Goal: Task Accomplishment & Management: Manage account settings

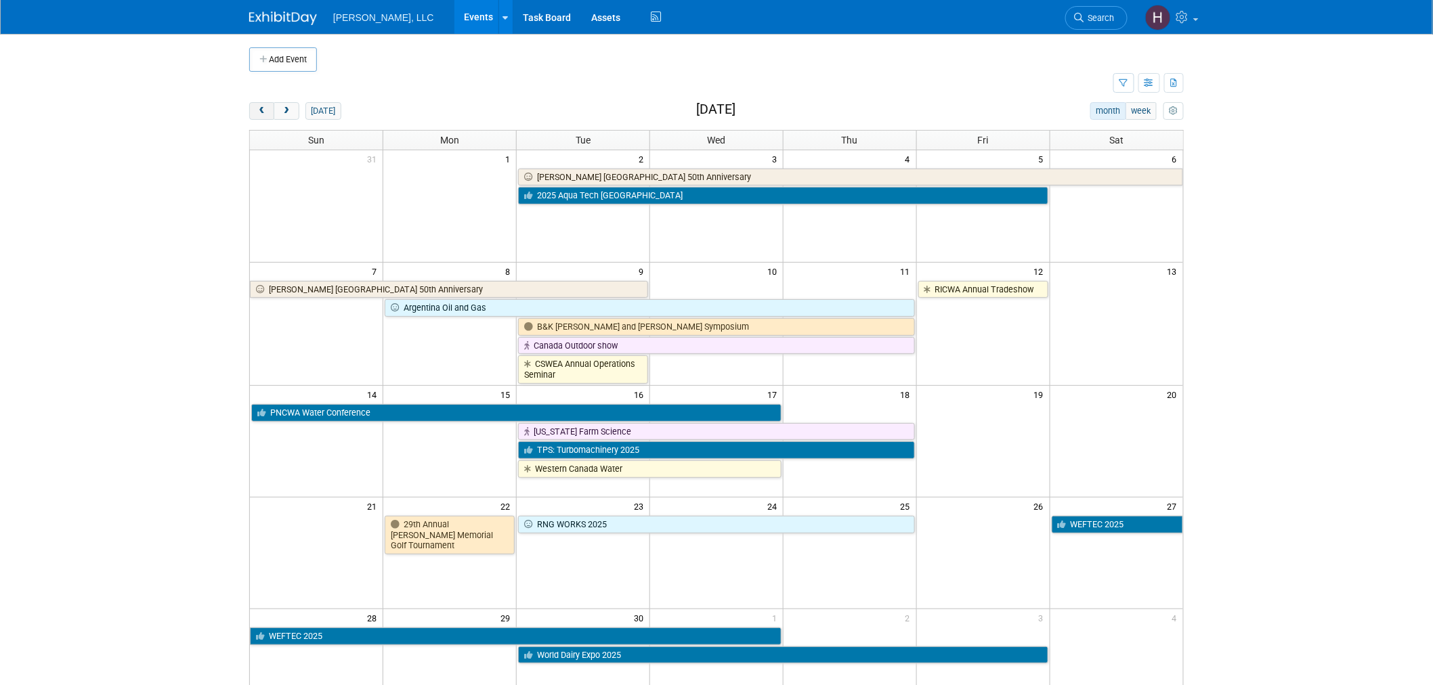
click at [259, 116] on button "prev" at bounding box center [261, 111] width 25 height 18
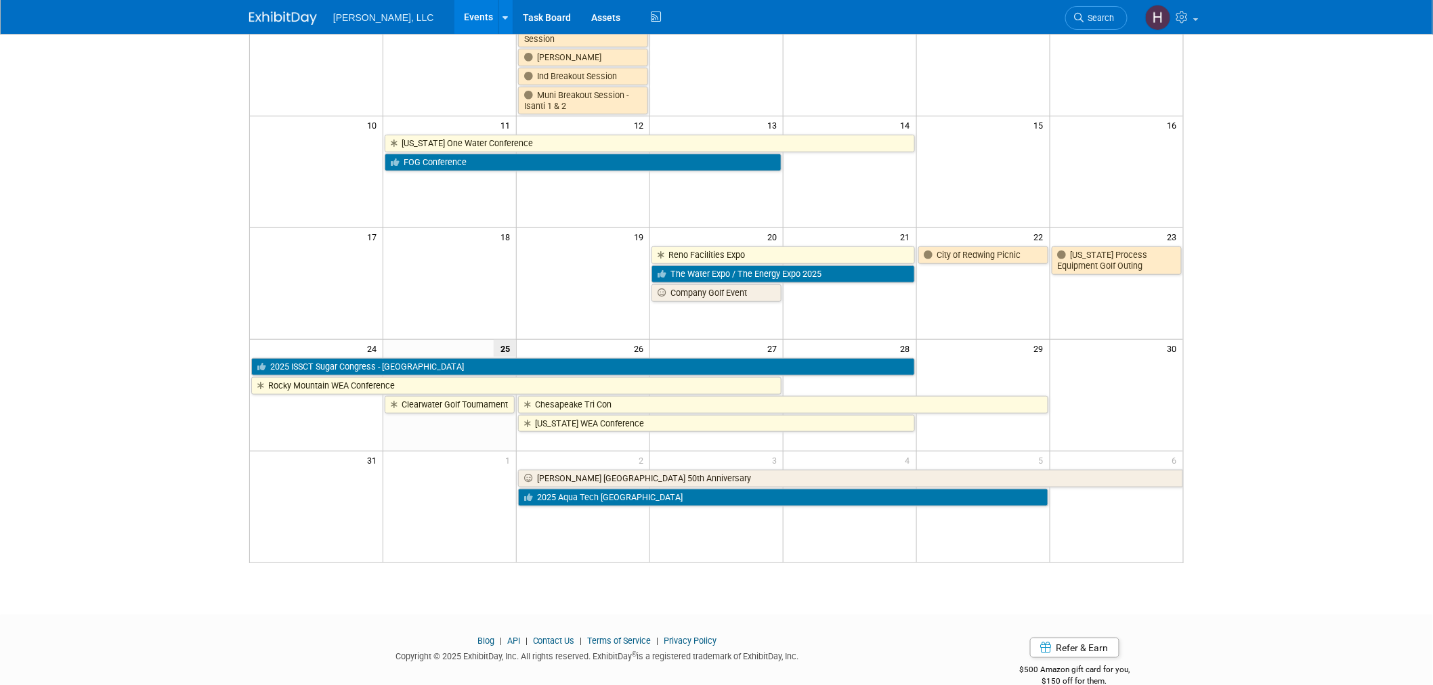
scroll to position [301, 0]
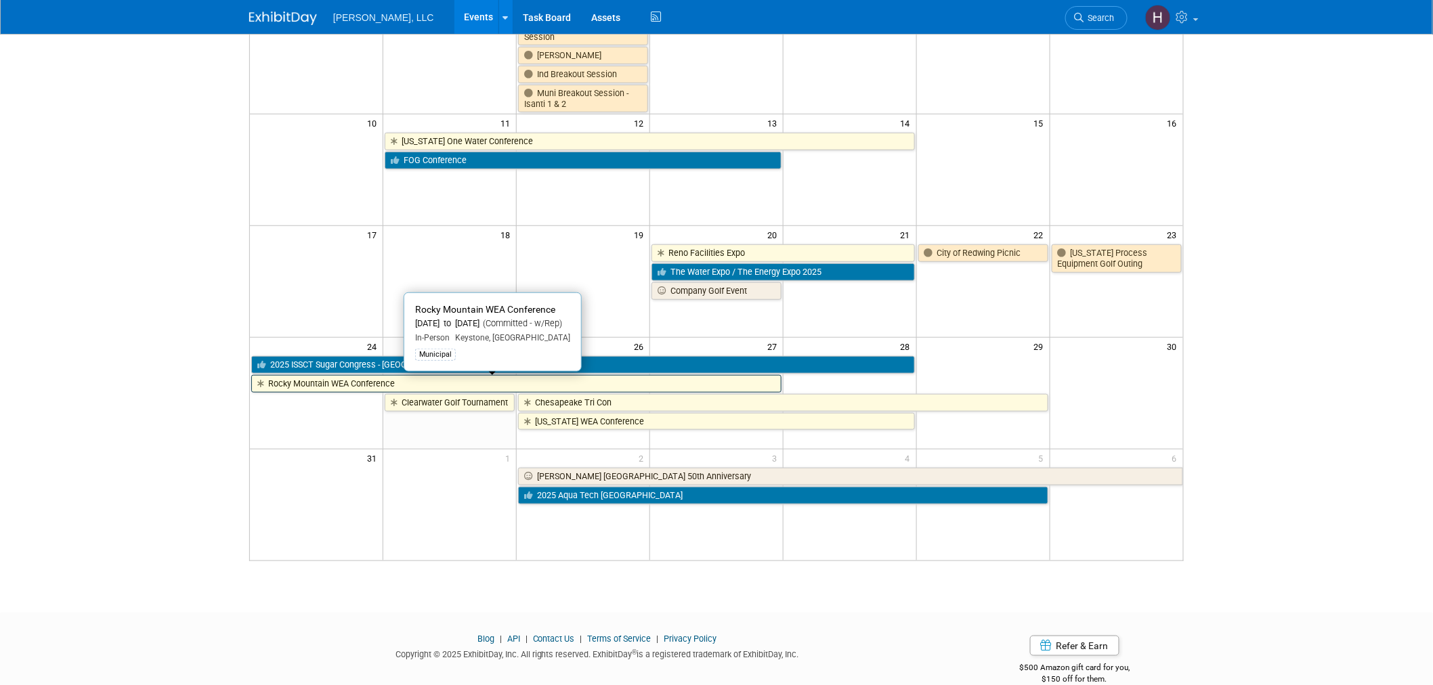
click at [352, 387] on link "Rocky Mountain WEA Conference" at bounding box center [516, 384] width 530 height 18
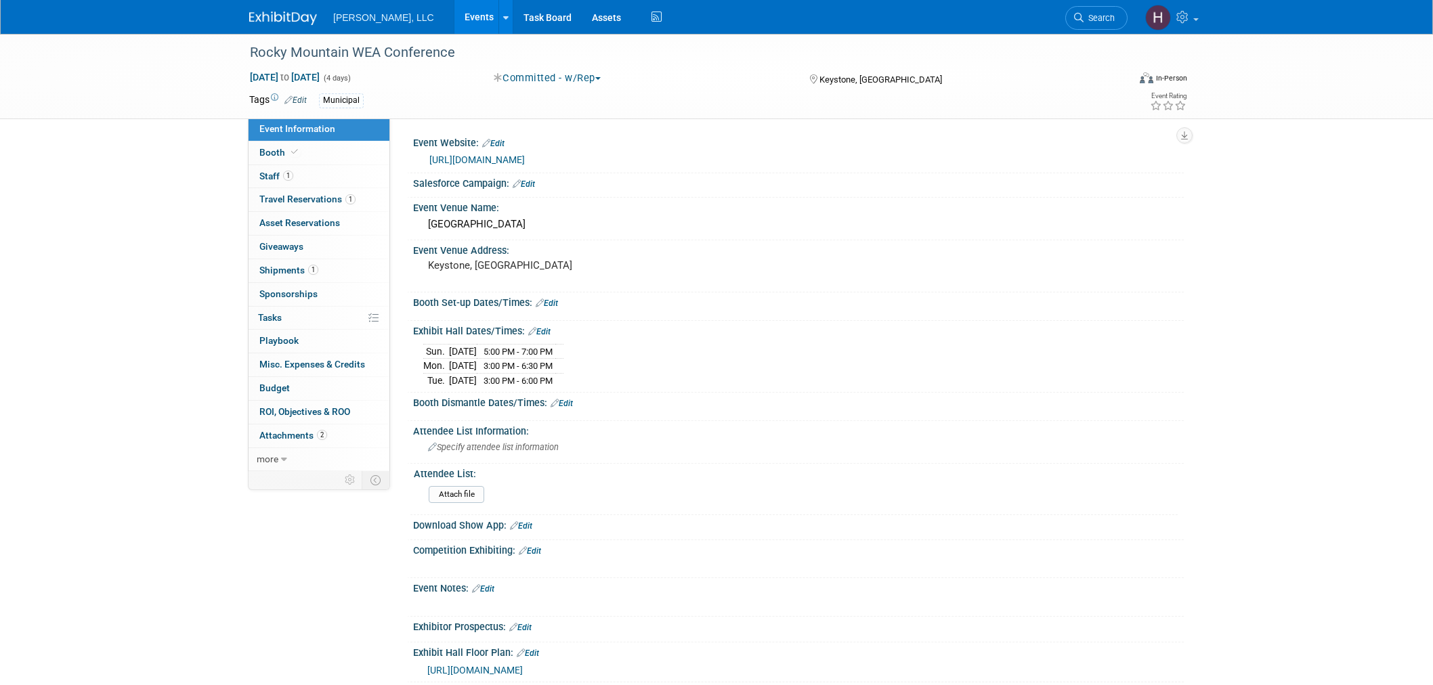
select select "Municipal"
click at [309, 193] on link "1 Travel Reservations 1" at bounding box center [318, 199] width 141 height 23
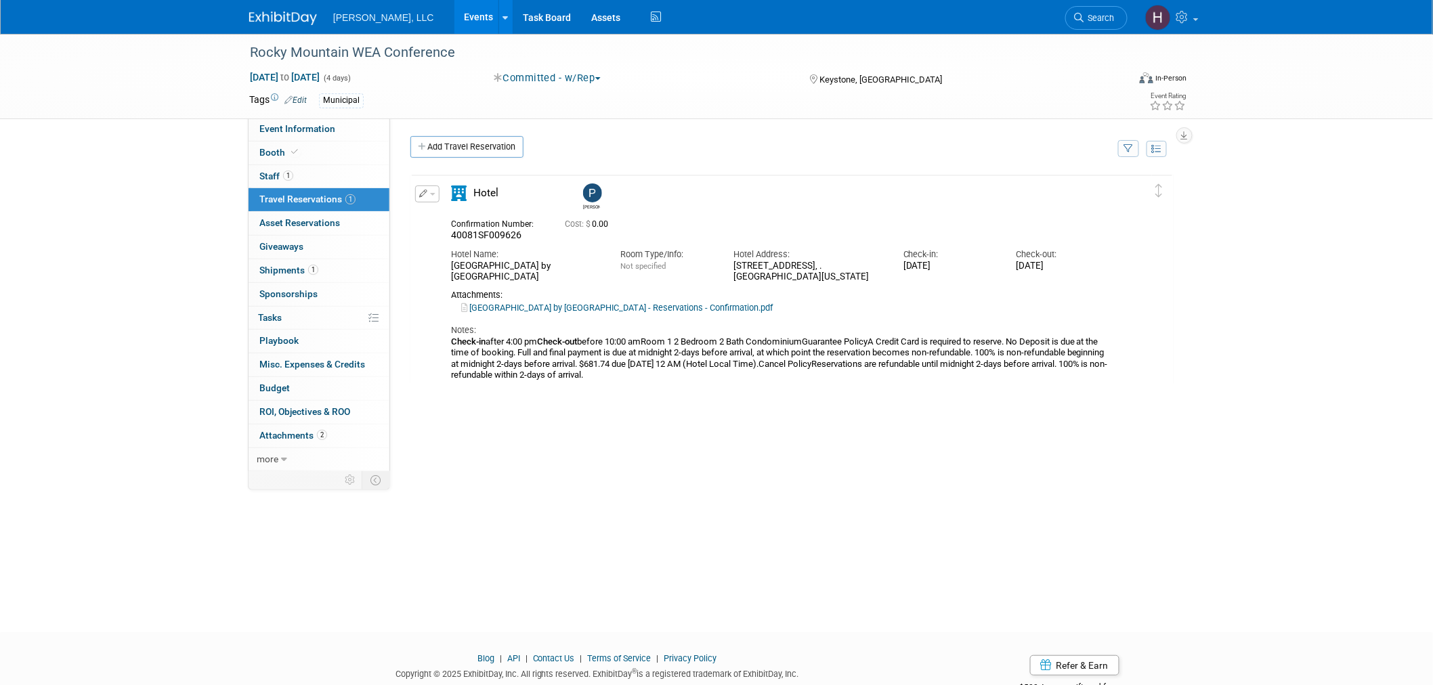
click at [531, 305] on link "Lakeside Village by Keystone Resort - Reservations - Confirmation.pdf" at bounding box center [616, 308] width 311 height 10
click at [252, 48] on div "Rocky Mountain WEA Conference" at bounding box center [676, 53] width 862 height 24
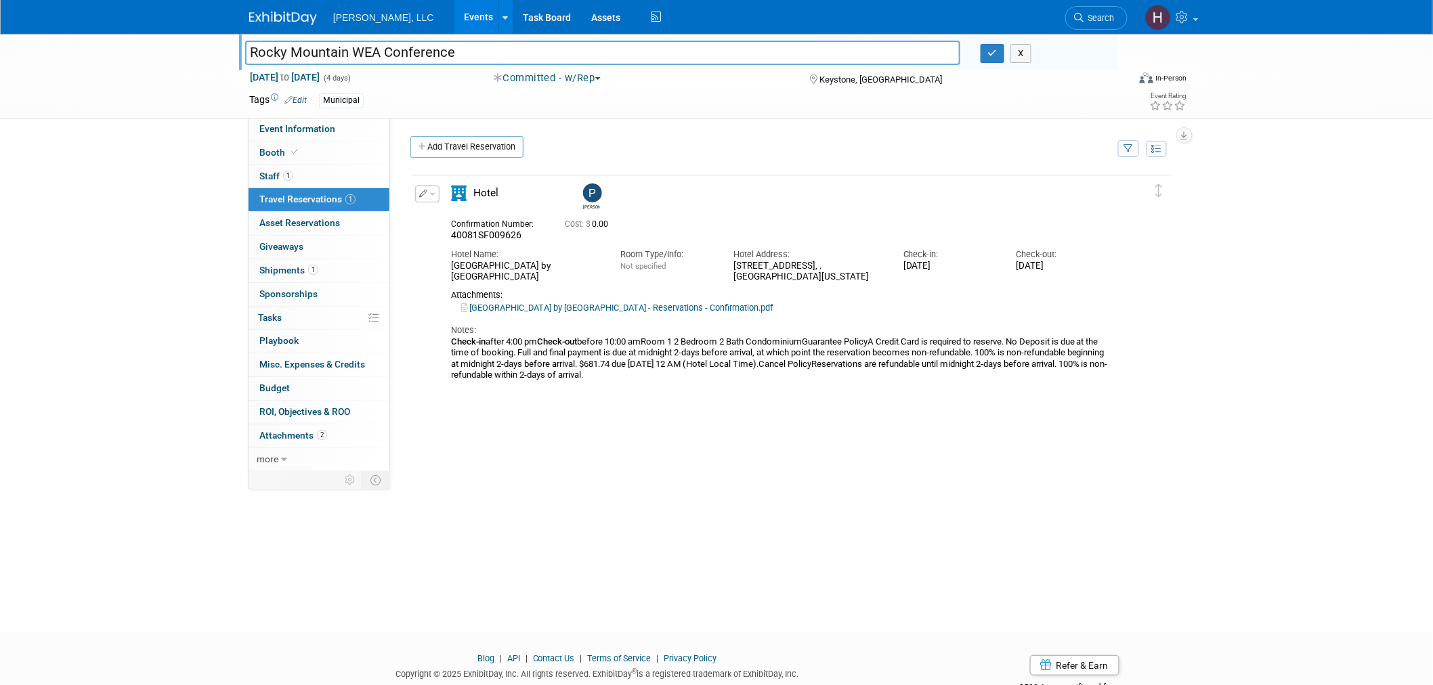
click at [252, 48] on input "Rocky Mountain WEA Conference" at bounding box center [602, 53] width 715 height 24
click at [997, 58] on button "button" at bounding box center [992, 53] width 24 height 19
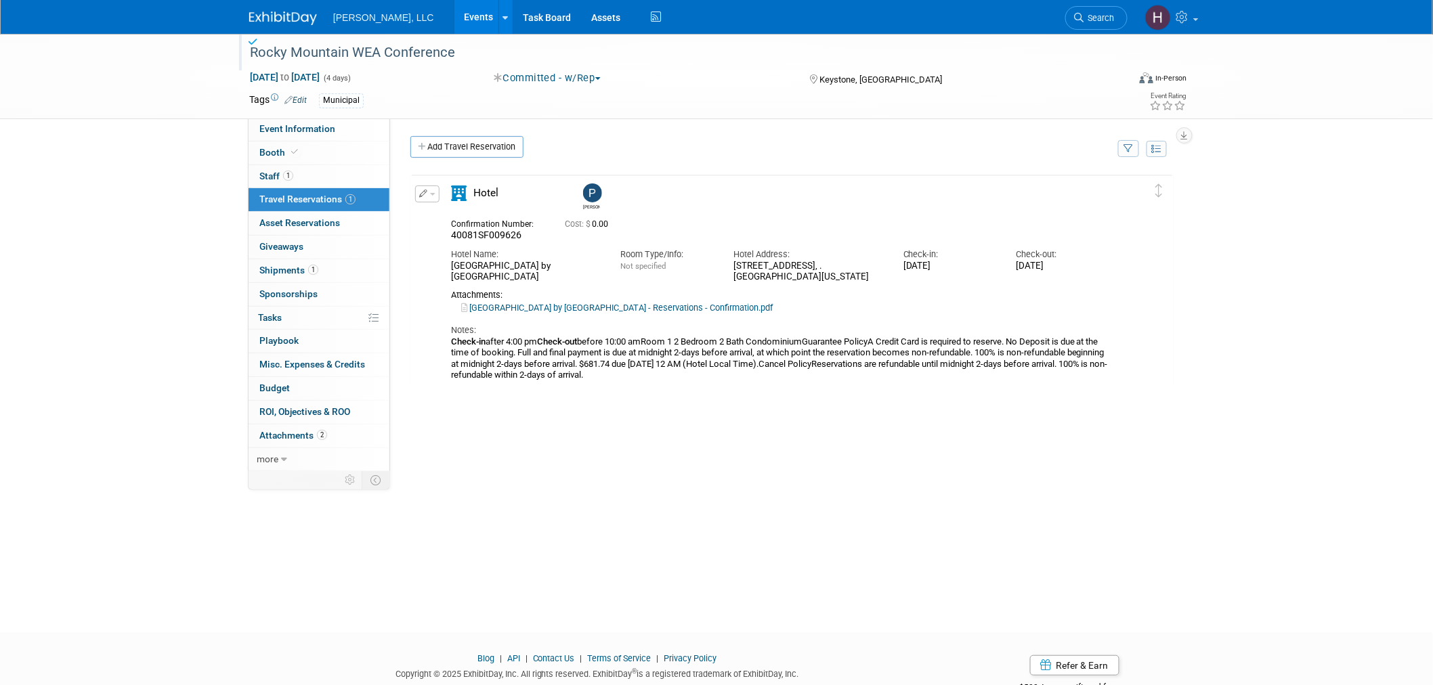
click at [454, 12] on link "Events" at bounding box center [478, 17] width 49 height 34
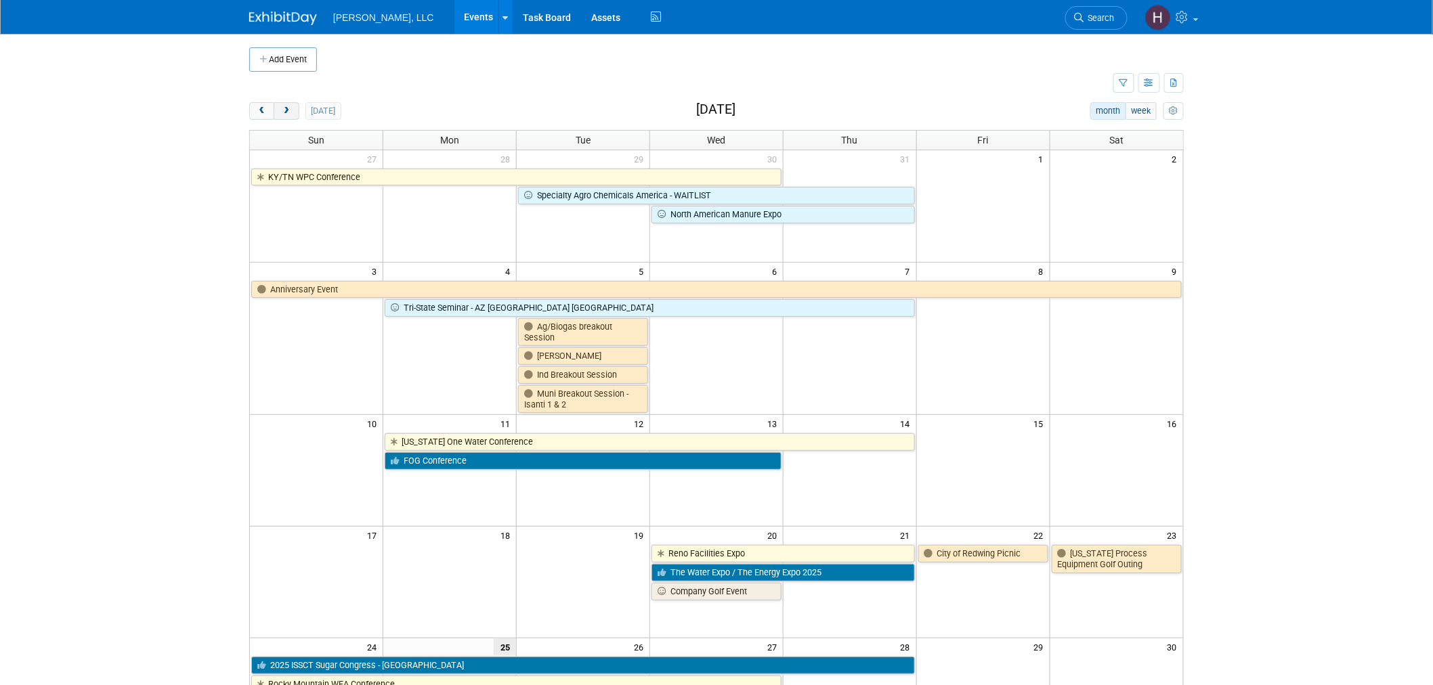
click at [286, 112] on span "next" at bounding box center [286, 111] width 10 height 9
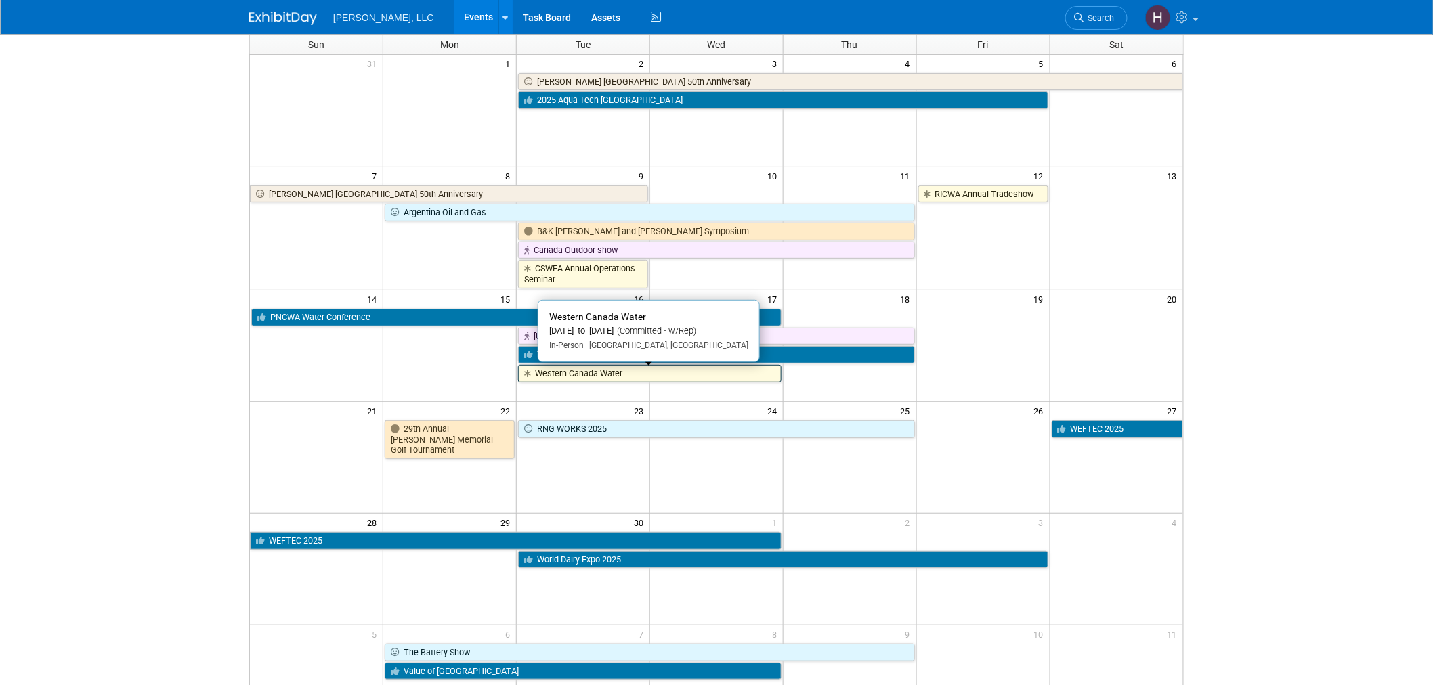
scroll to position [225, 0]
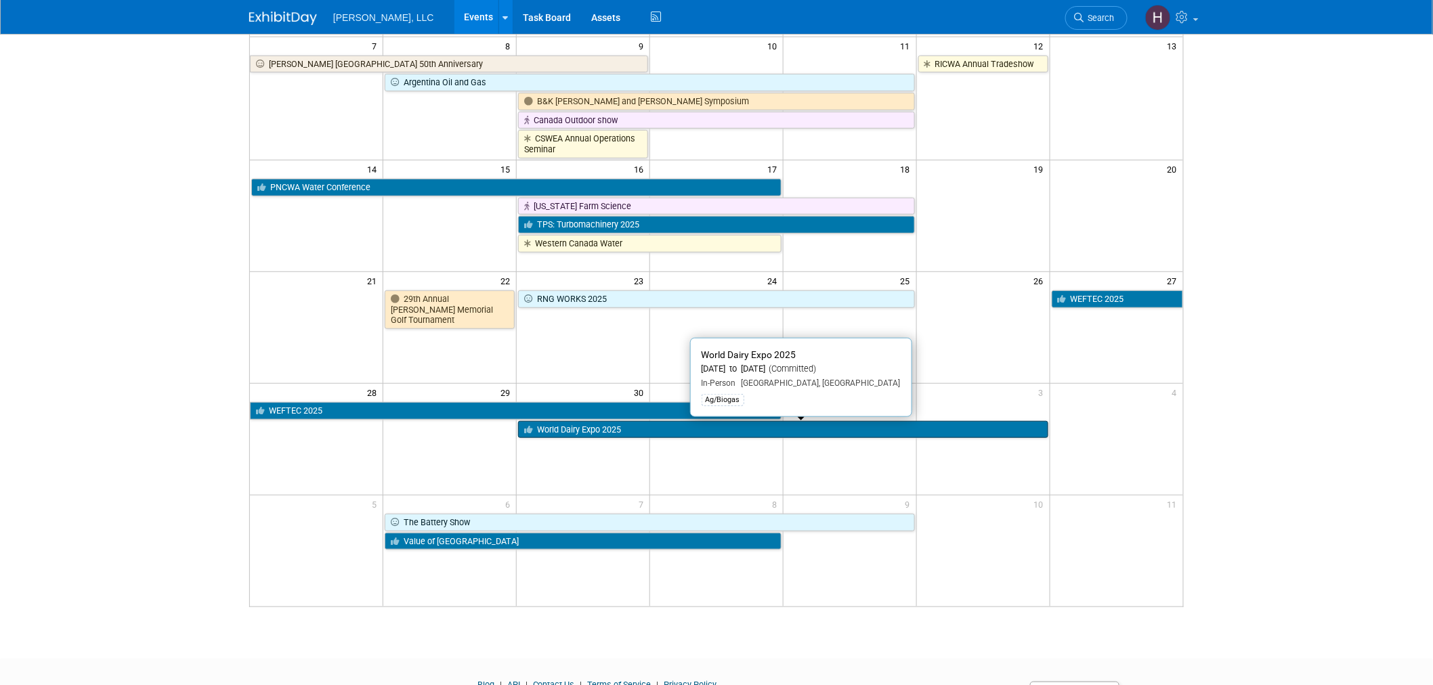
click at [670, 434] on link "World Dairy Expo 2025" at bounding box center [782, 430] width 529 height 18
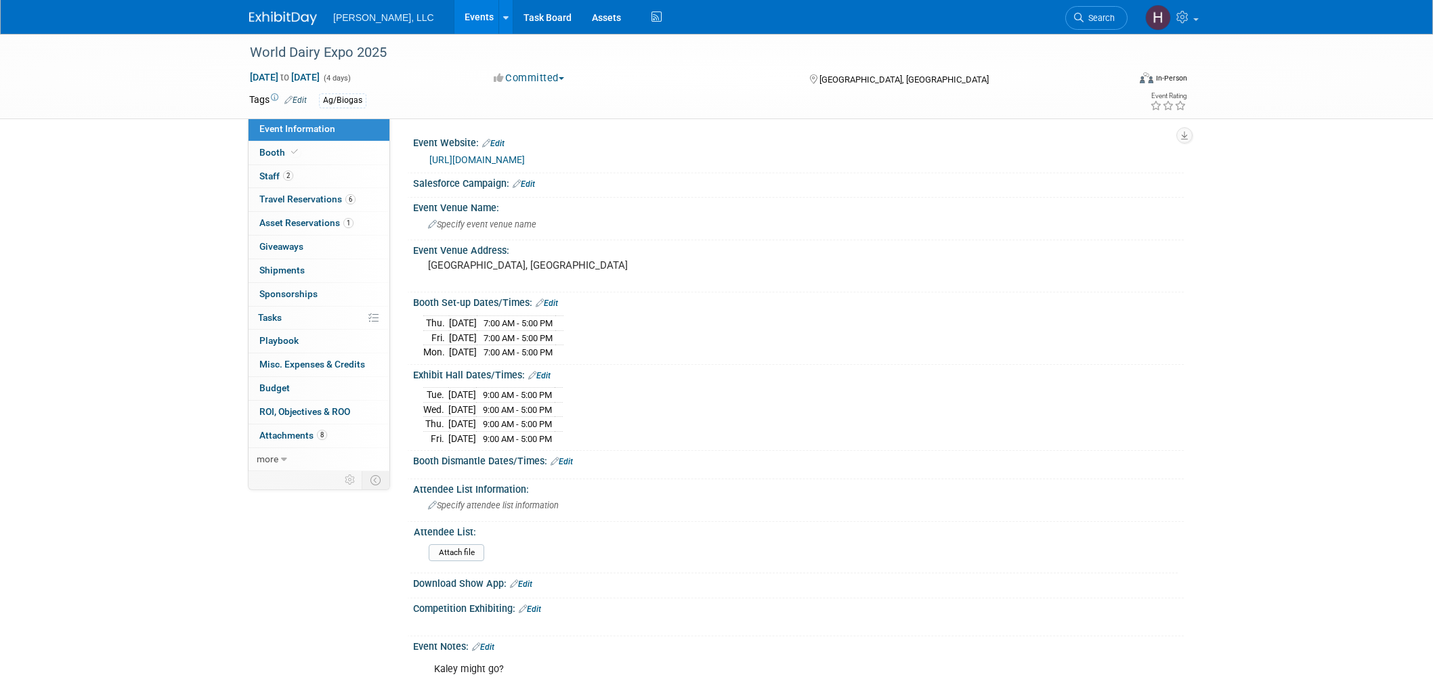
select select "Ag/Biogas"
click at [332, 188] on link "6 Travel Reservations 6" at bounding box center [318, 199] width 141 height 23
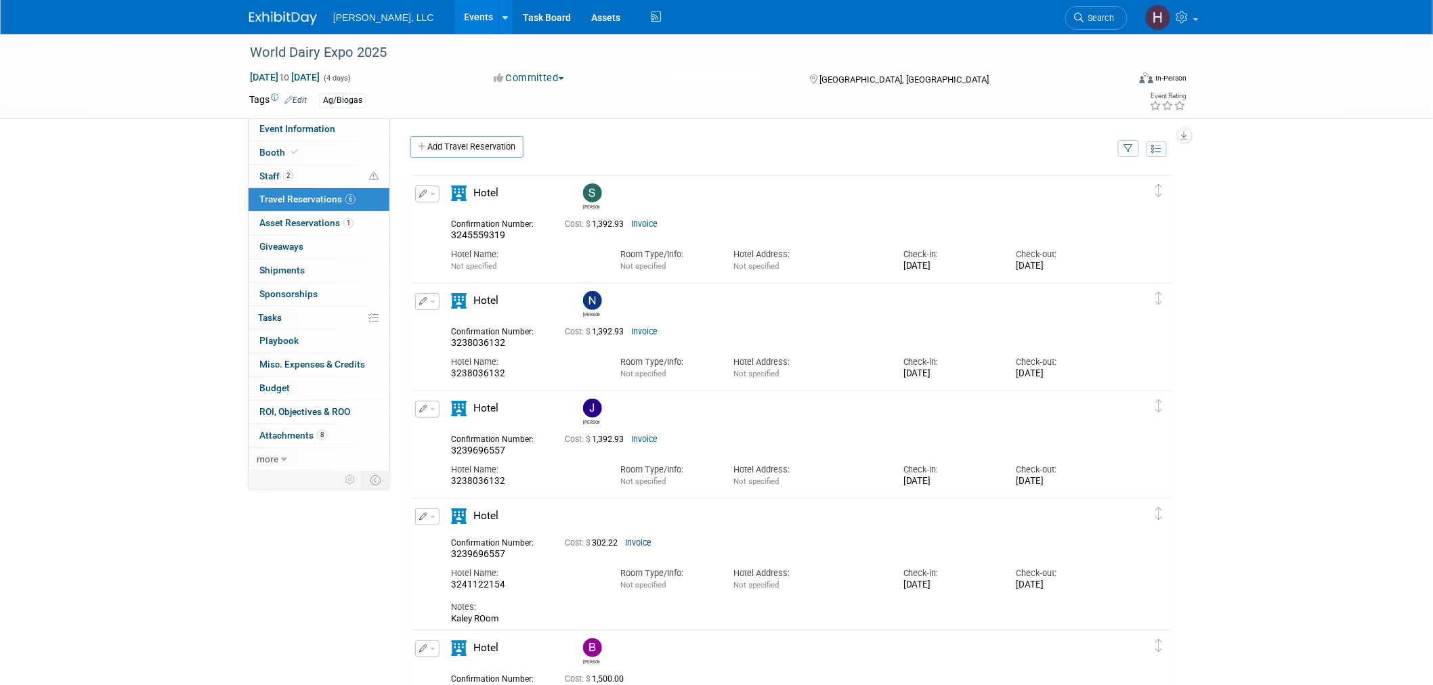
click at [652, 438] on link "Invoice" at bounding box center [644, 439] width 26 height 9
click at [454, 18] on link "Events" at bounding box center [478, 17] width 49 height 34
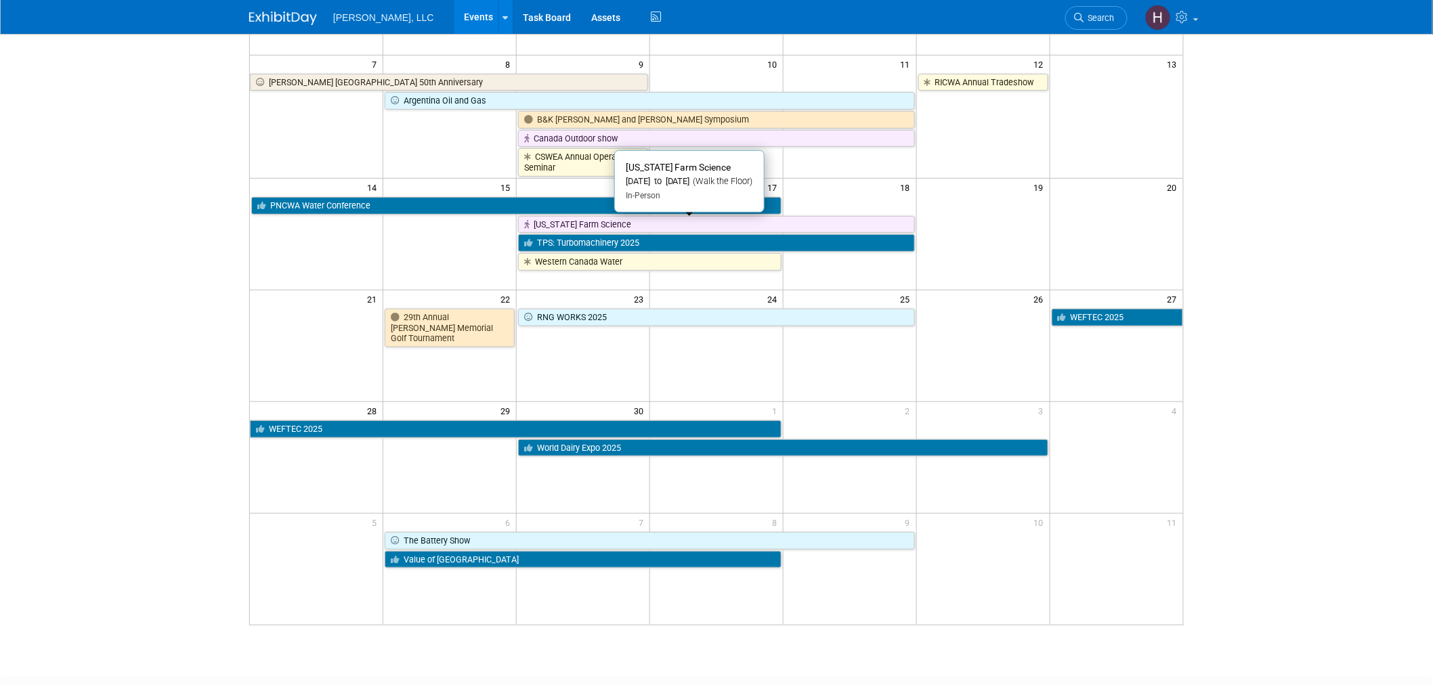
scroll to position [225, 0]
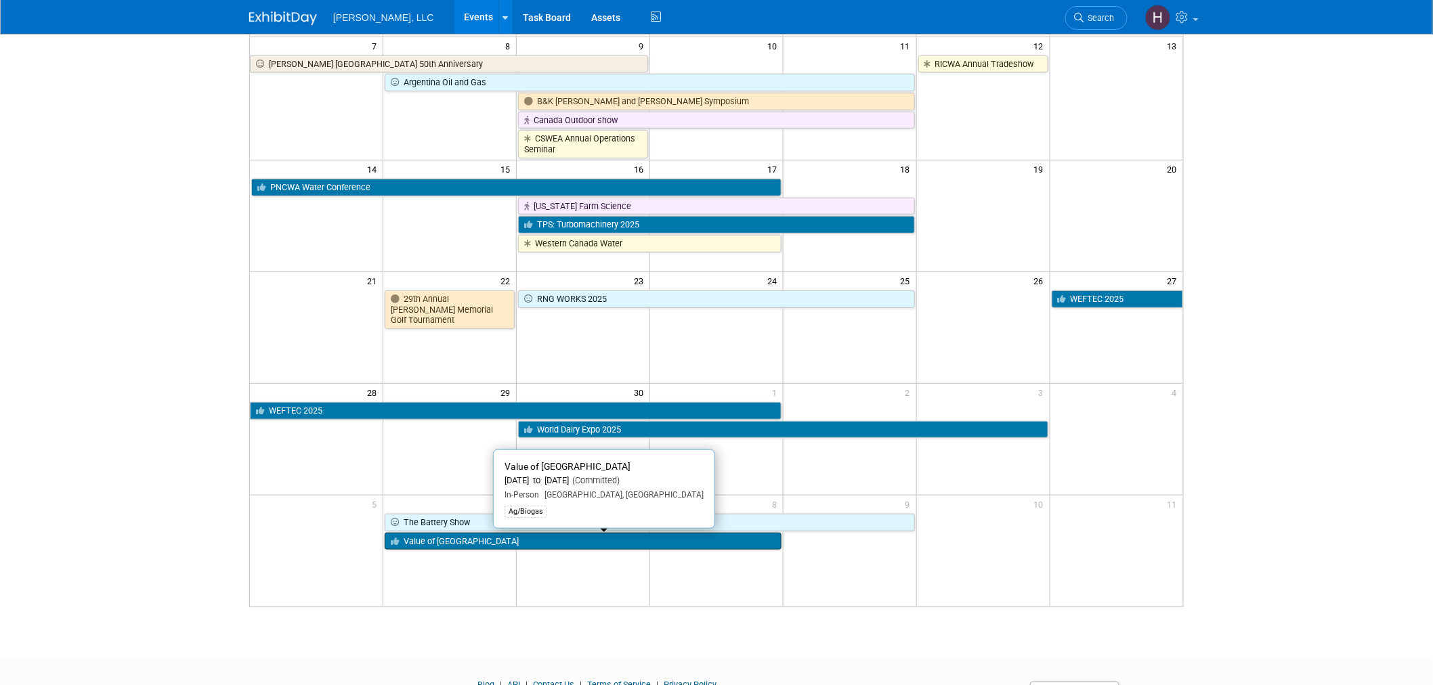
click at [533, 544] on link "Value of [GEOGRAPHIC_DATA]" at bounding box center [583, 542] width 397 height 18
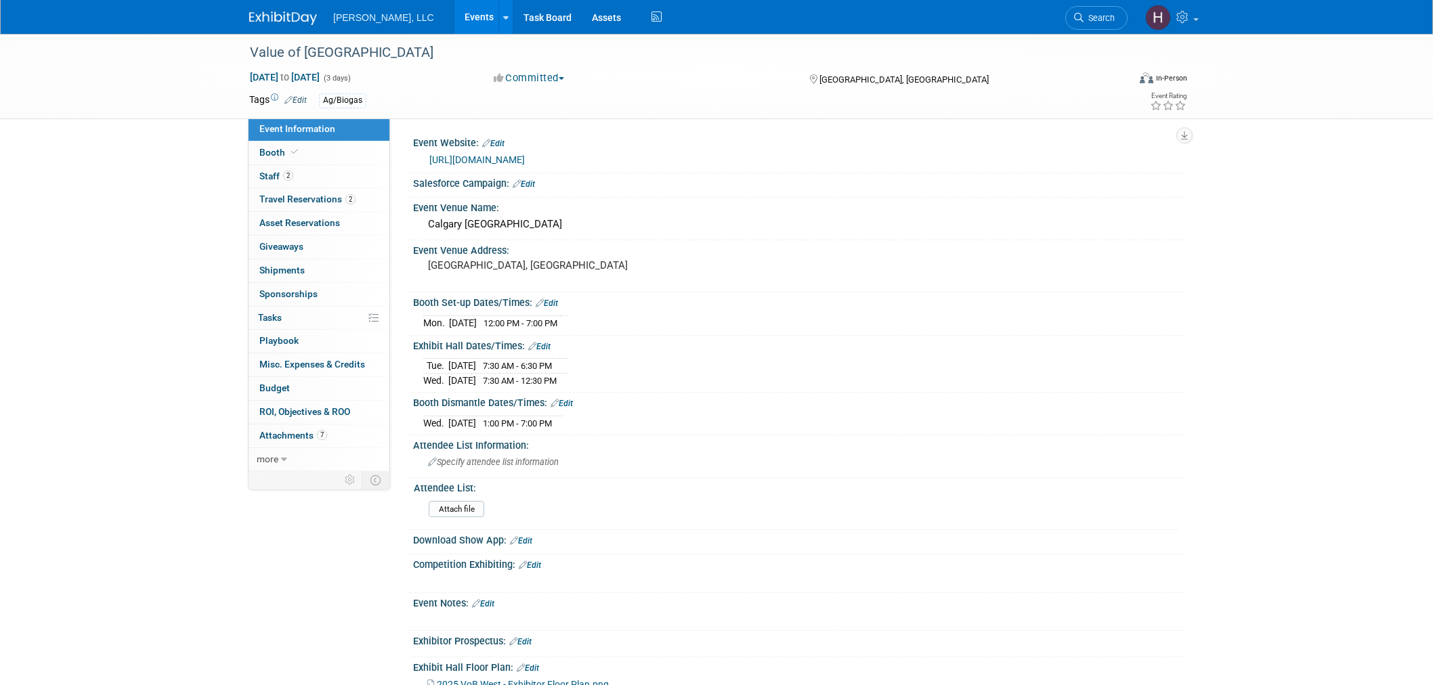
select select "Ag/Biogas"
click at [260, 194] on link "2 Travel Reservations 2" at bounding box center [318, 199] width 141 height 23
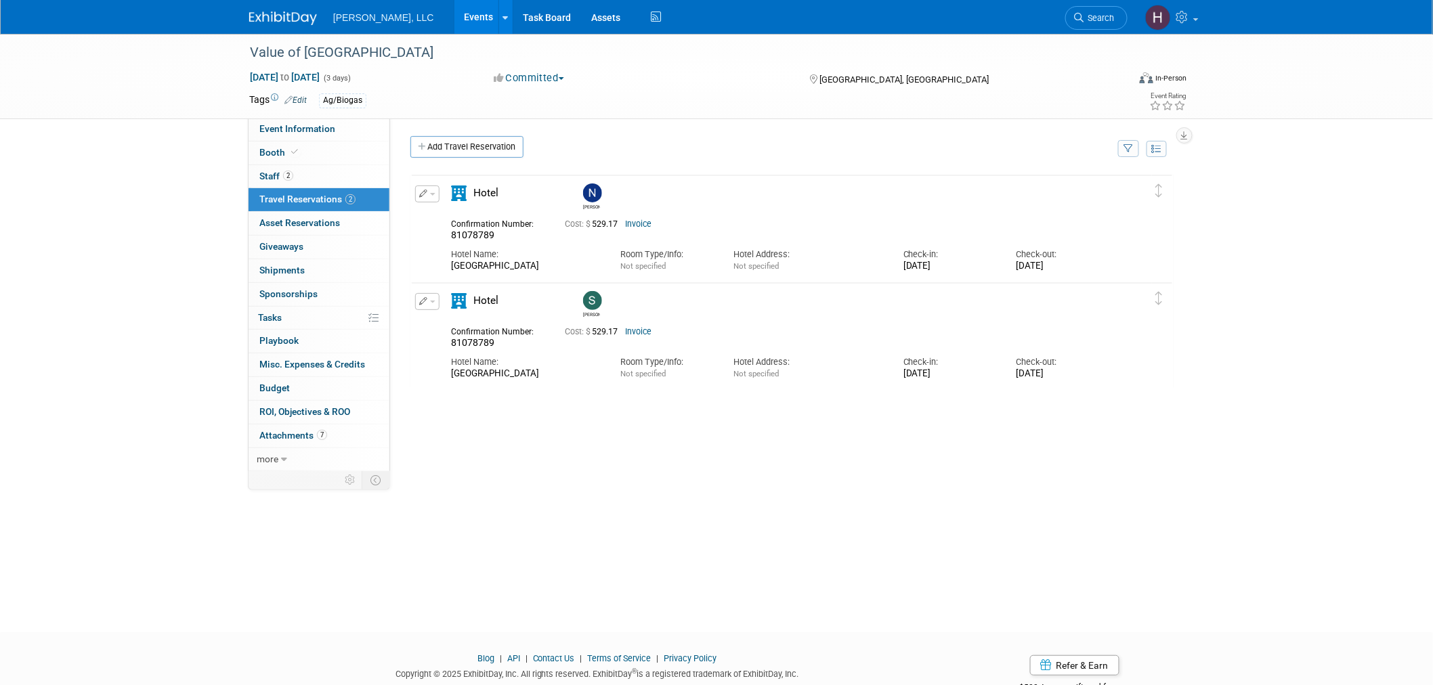
click at [454, 16] on link "Events" at bounding box center [478, 17] width 49 height 34
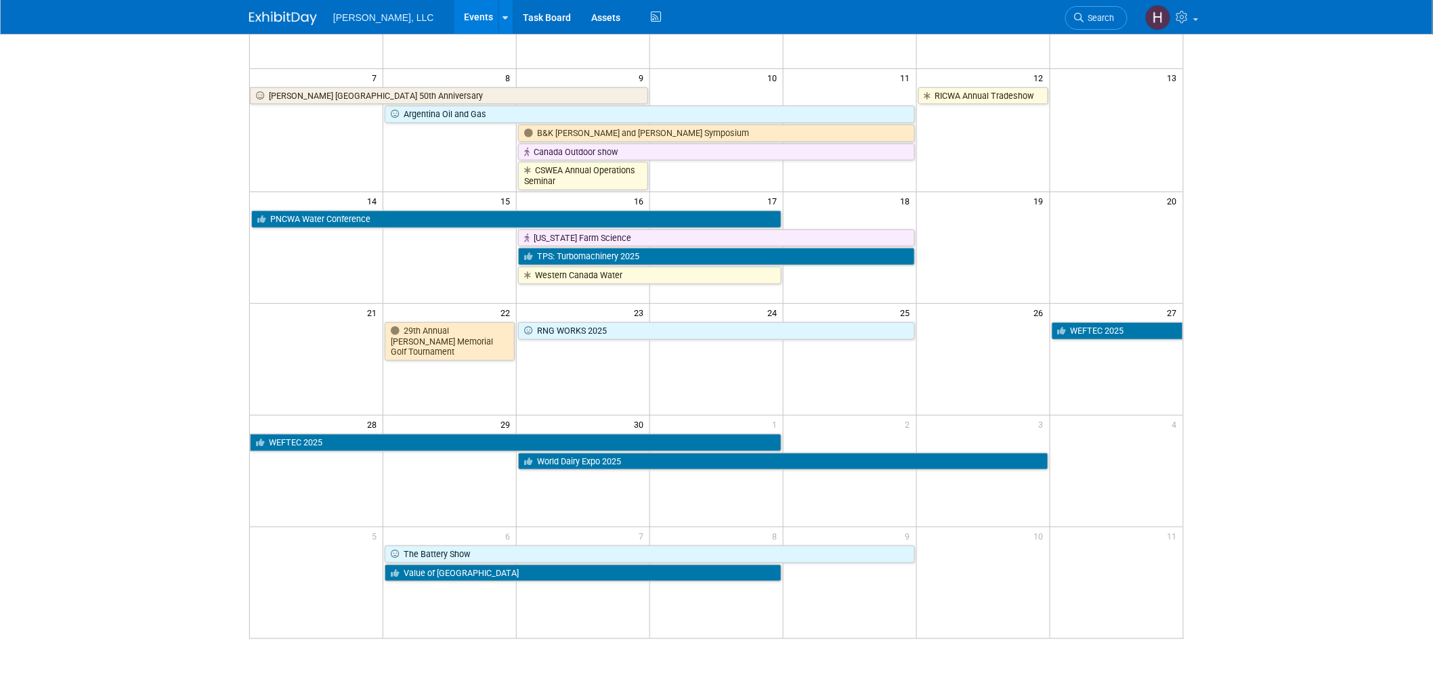
scroll to position [225, 0]
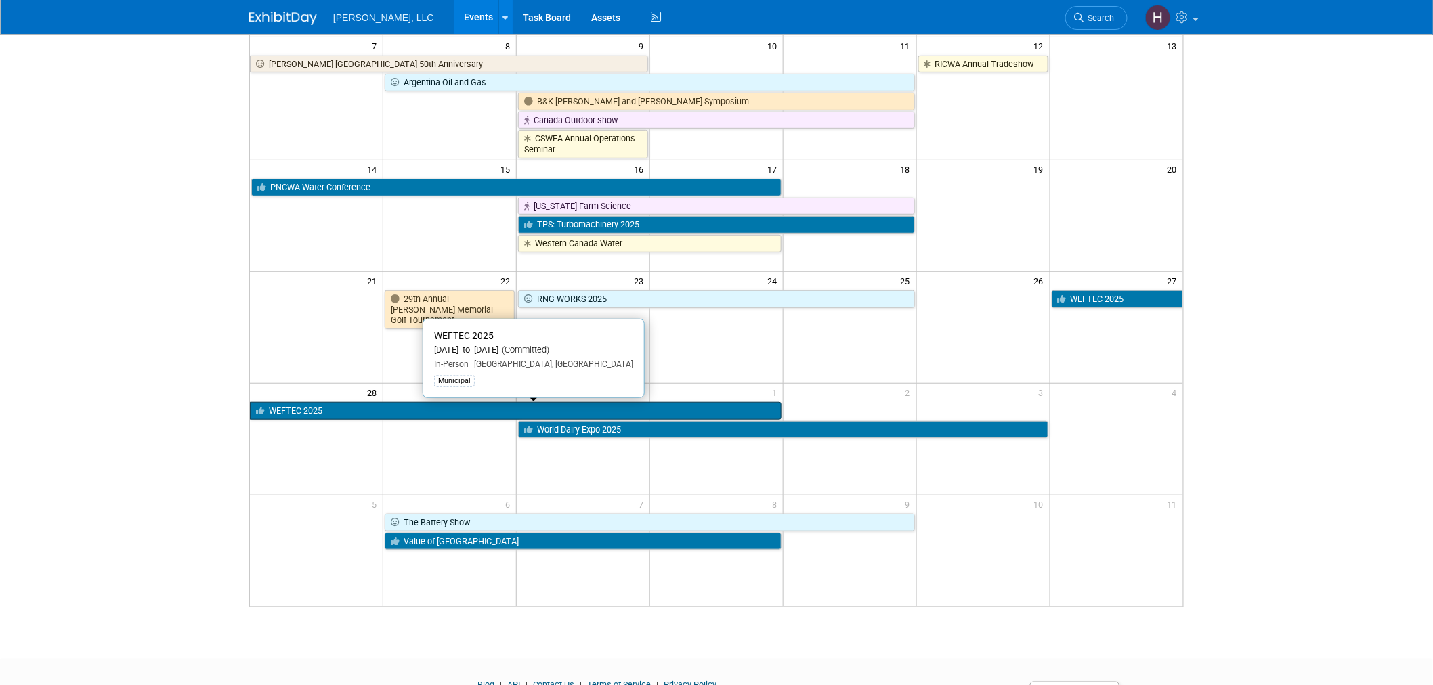
click at [645, 420] on link "WEFTEC 2025" at bounding box center [515, 411] width 531 height 18
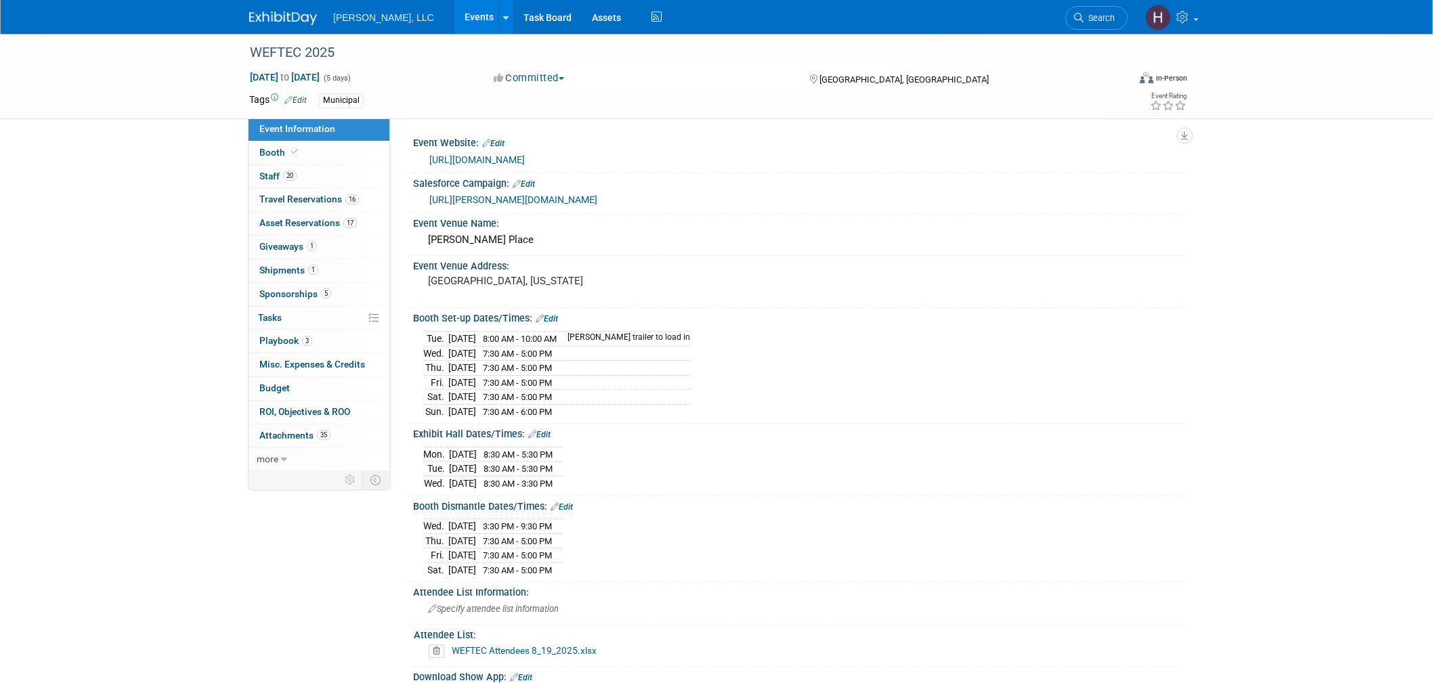
select select "Municipal"
click at [279, 222] on span "Asset Reservations 17" at bounding box center [307, 222] width 97 height 11
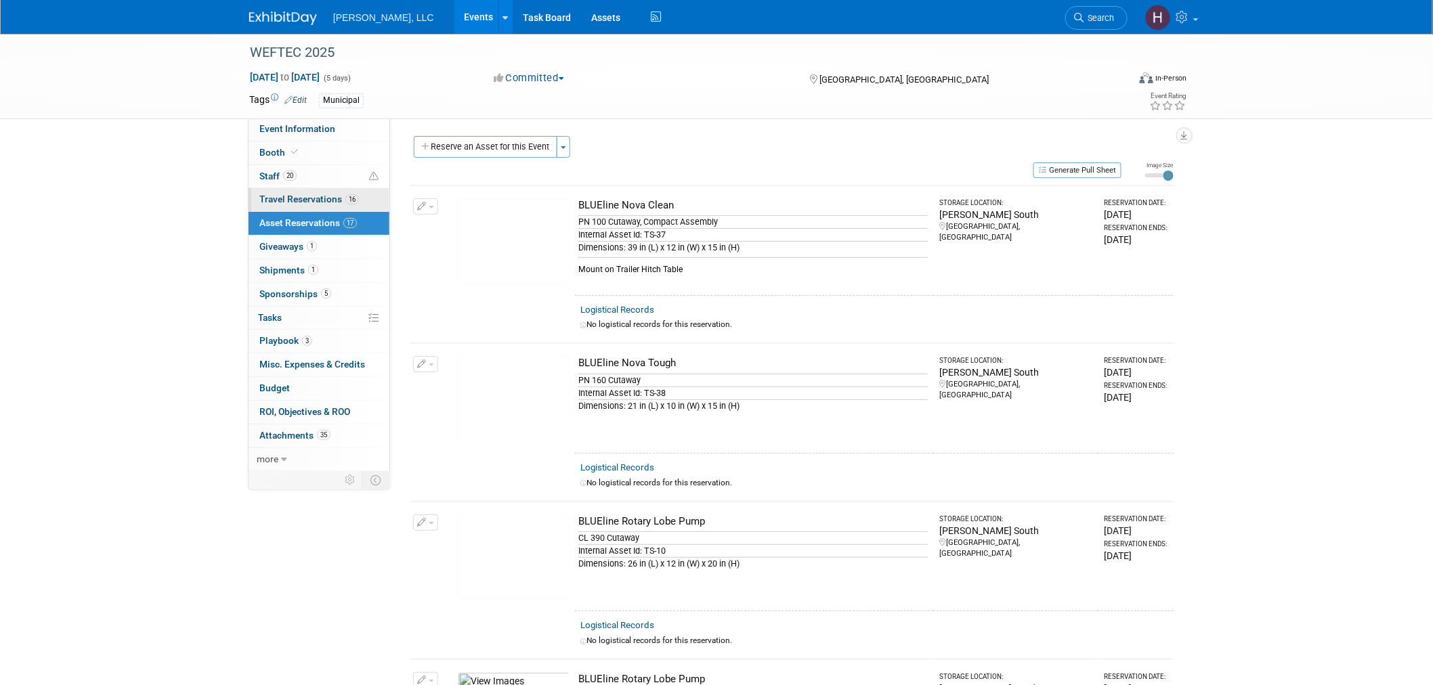
click at [299, 195] on span "Travel Reservations 16" at bounding box center [309, 199] width 100 height 11
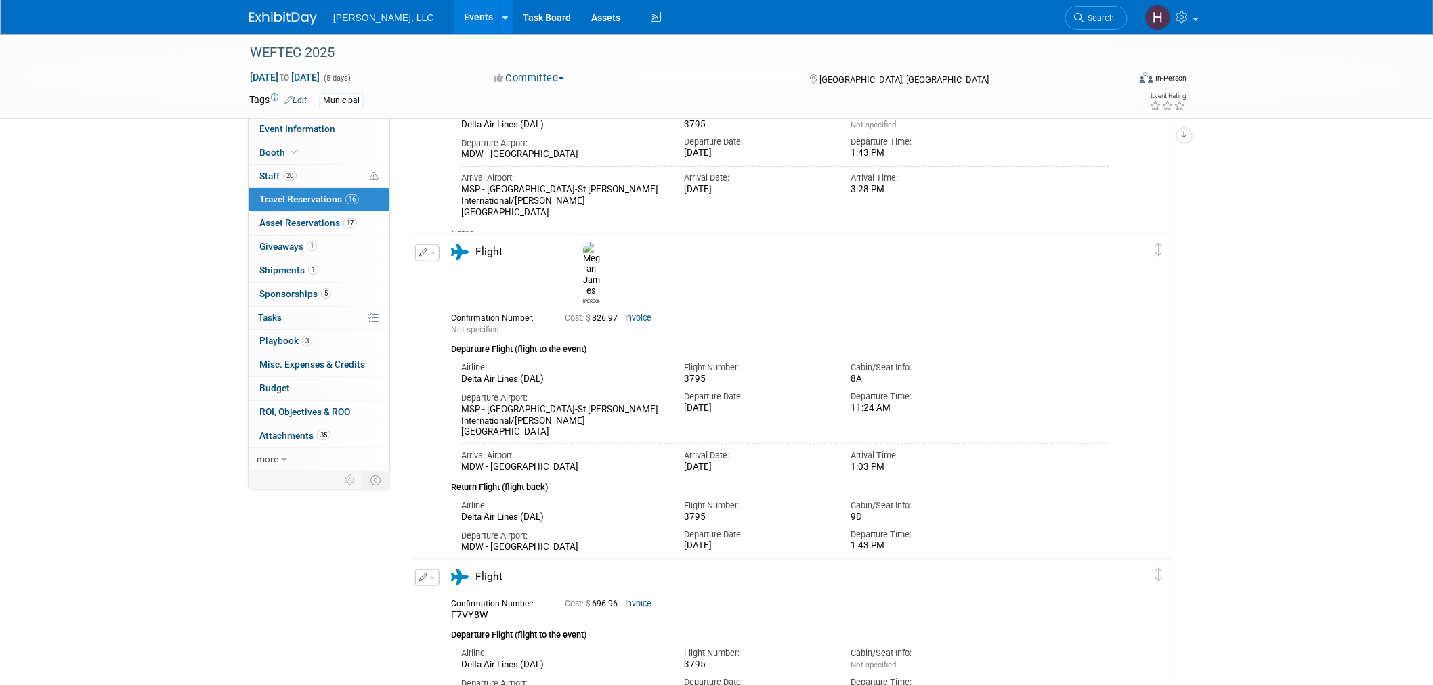
scroll to position [301, 0]
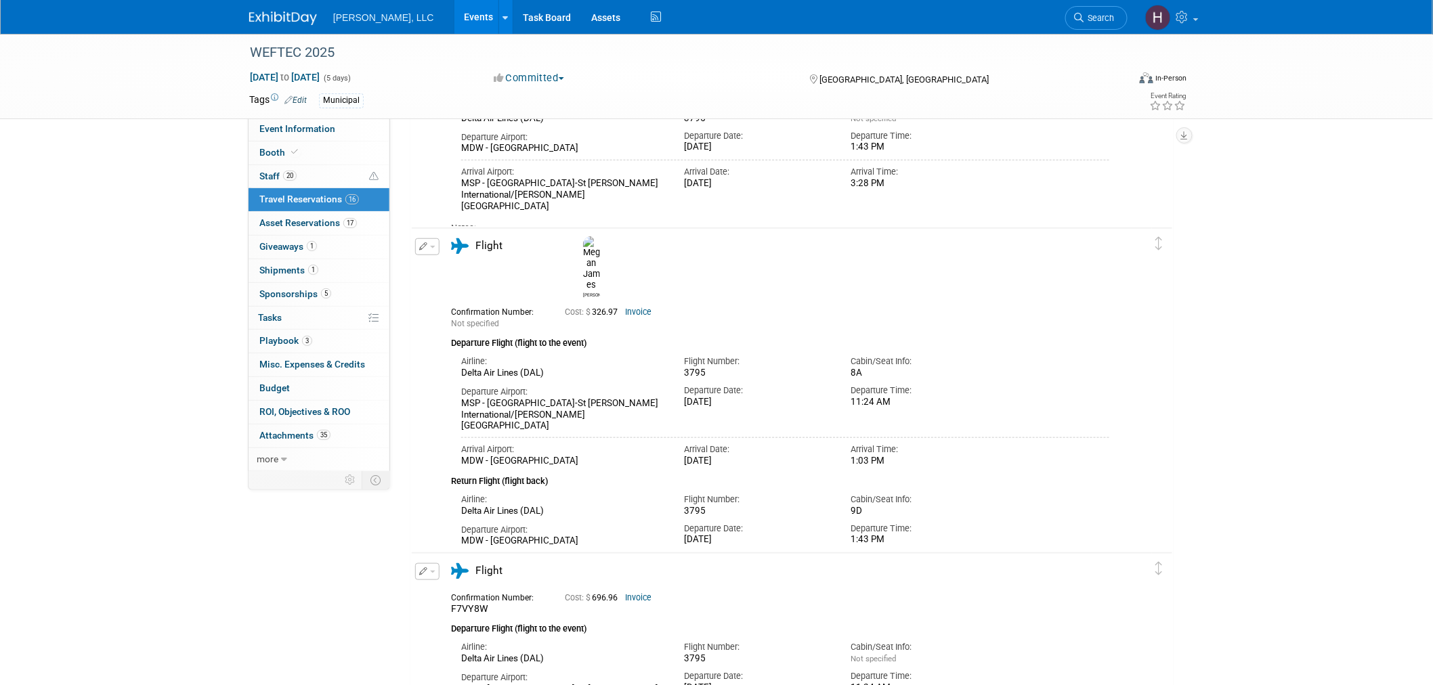
click at [454, 14] on link "Events" at bounding box center [478, 17] width 49 height 34
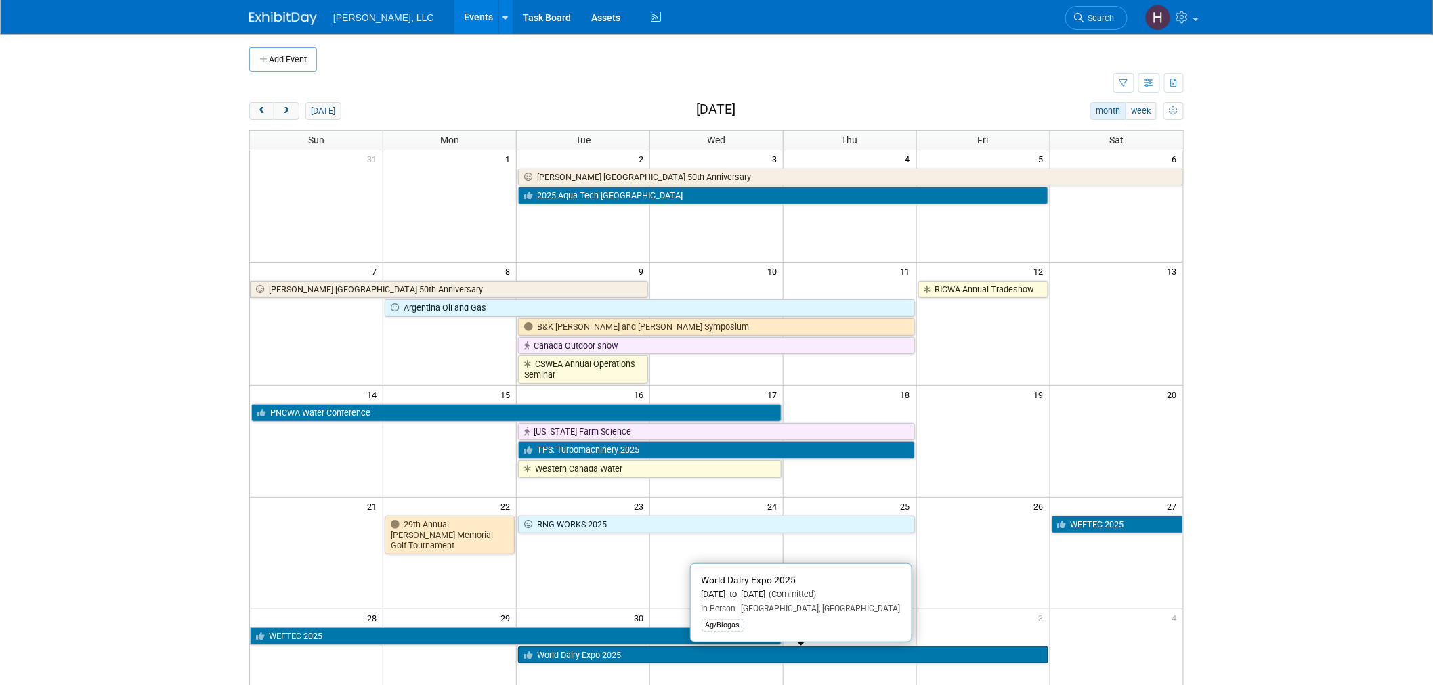
click at [552, 660] on link "World Dairy Expo 2025" at bounding box center [782, 656] width 529 height 18
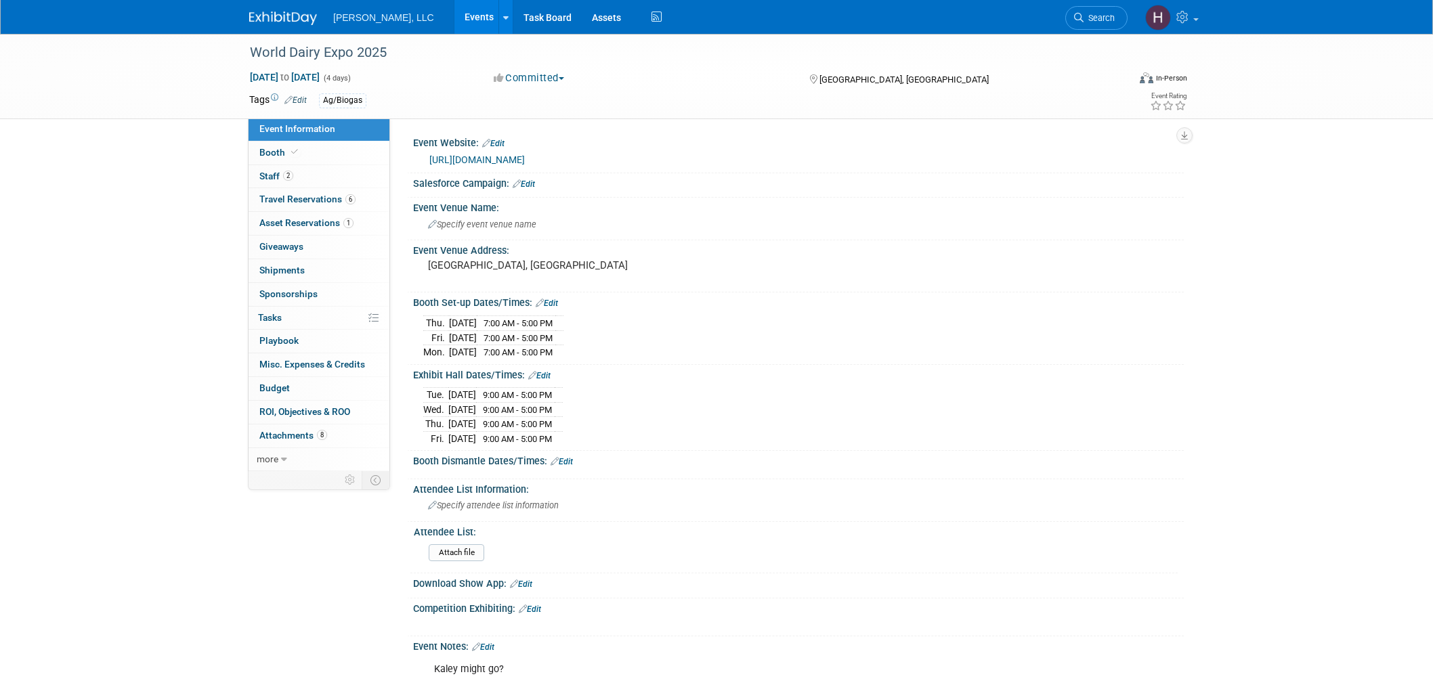
select select "Ag/Biogas"
click at [303, 200] on span "Travel Reservations 6" at bounding box center [307, 199] width 96 height 11
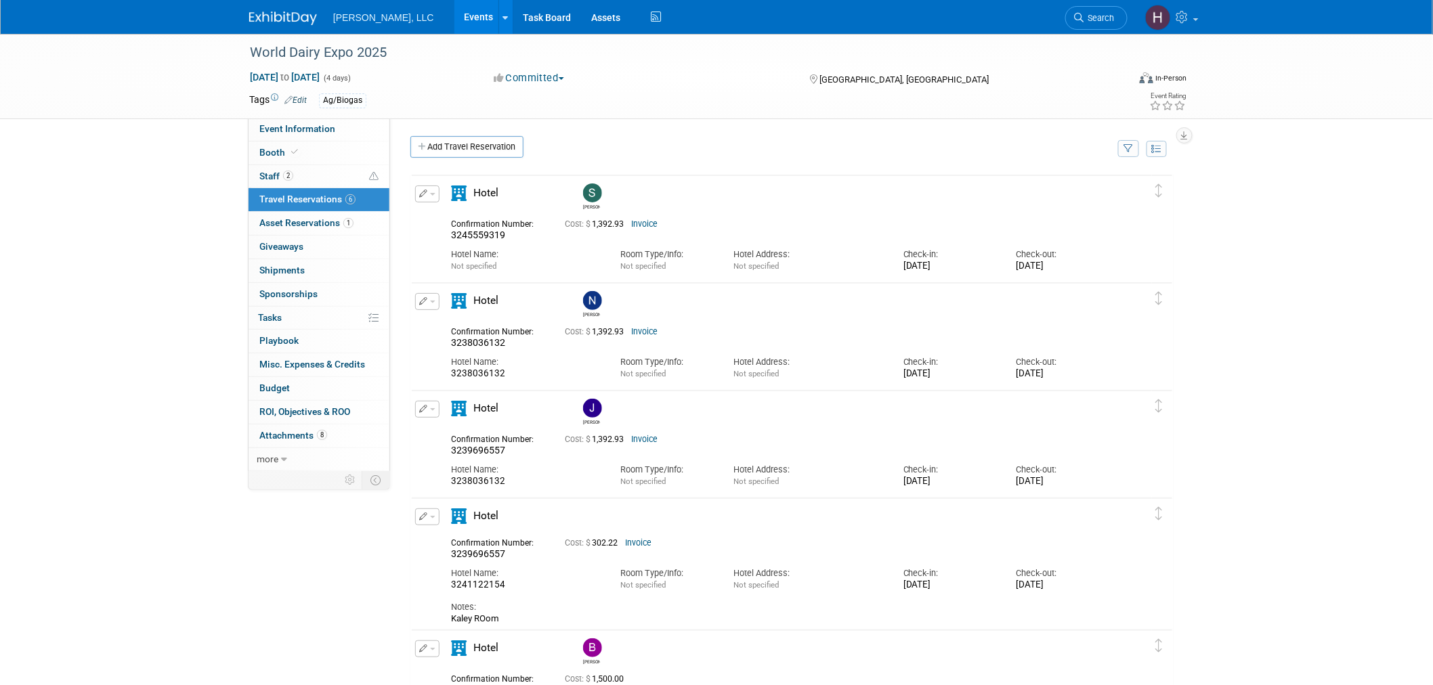
click at [435, 194] on button "button" at bounding box center [427, 194] width 24 height 17
click at [449, 259] on button "Duplicate" at bounding box center [473, 263] width 114 height 20
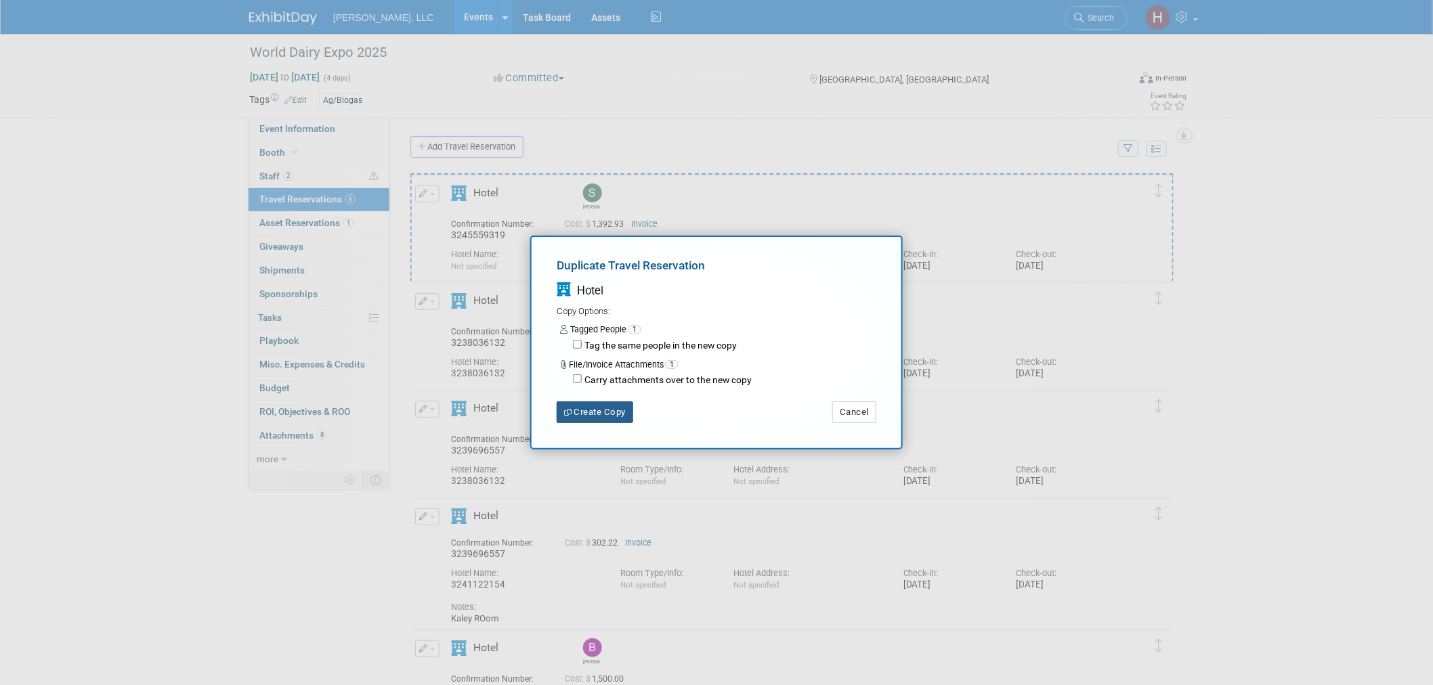
click at [611, 403] on button "Create Copy" at bounding box center [595, 412] width 77 height 22
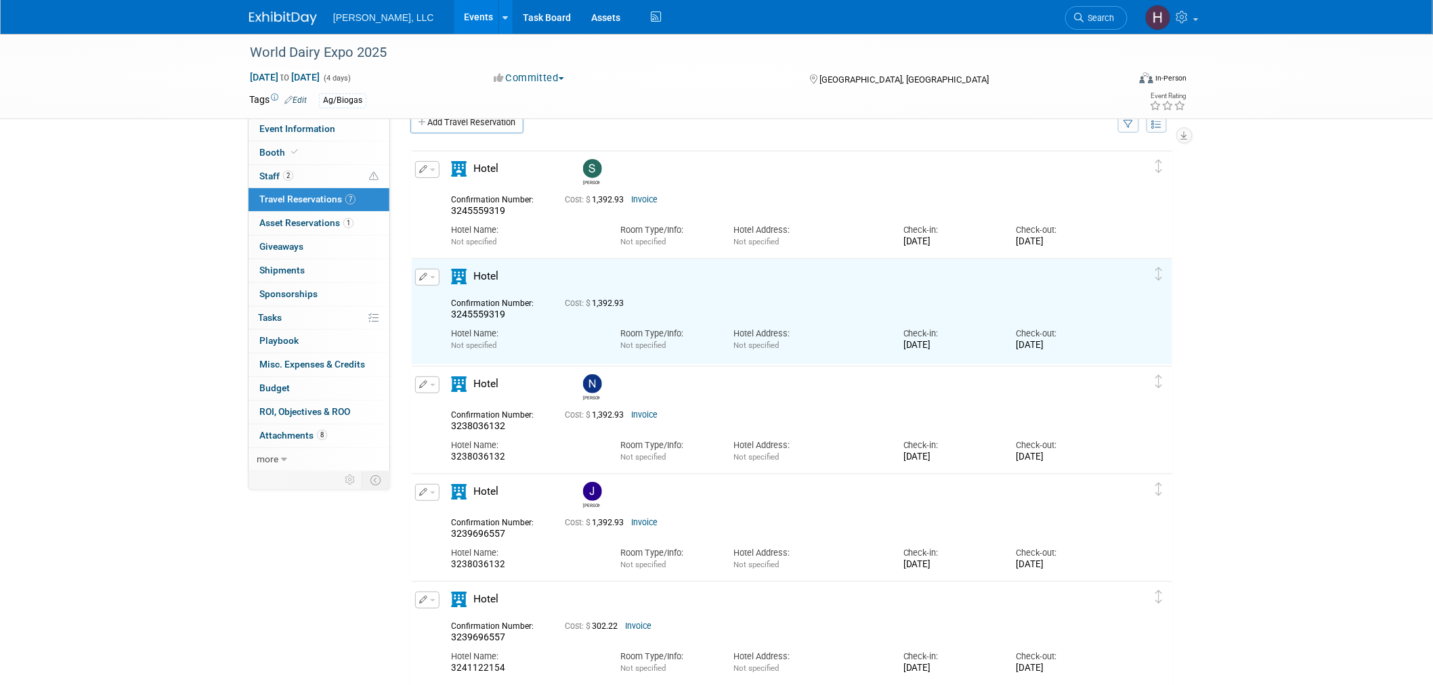
scroll to position [25, 0]
click at [435, 278] on button "button" at bounding box center [427, 276] width 24 height 17
click at [448, 301] on button "Edit Reservation" at bounding box center [473, 300] width 114 height 20
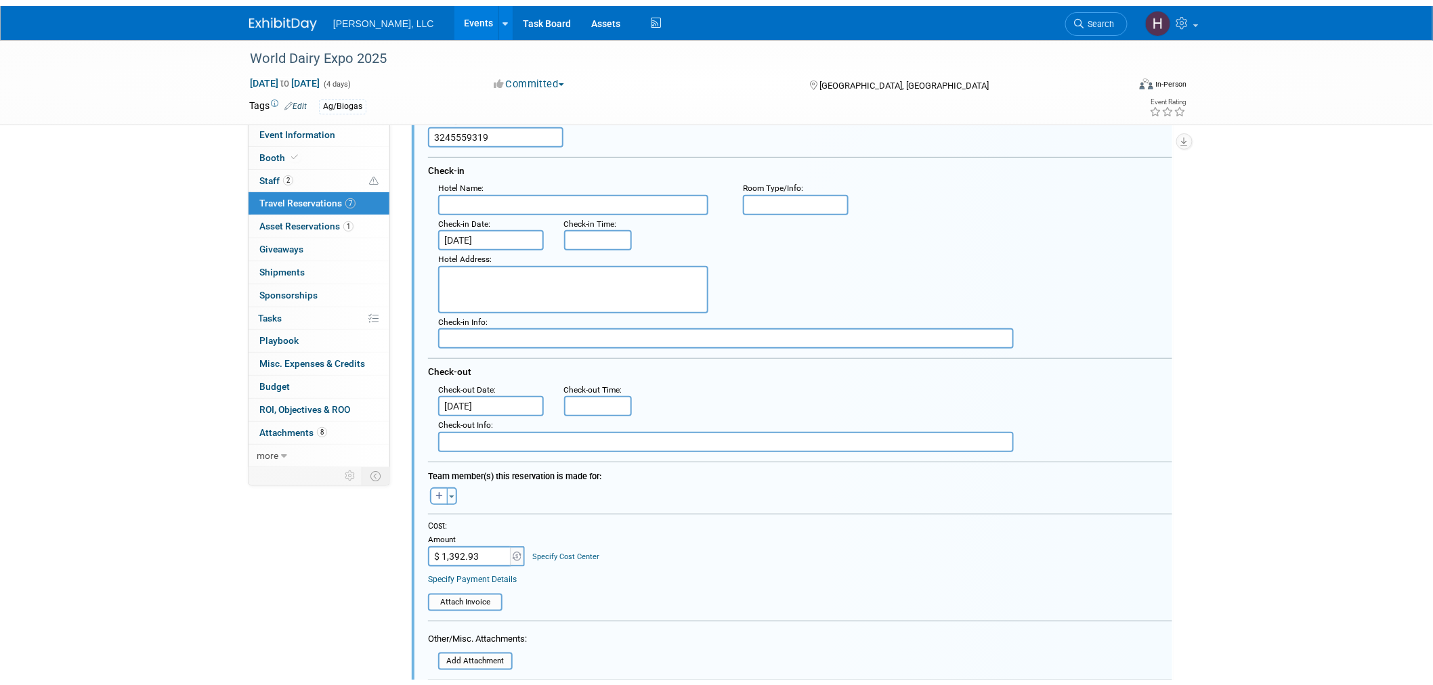
scroll to position [355, 0]
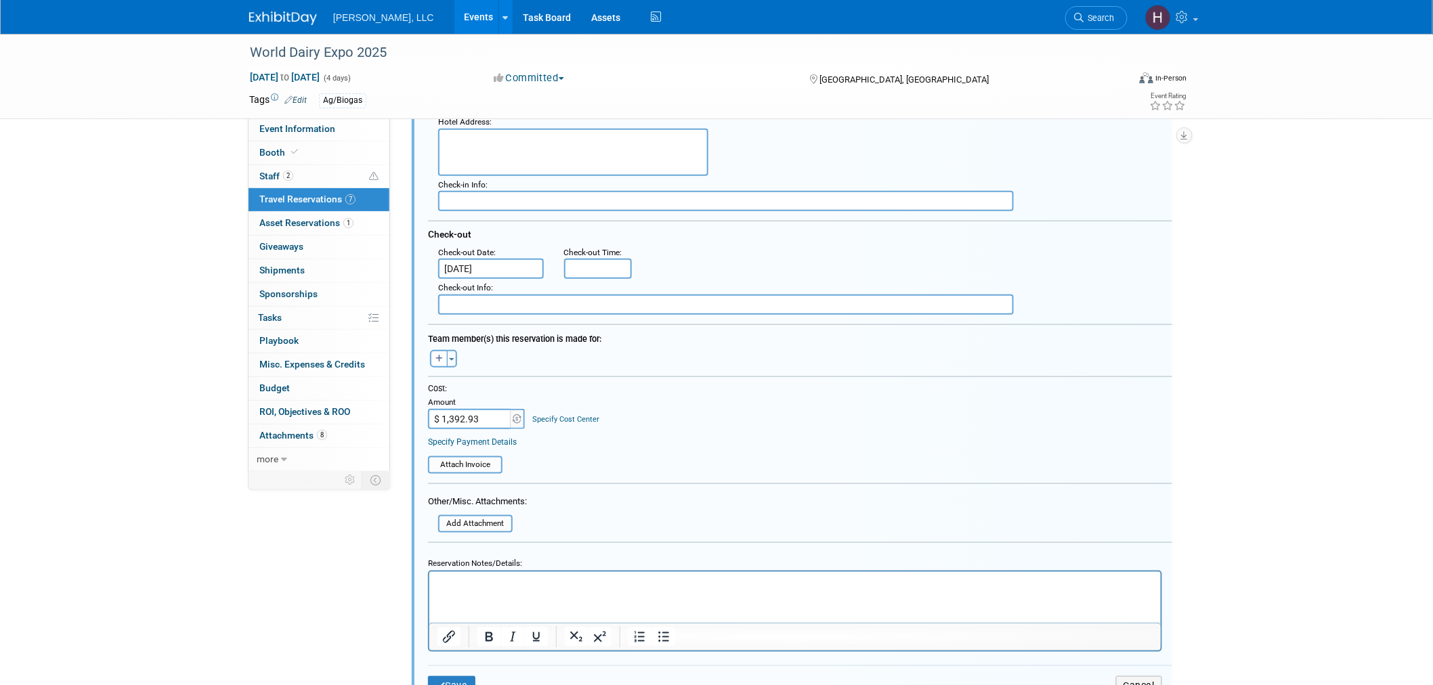
click at [524, 590] on html at bounding box center [794, 580] width 731 height 18
click at [509, 590] on html at bounding box center [794, 580] width 731 height 18
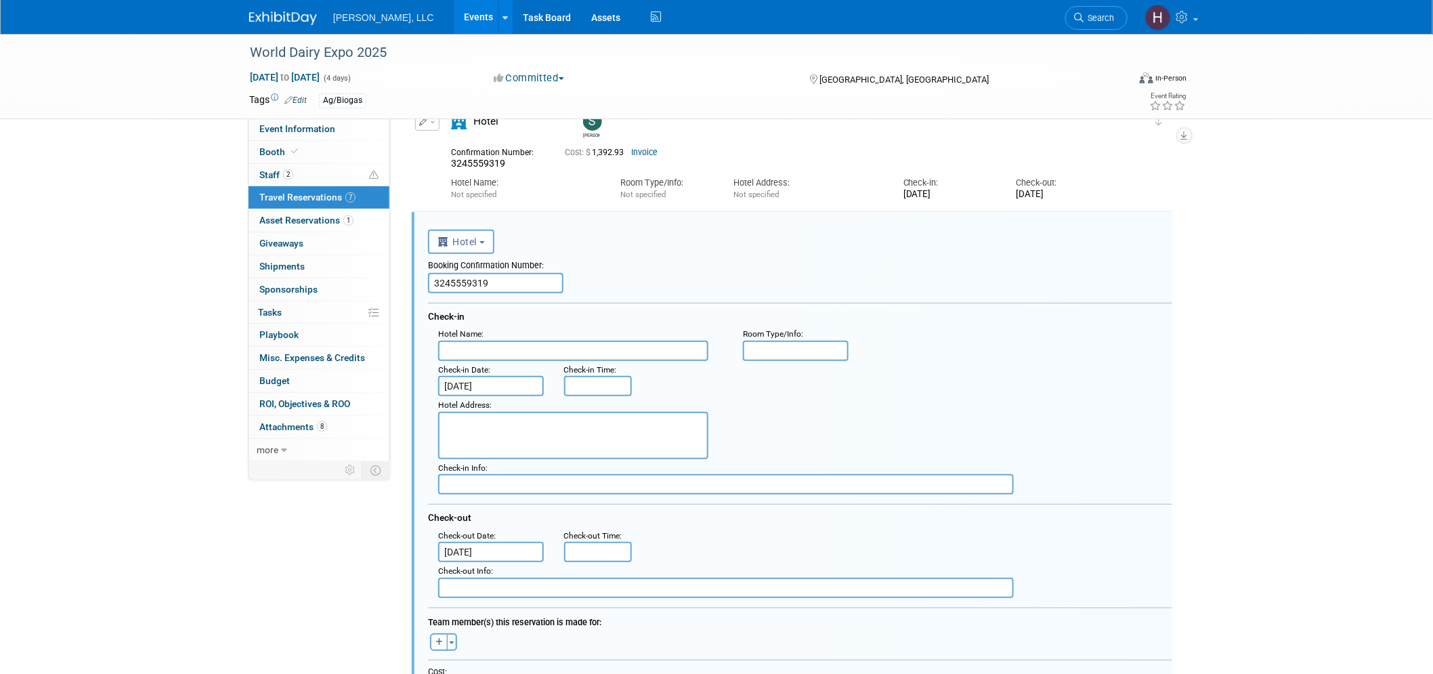
scroll to position [54, 0]
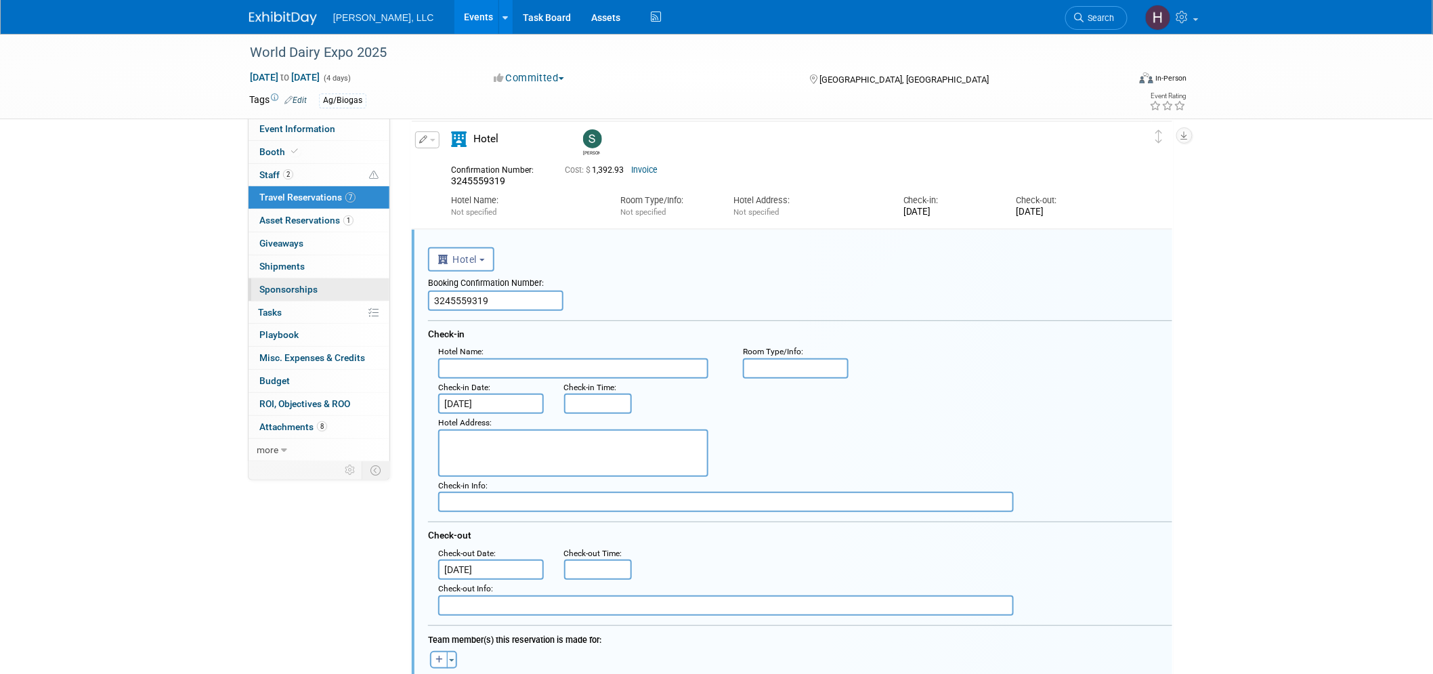
drag, startPoint x: 500, startPoint y: 300, endPoint x: 356, endPoint y: 301, distance: 143.5
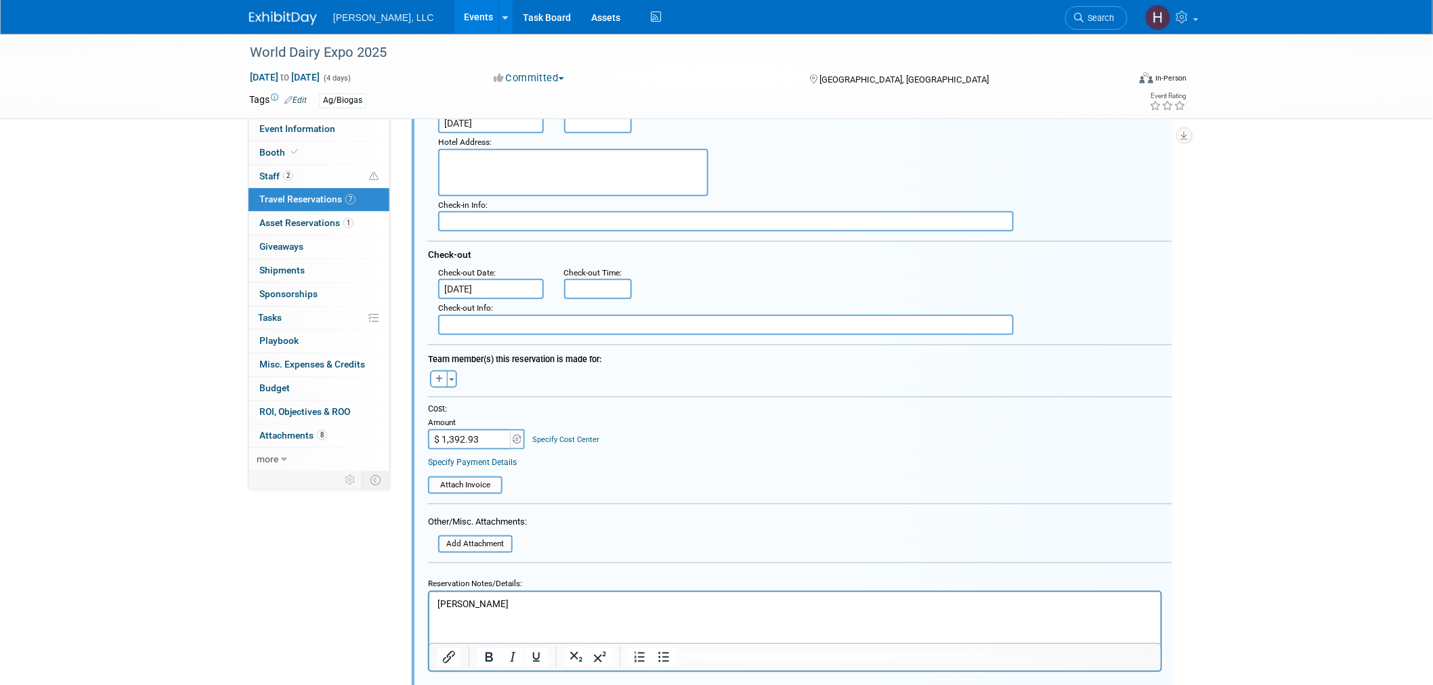
scroll to position [355, 0]
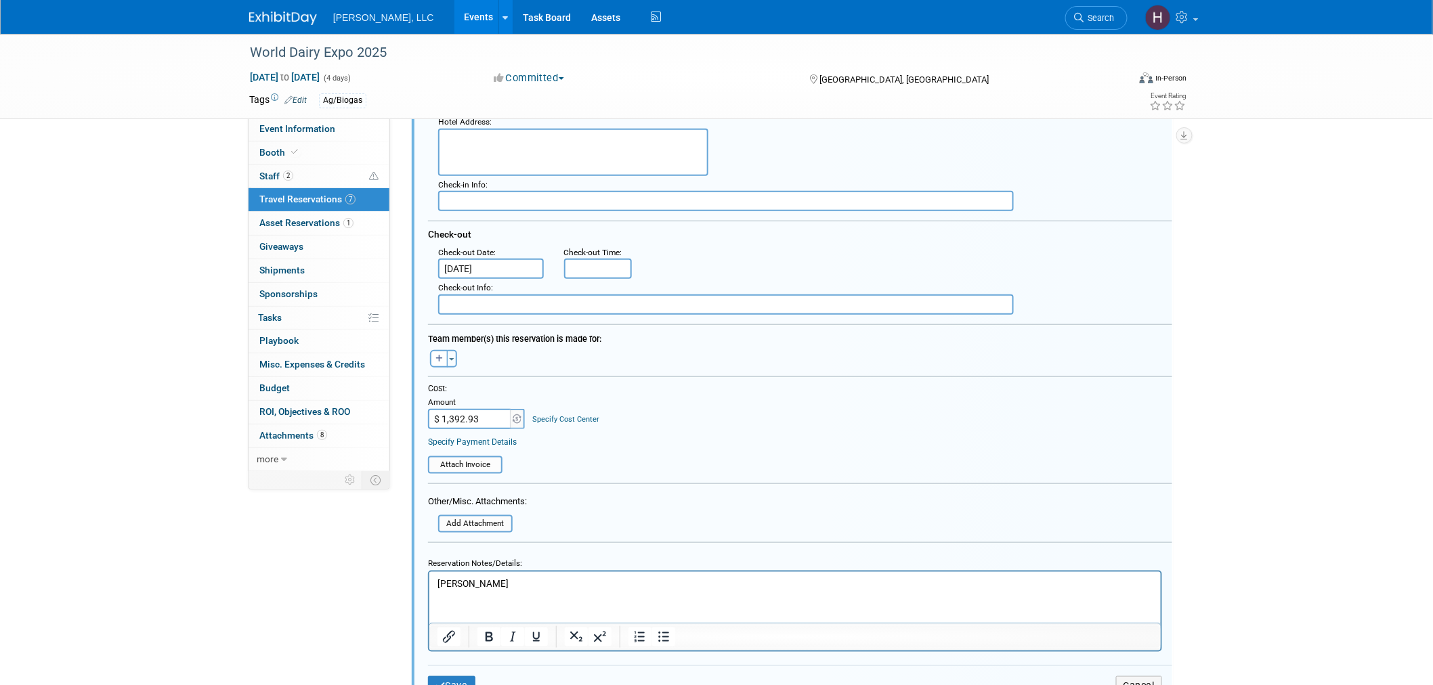
type input "3318844270"
drag, startPoint x: 479, startPoint y: 408, endPoint x: 357, endPoint y: 391, distance: 122.9
click at [357, 391] on div "Event Information Event Info Booth Booth 2 Staff 2 Staff 7 Travel Reservations …" at bounding box center [716, 474] width 955 height 1590
paste input "text"
drag, startPoint x: 489, startPoint y: 408, endPoint x: 437, endPoint y: 408, distance: 51.5
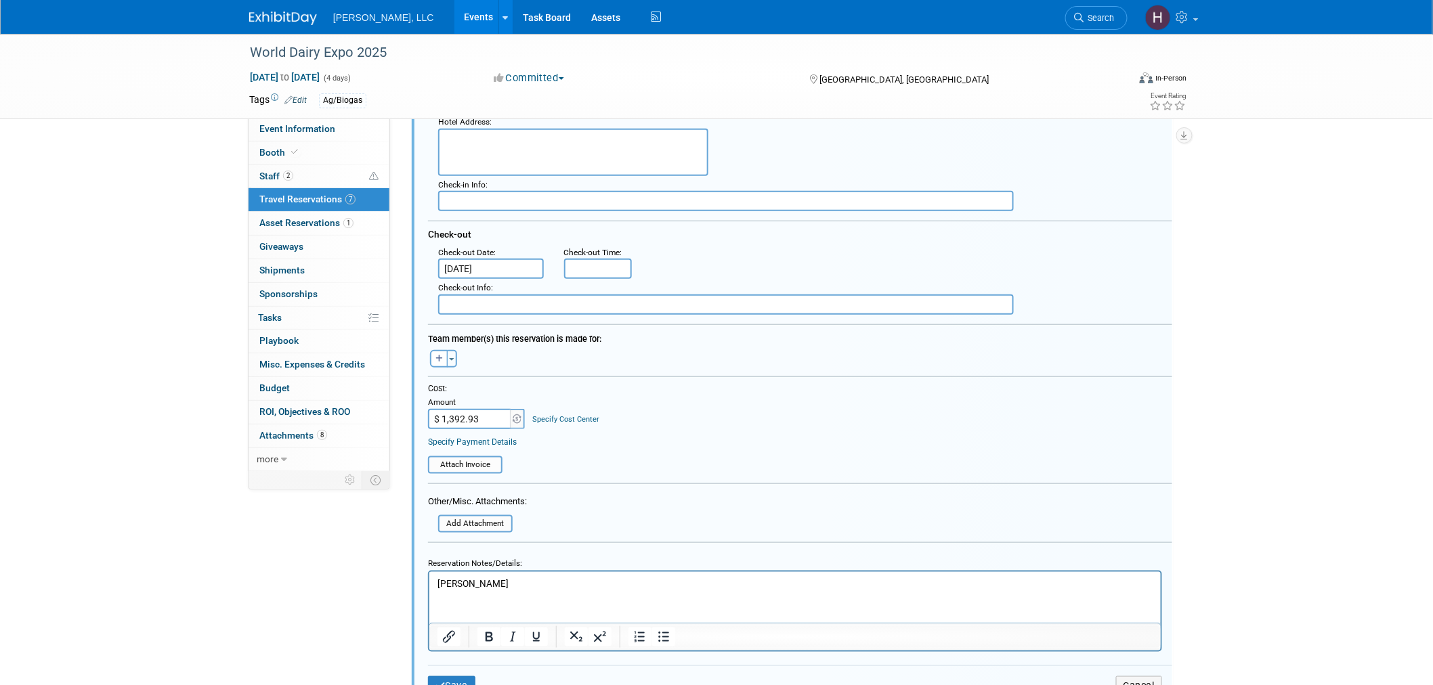
click at [437, 409] on input "$ 1,392.93" at bounding box center [470, 419] width 85 height 20
paste input "589.28"
type input "$ 1,589.28"
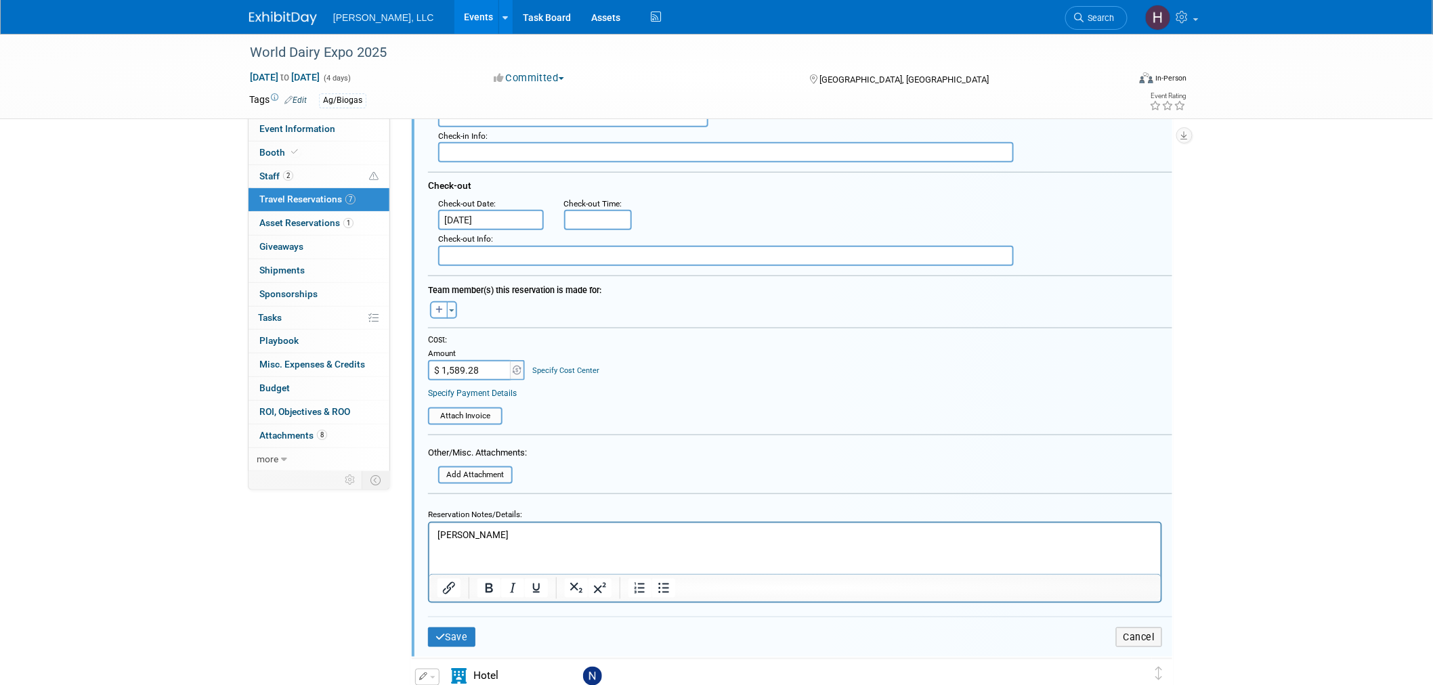
scroll to position [430, 0]
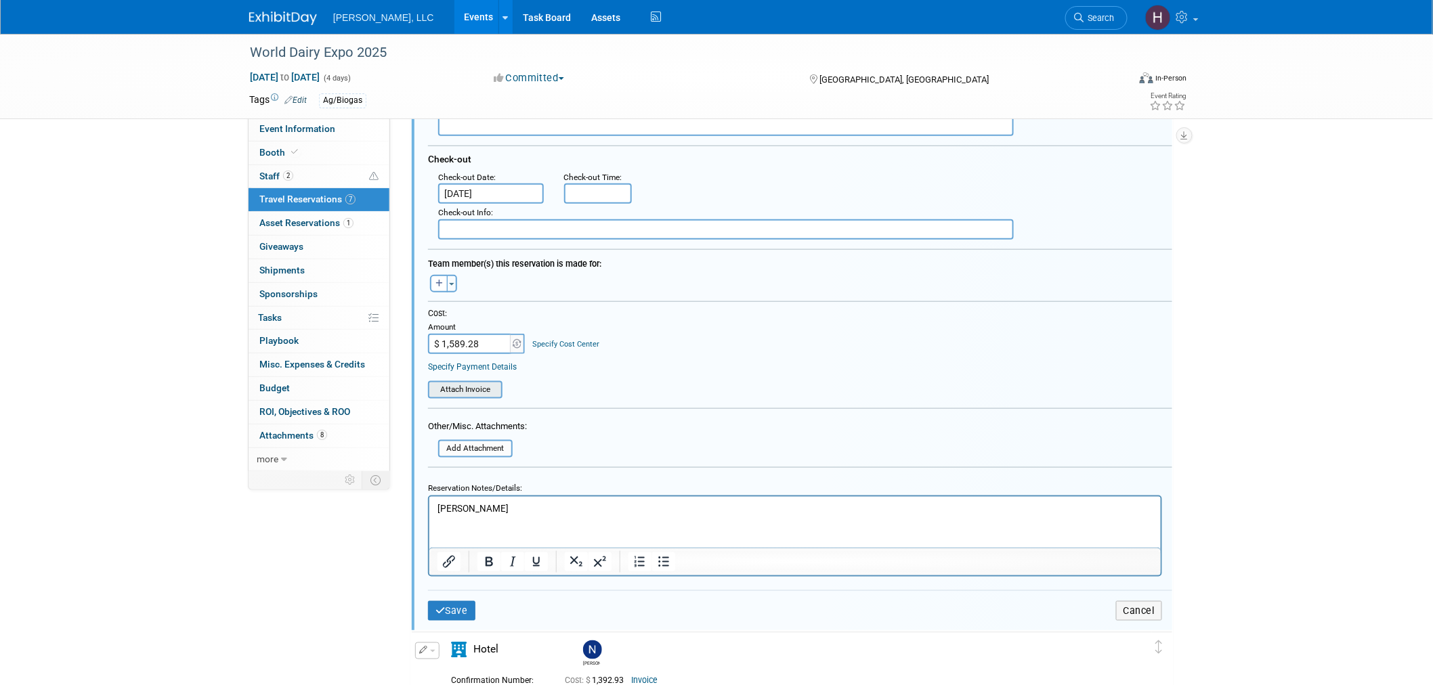
click at [478, 383] on input "file" at bounding box center [420, 390] width 161 height 15
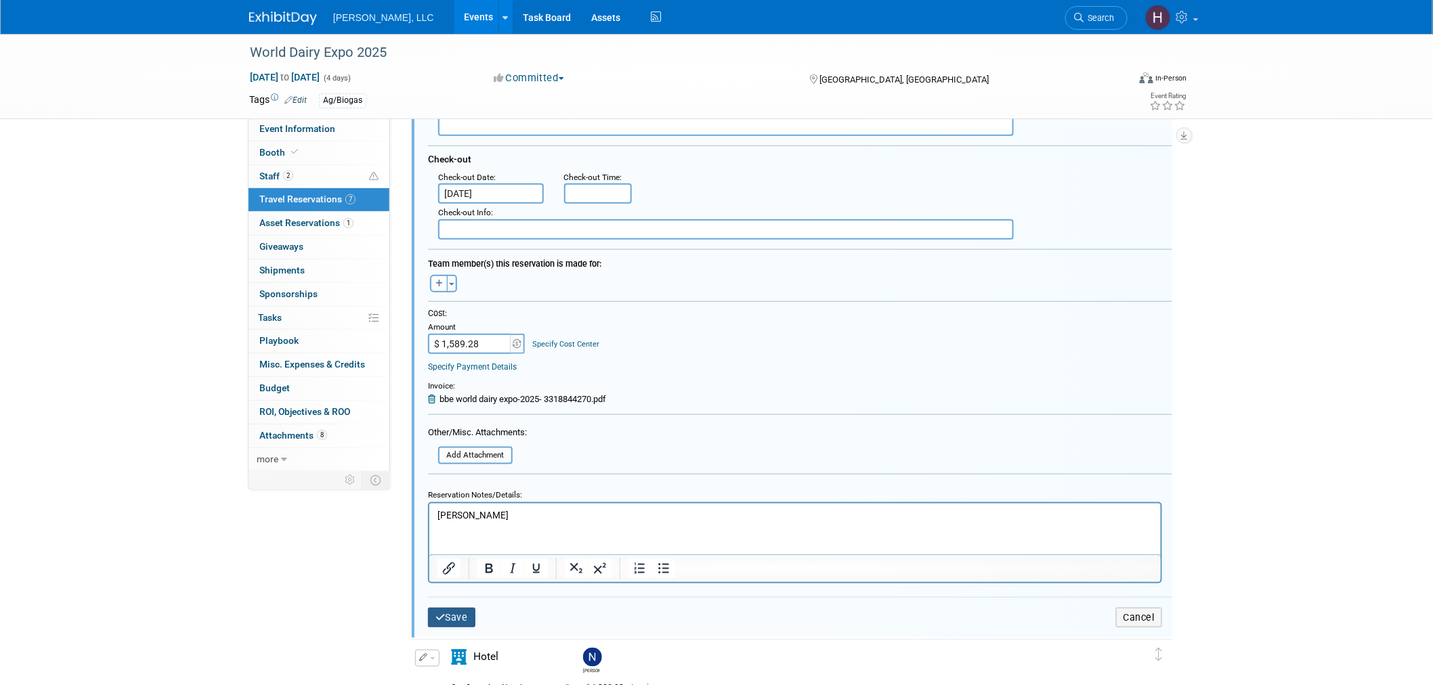
click at [456, 608] on button "Save" at bounding box center [451, 618] width 47 height 20
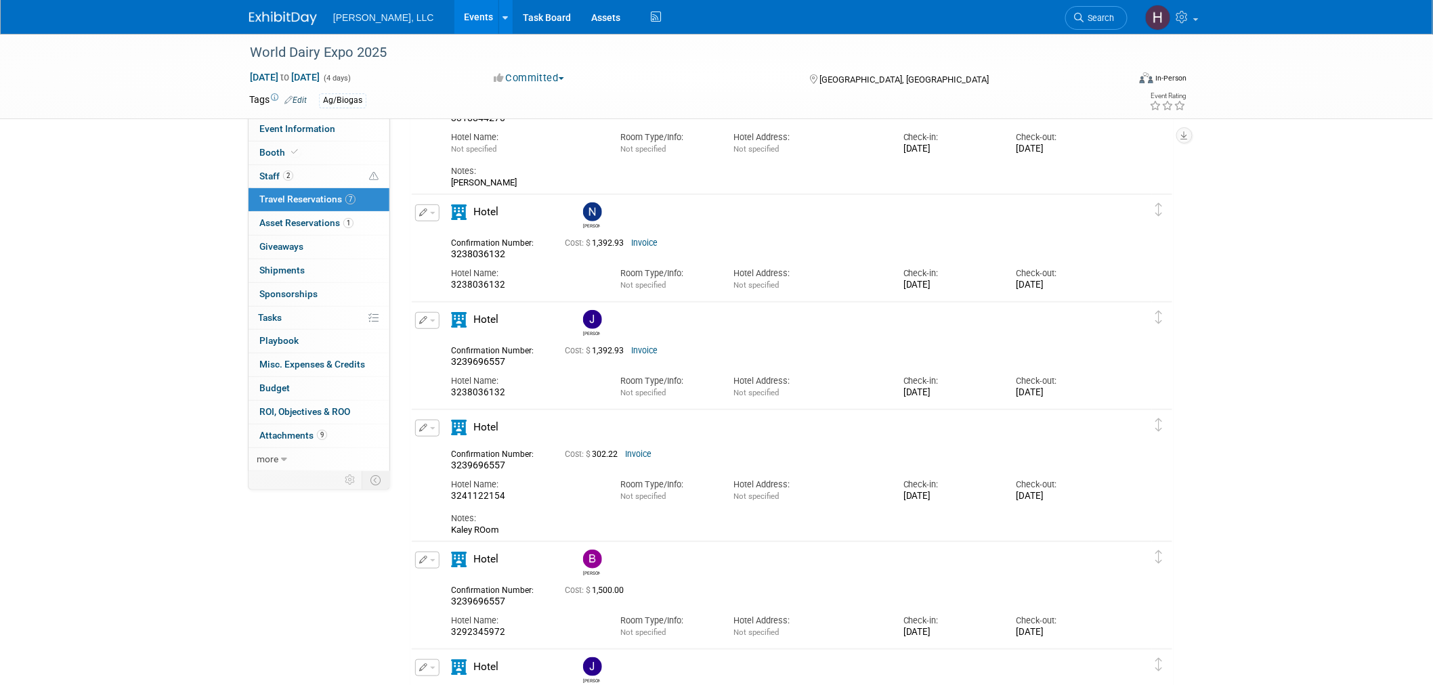
scroll to position [438, 0]
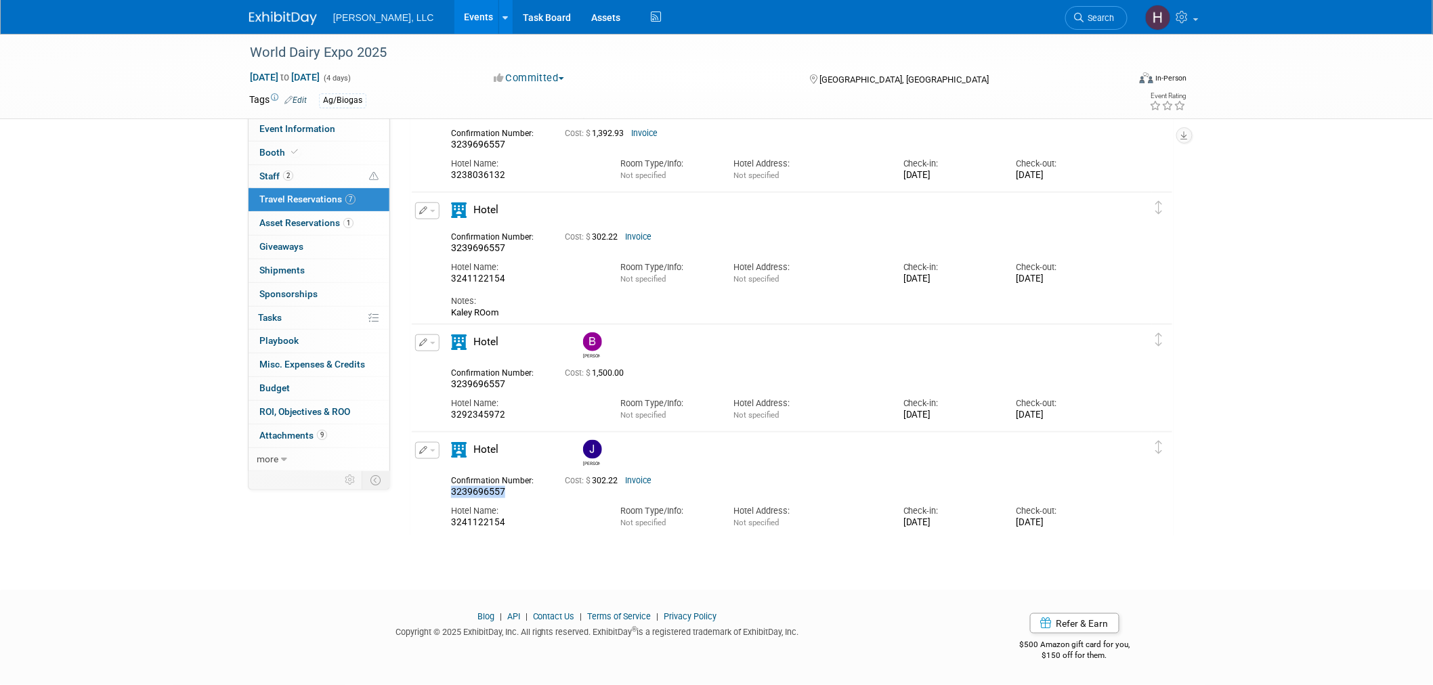
drag, startPoint x: 498, startPoint y: 493, endPoint x: 448, endPoint y: 493, distance: 50.1
click at [448, 493] on div "Confirmation Number: 3239696557" at bounding box center [498, 485] width 114 height 26
copy span "3239696557"
click at [691, 564] on div "World Dairy Expo 2025 Sep 30, 2025 to Oct 3, 2025 (4 days) Sep 30, 2025 to Oct …" at bounding box center [716, 81] width 1433 height 970
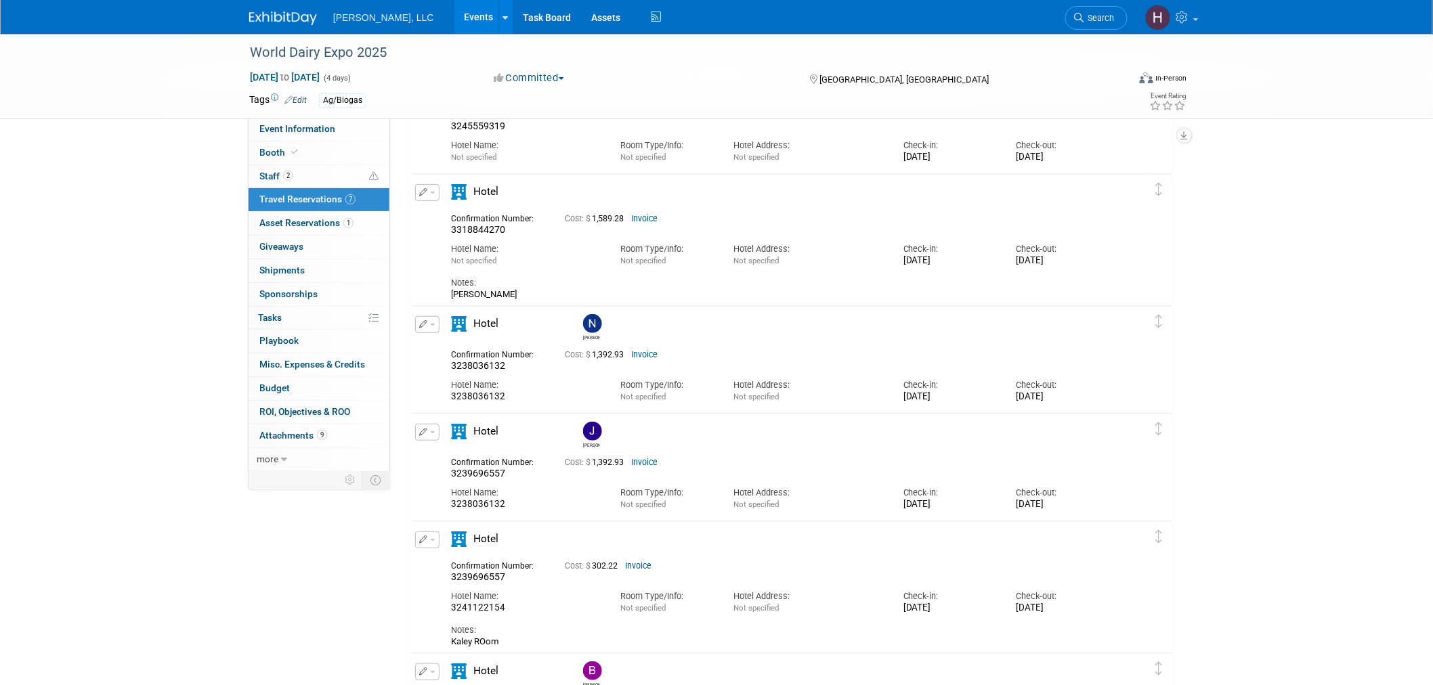
scroll to position [0, 0]
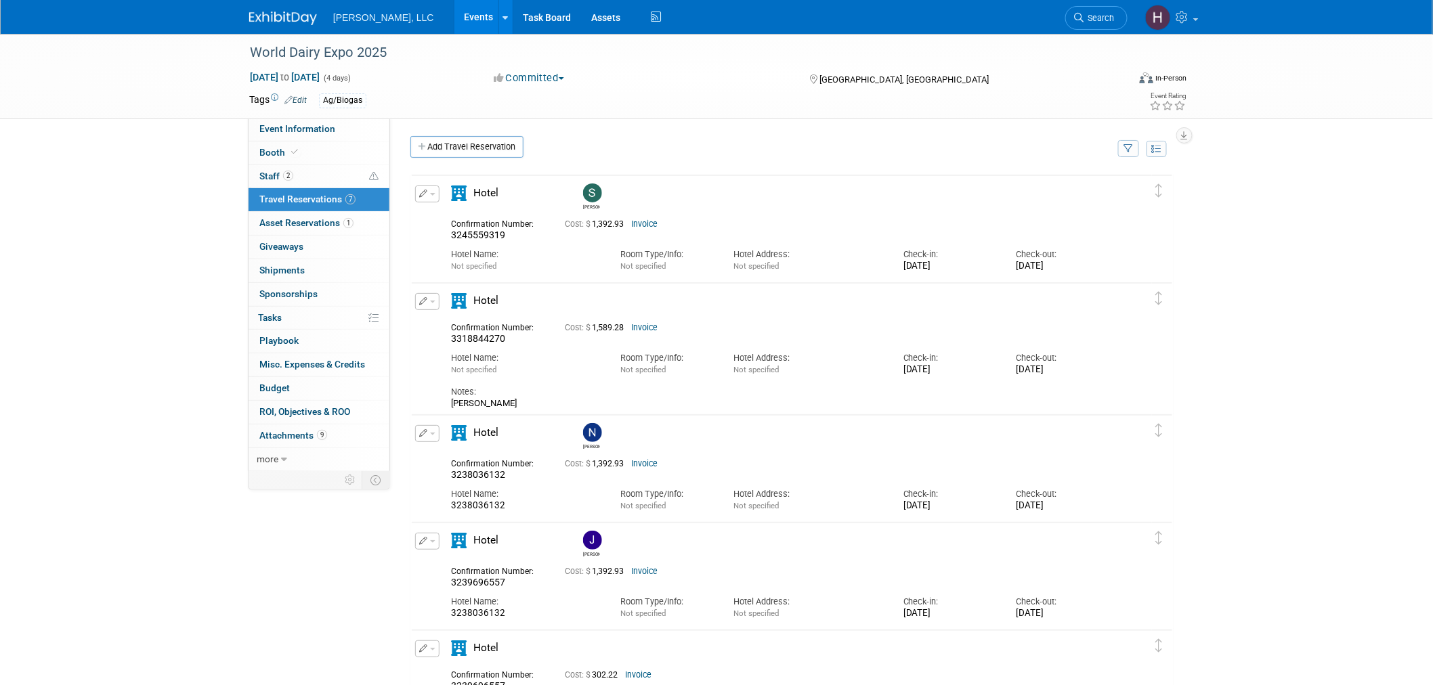
click at [454, 14] on link "Events" at bounding box center [478, 17] width 49 height 34
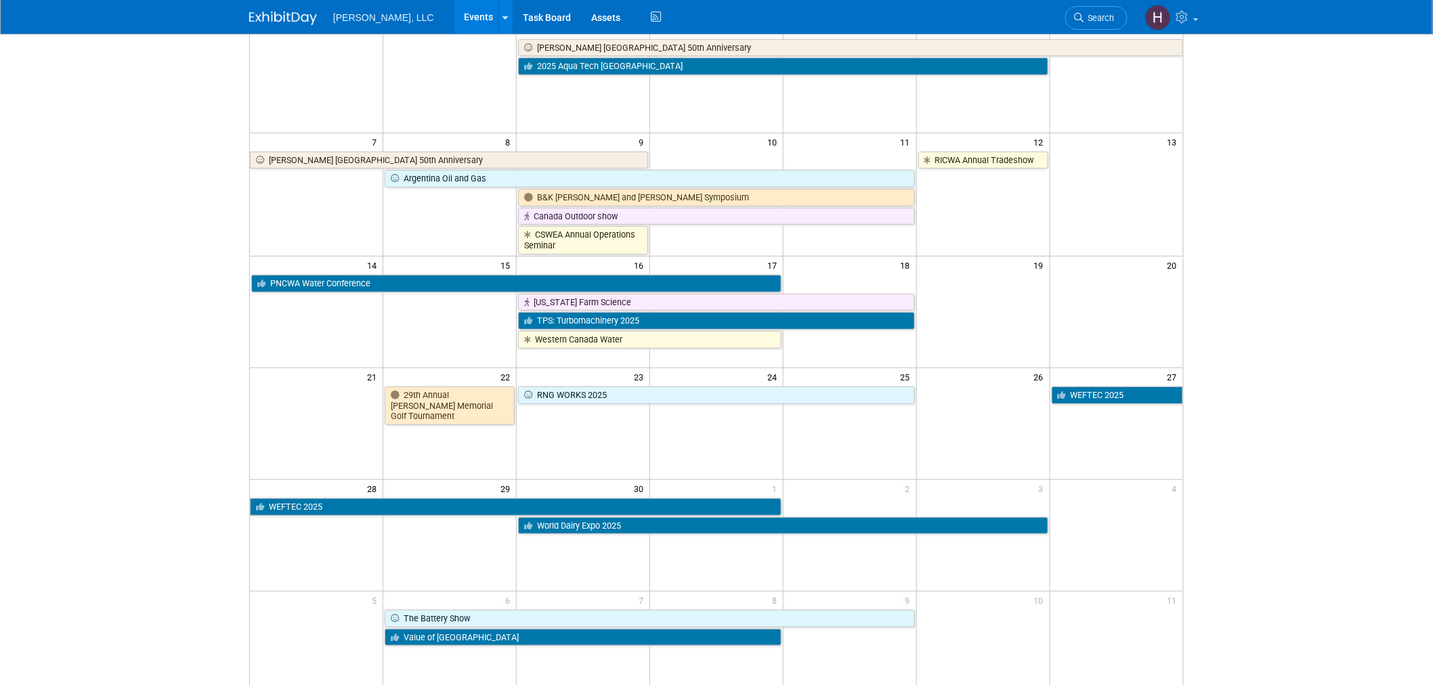
scroll to position [295, 0]
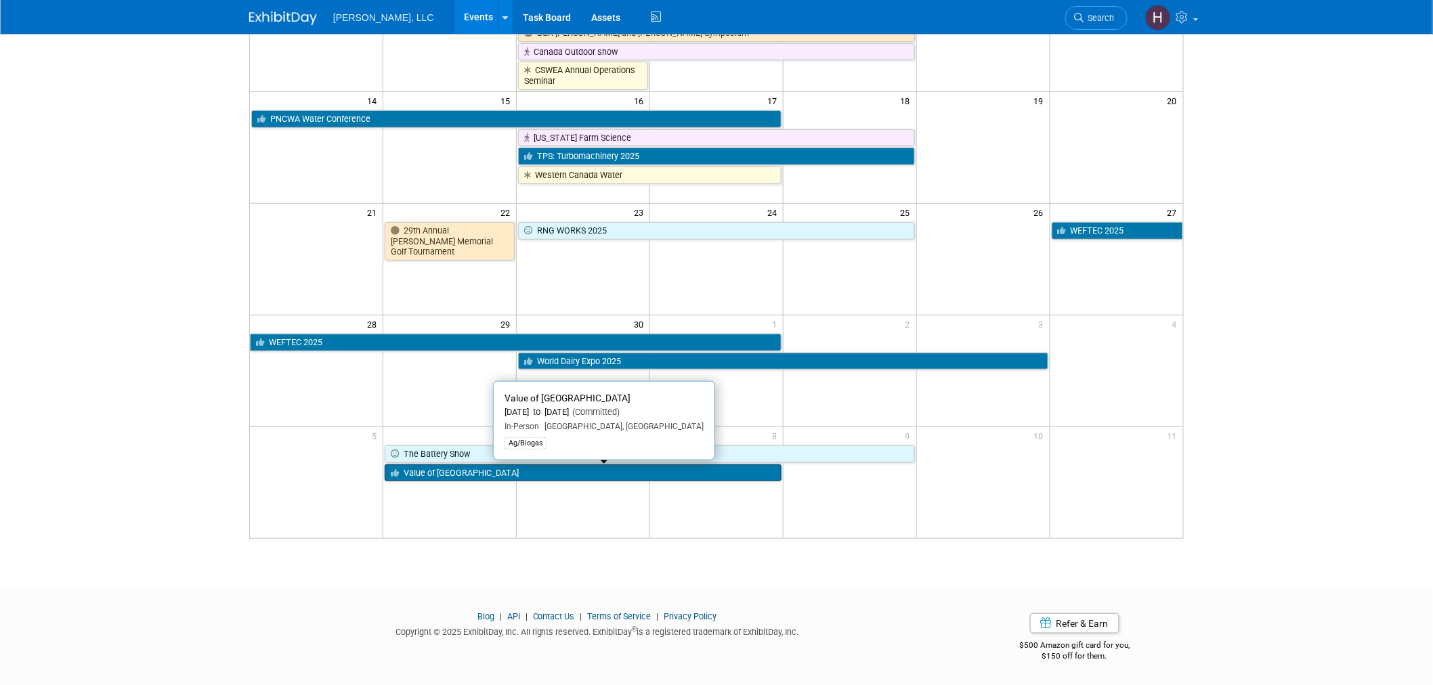
click at [532, 471] on link "Value of [GEOGRAPHIC_DATA]" at bounding box center [583, 473] width 397 height 18
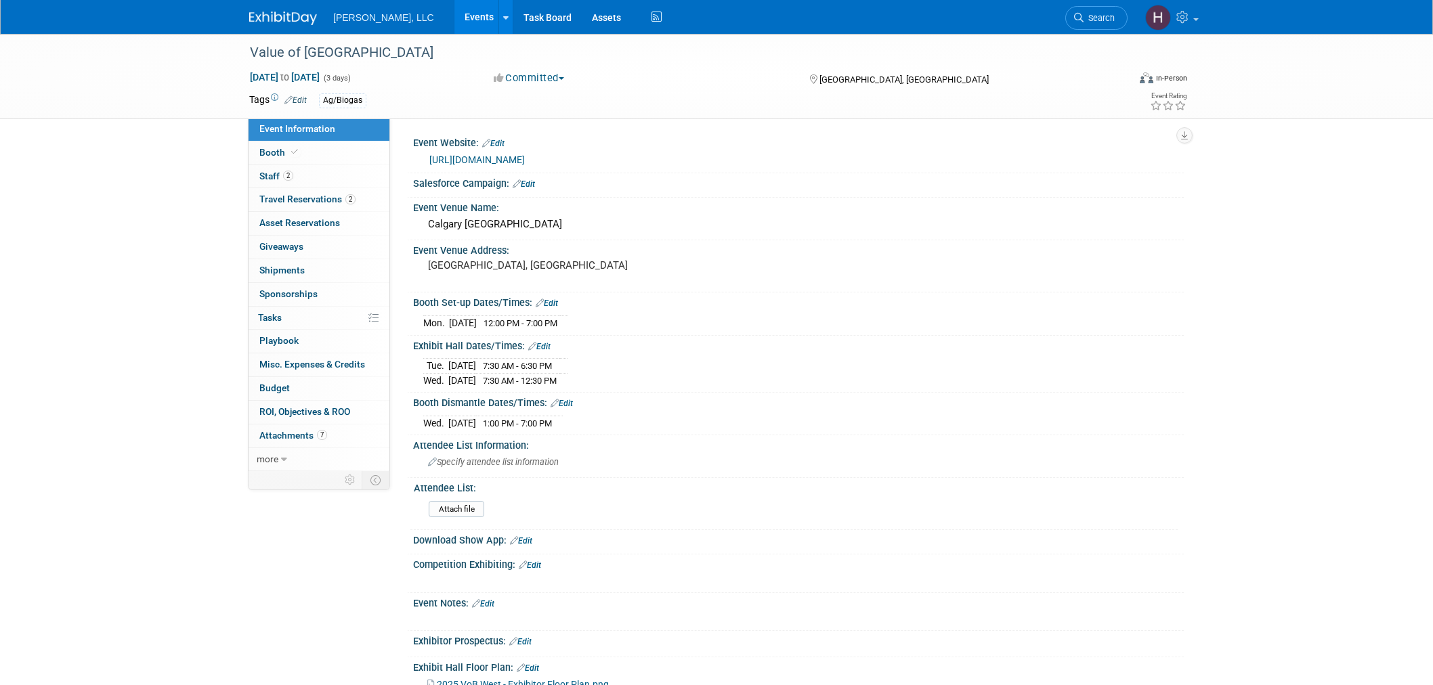
select select "Ag/Biogas"
click at [307, 200] on span "Travel Reservations 2" at bounding box center [307, 199] width 96 height 11
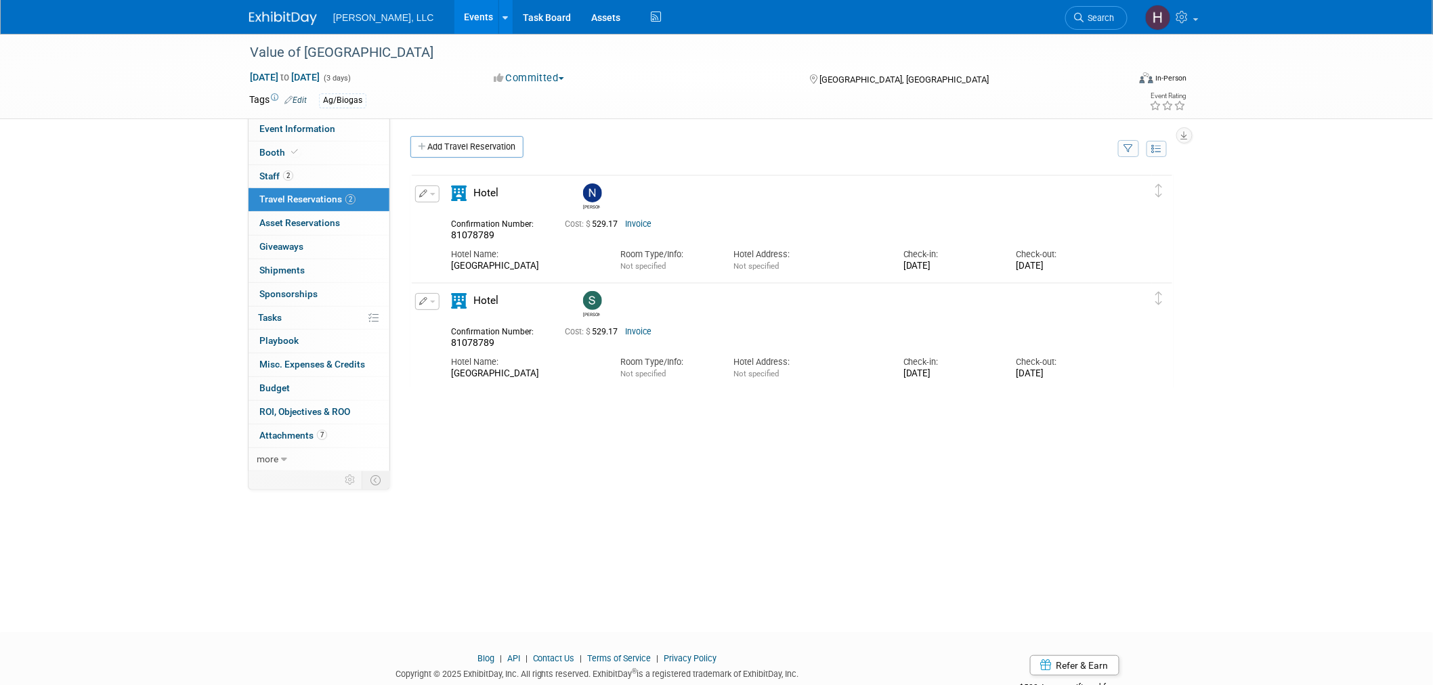
click at [640, 221] on link "Invoice" at bounding box center [638, 223] width 26 height 9
click at [342, 125] on link "Event Information" at bounding box center [318, 129] width 141 height 23
select select "Ag/Biogas"
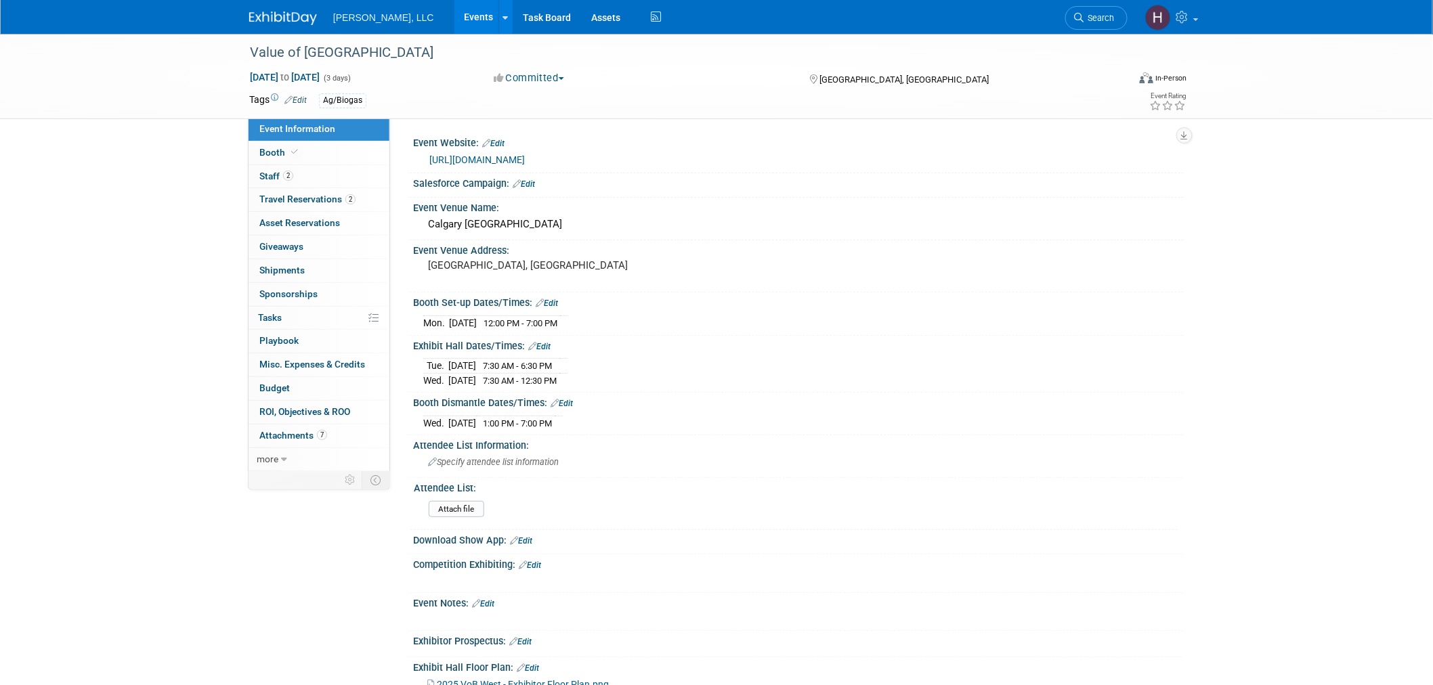
click at [525, 154] on link "https://biogasassociation.ca/vob2025west/" at bounding box center [476, 159] width 95 height 11
click at [324, 202] on span "Travel Reservations 2" at bounding box center [307, 199] width 96 height 11
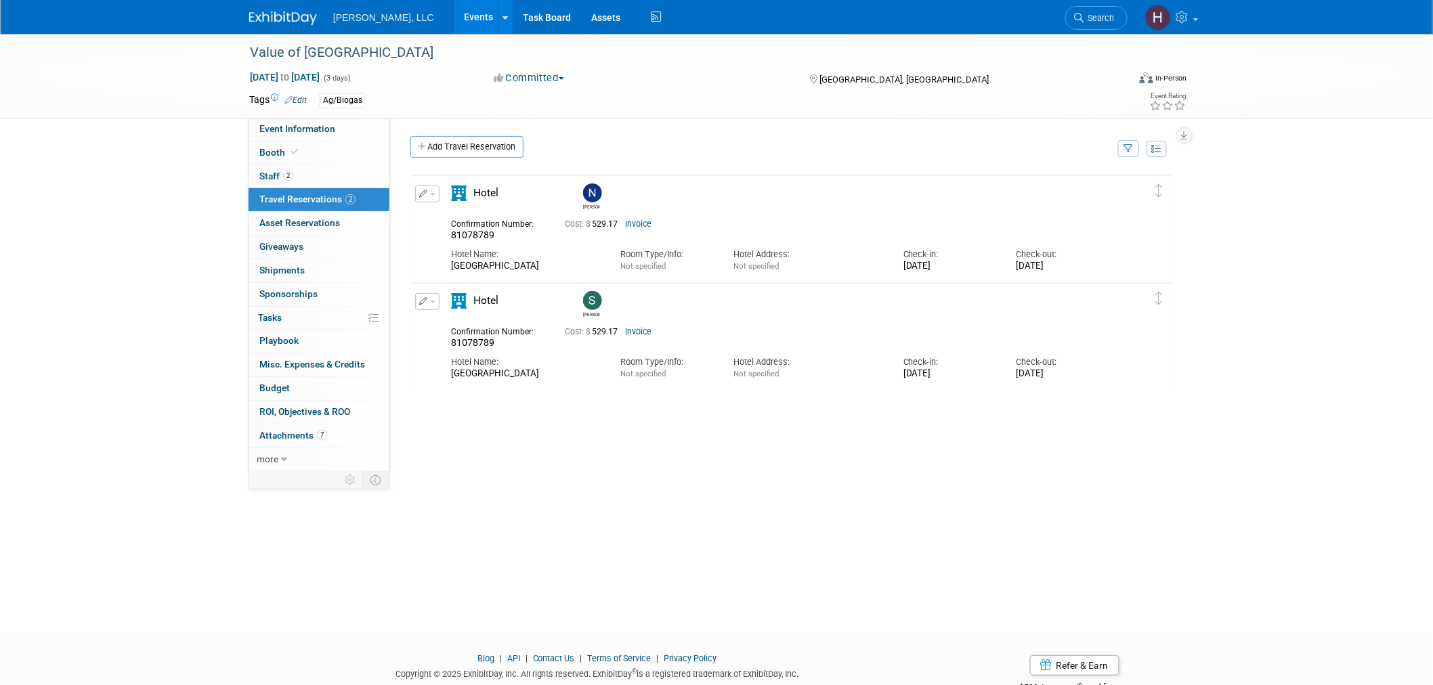
click at [431, 193] on span "button" at bounding box center [432, 194] width 5 height 3
click at [435, 263] on icon "button" at bounding box center [431, 261] width 14 height 9
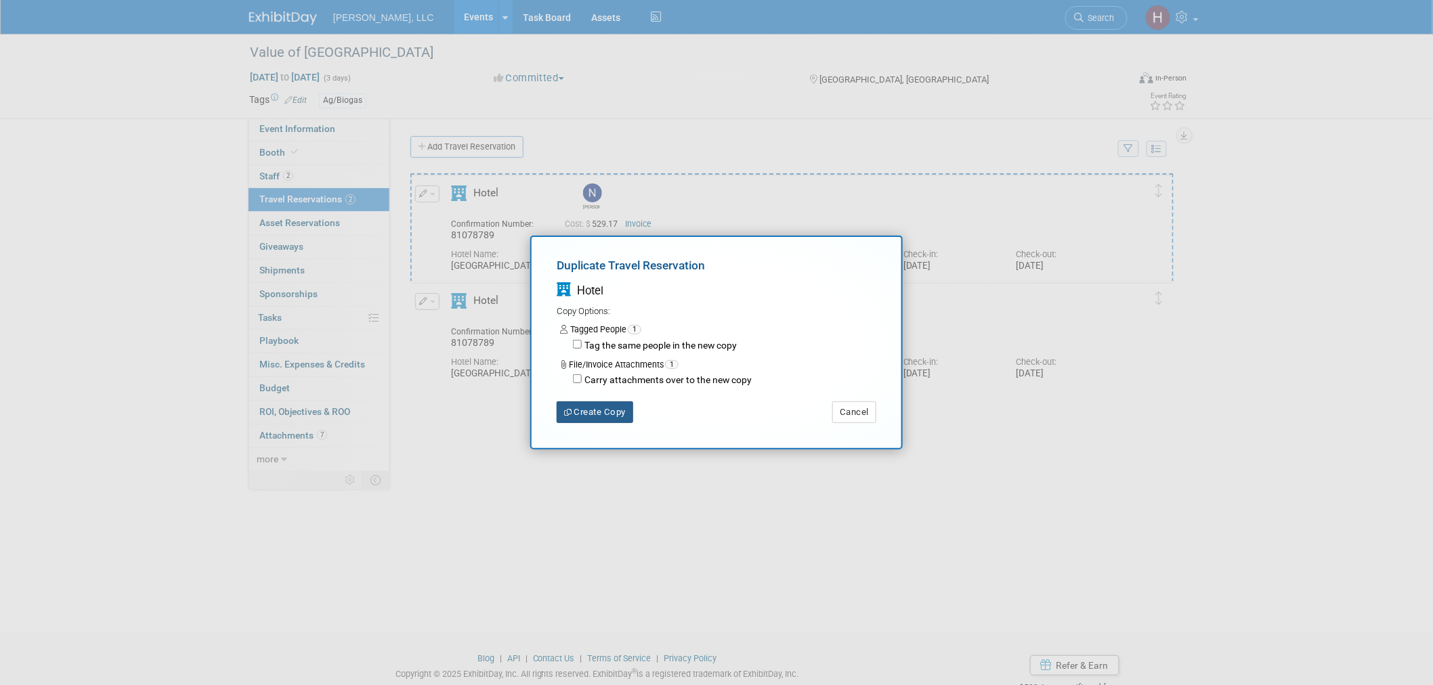
click at [584, 412] on button "Create Copy" at bounding box center [595, 412] width 77 height 22
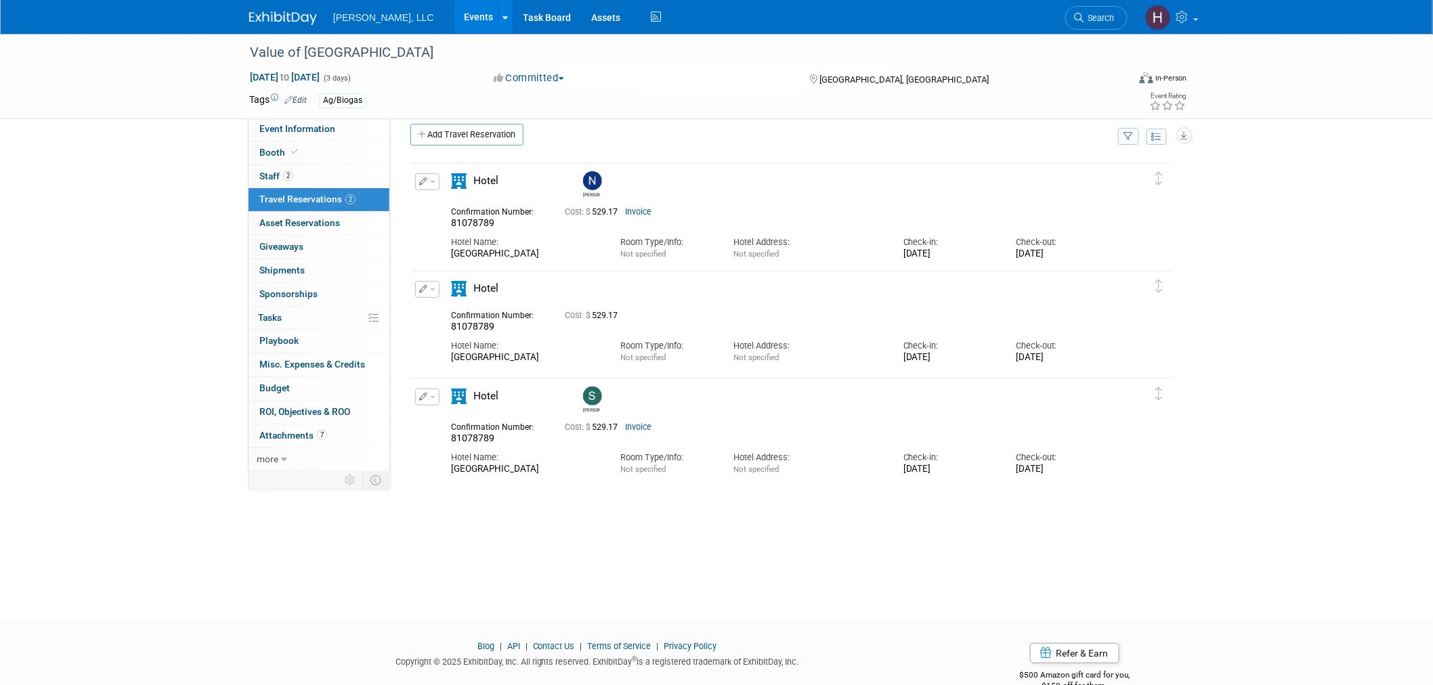
scroll to position [25, 0]
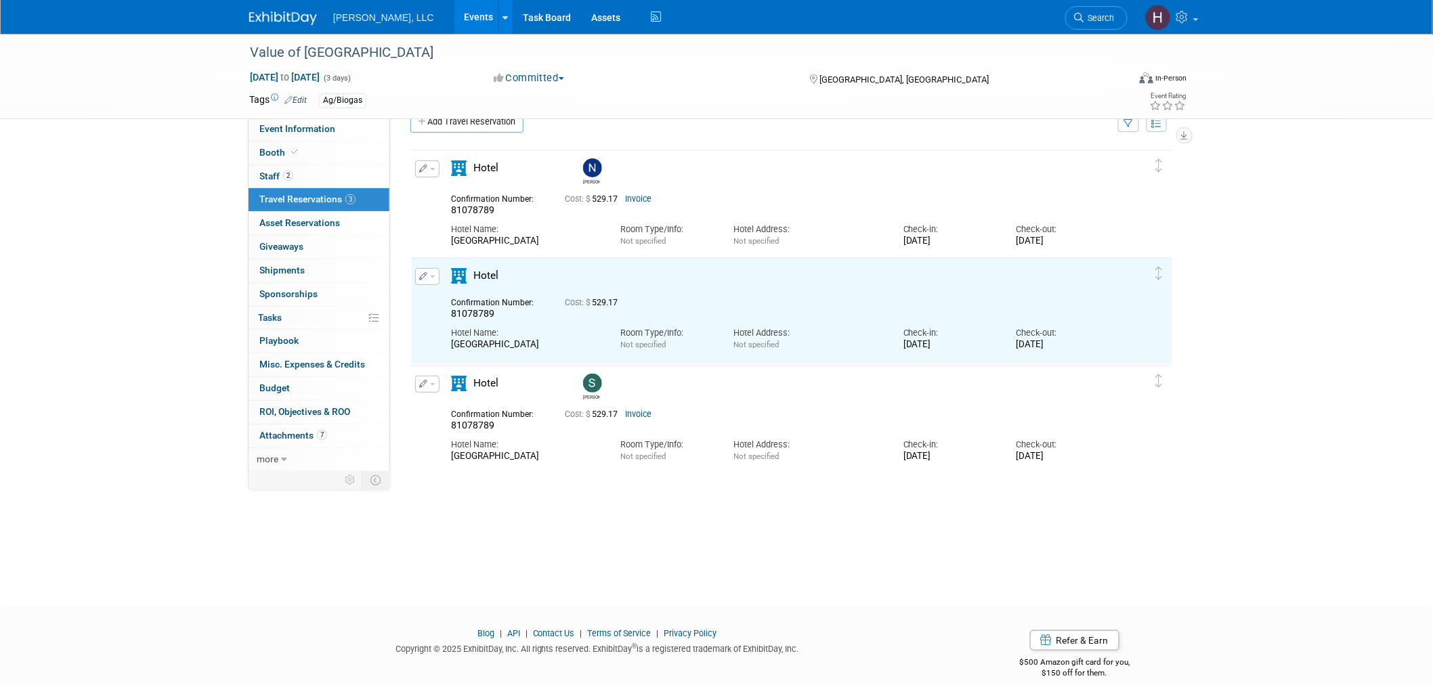
click at [436, 278] on button "button" at bounding box center [427, 276] width 24 height 17
click at [439, 292] on button "Edit Reservation" at bounding box center [473, 300] width 114 height 20
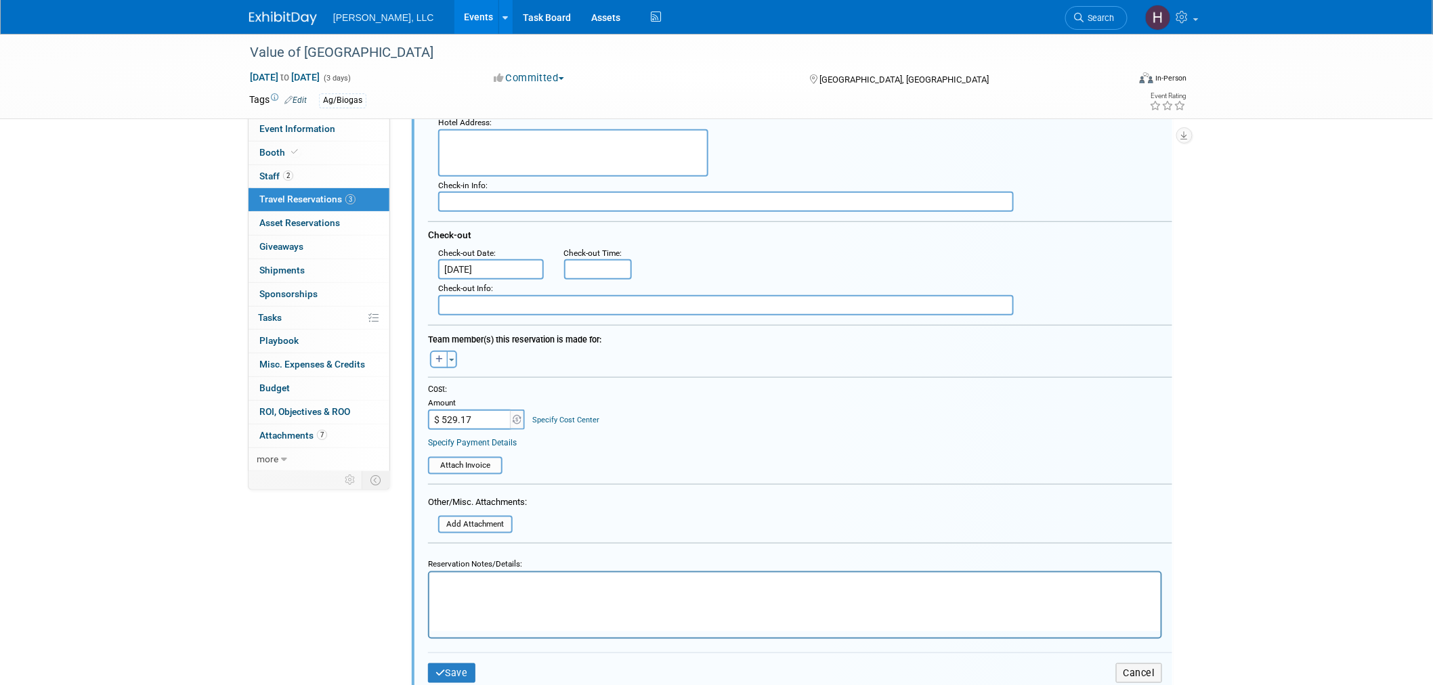
scroll to position [355, 0]
click at [470, 590] on html at bounding box center [794, 580] width 731 height 18
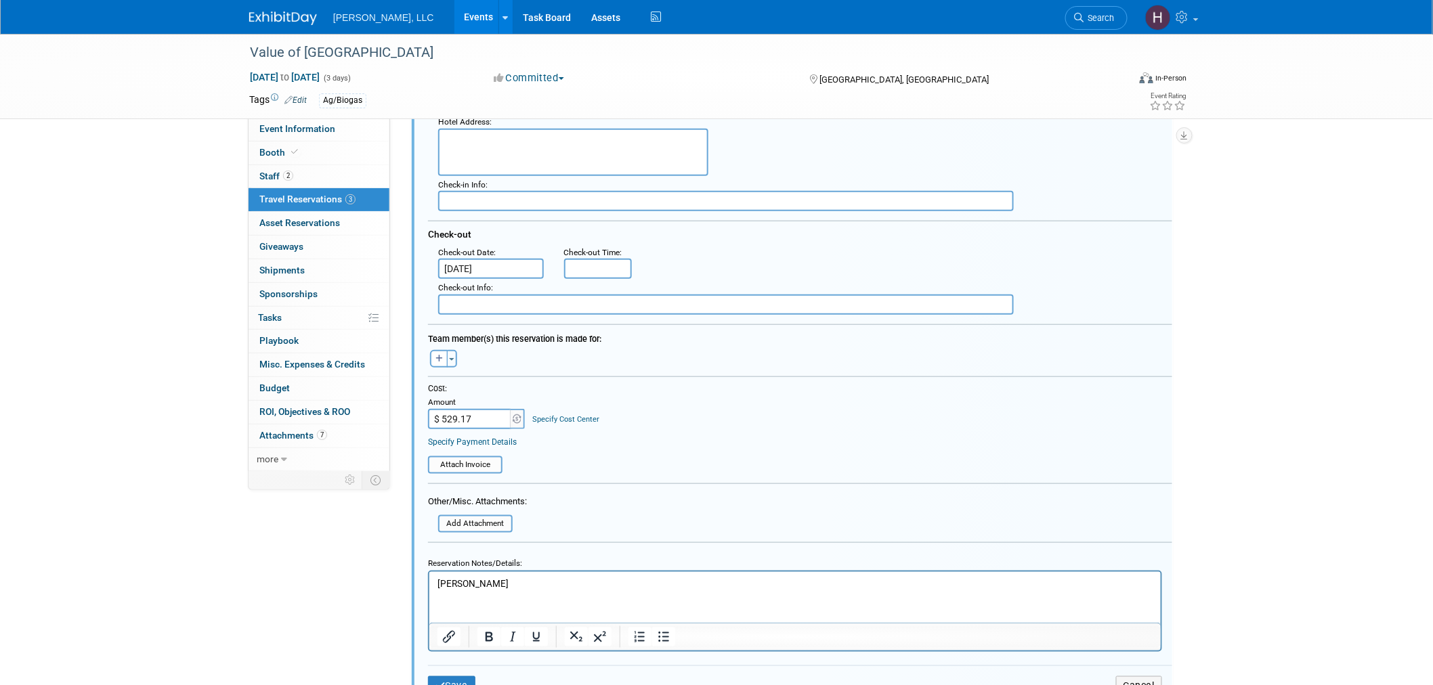
click at [442, 581] on p "brittany Bergeron" at bounding box center [795, 583] width 716 height 13
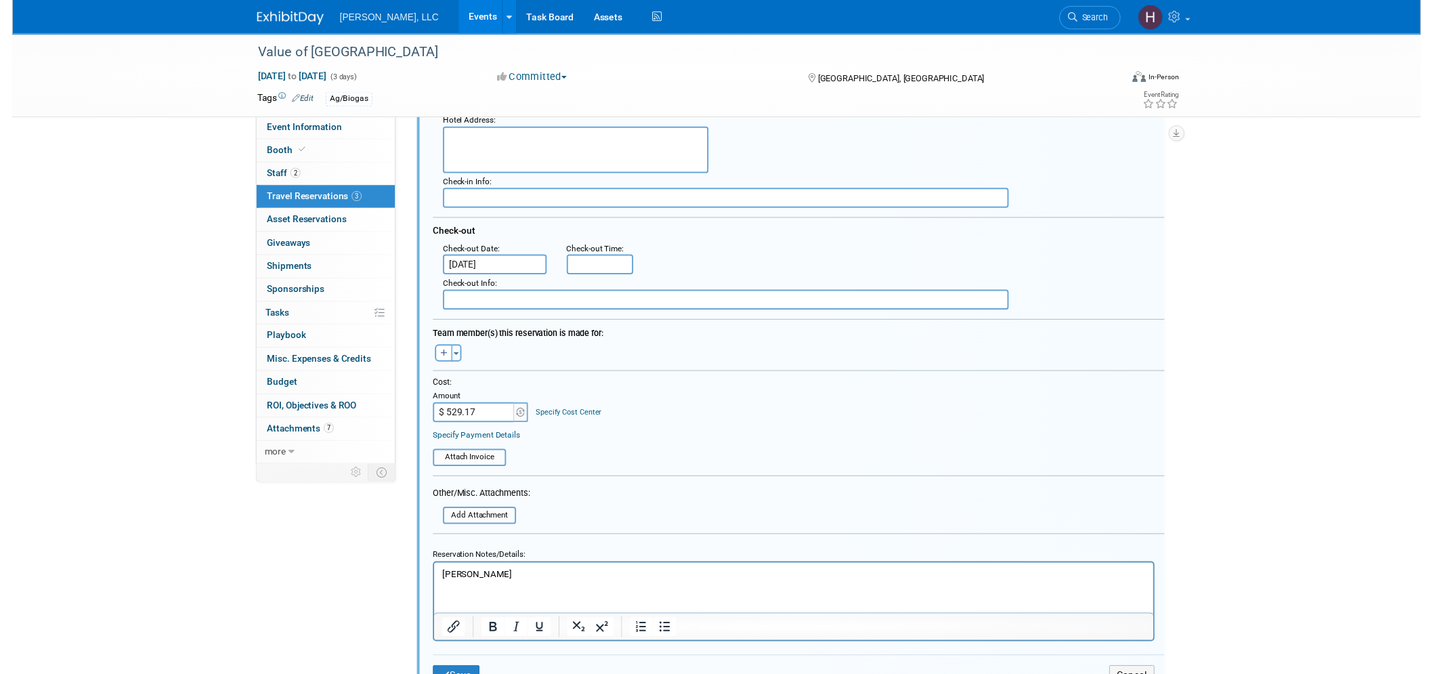
scroll to position [0, 0]
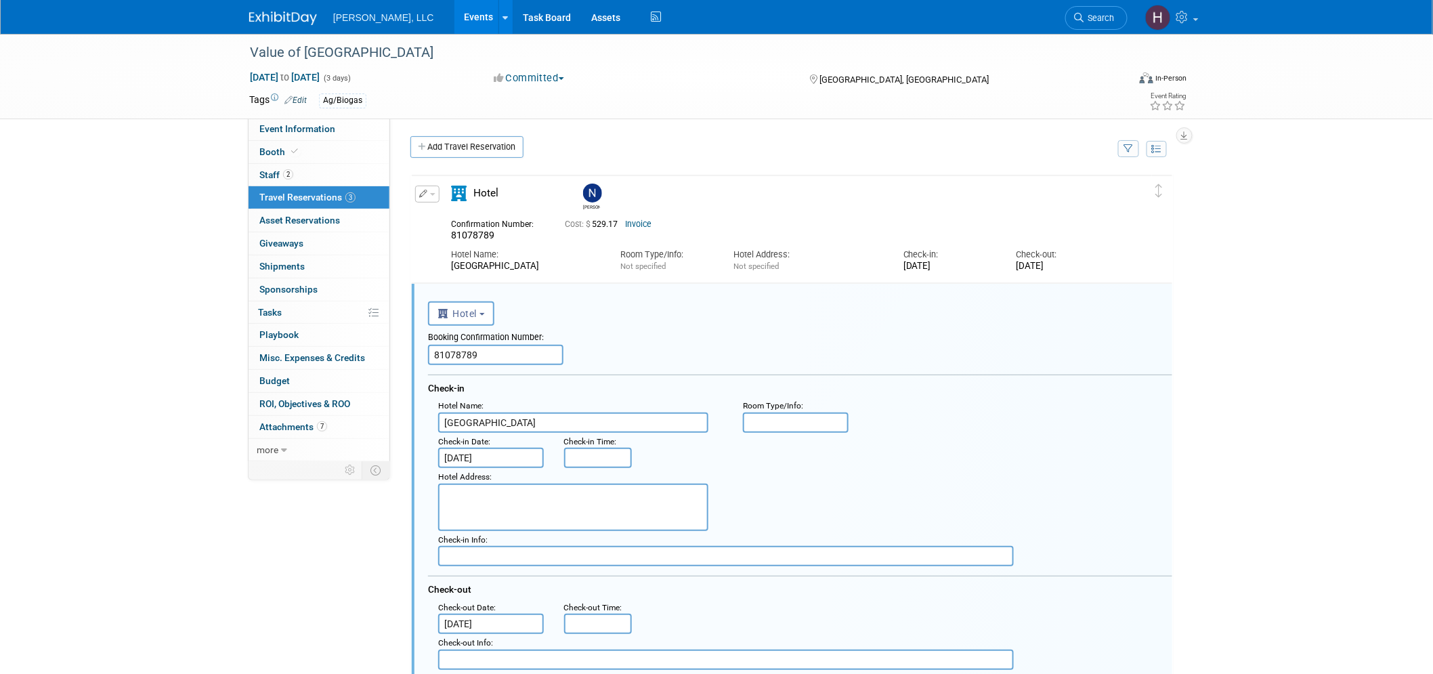
click at [455, 353] on input "81078789" at bounding box center [495, 355] width 135 height 20
paste input "99802463"
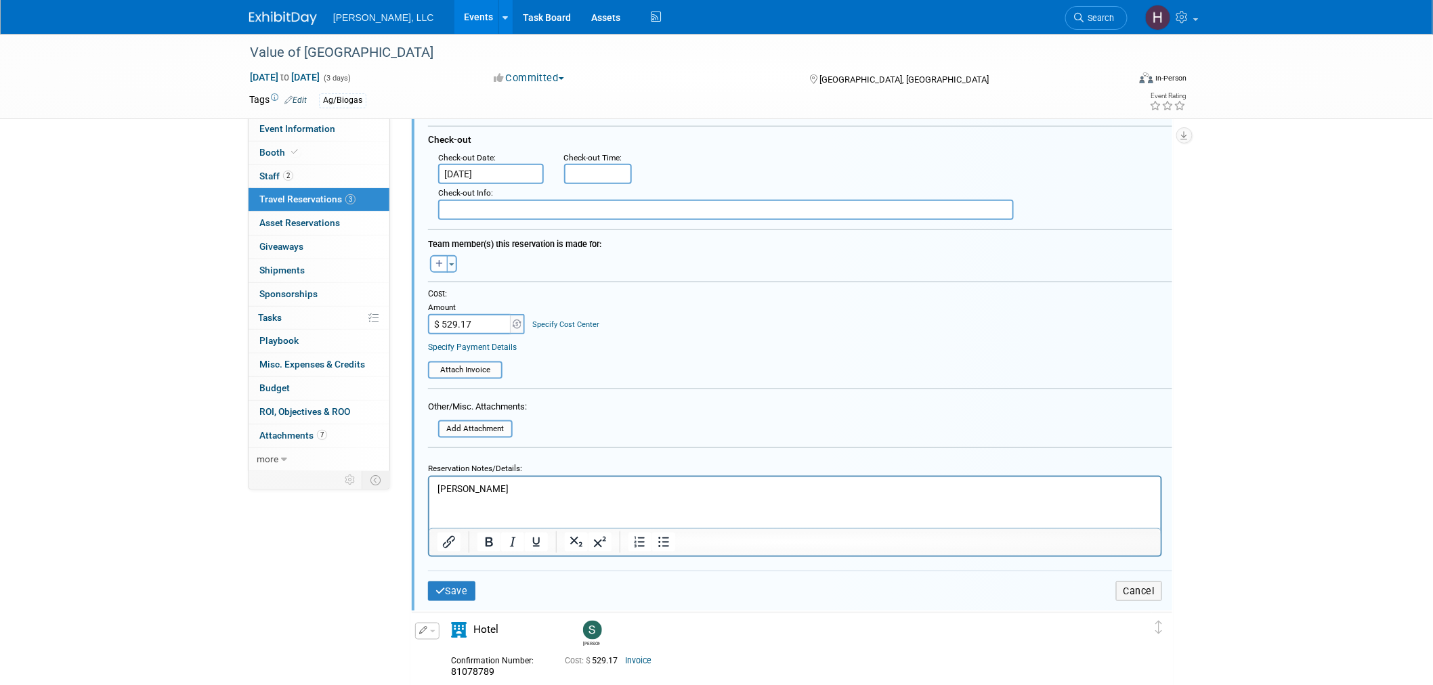
scroll to position [451, 0]
type input "99802463"
click at [474, 362] on input "file" at bounding box center [420, 369] width 161 height 15
click at [448, 590] on button "Save" at bounding box center [451, 597] width 47 height 20
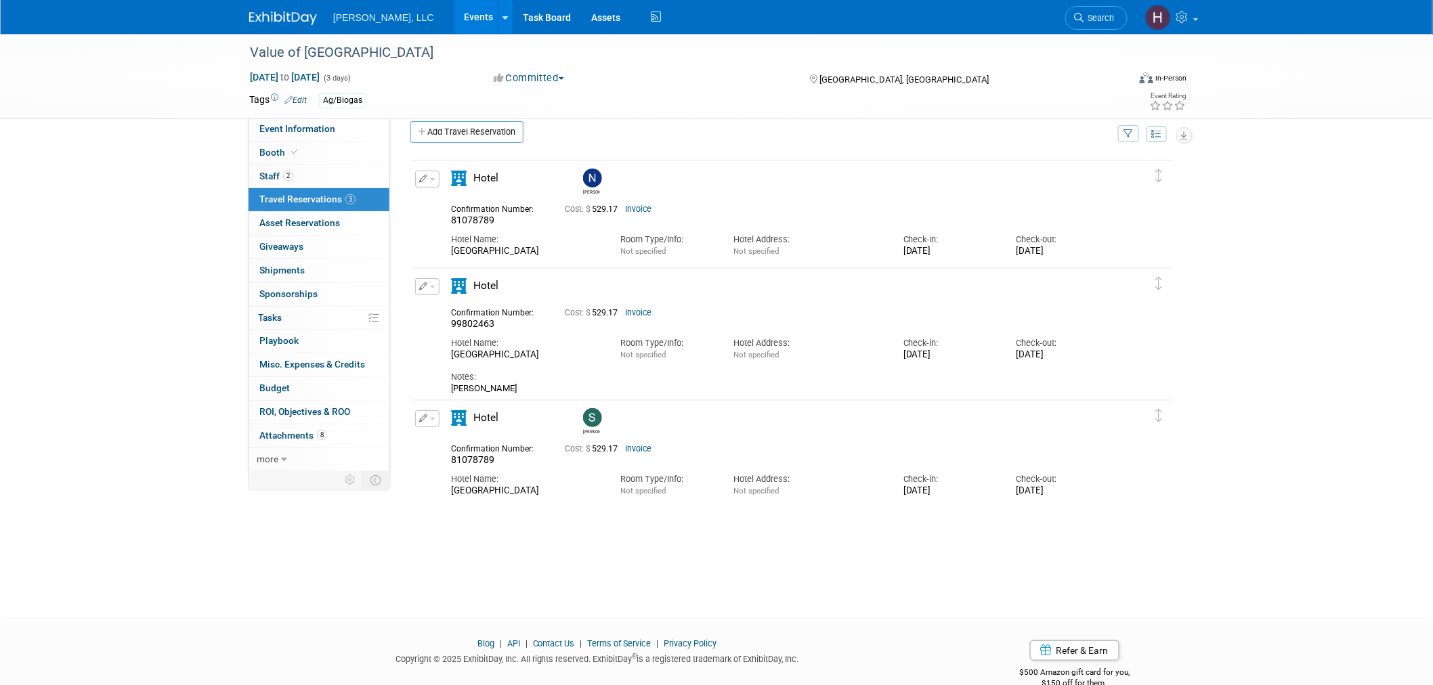
scroll to position [0, 0]
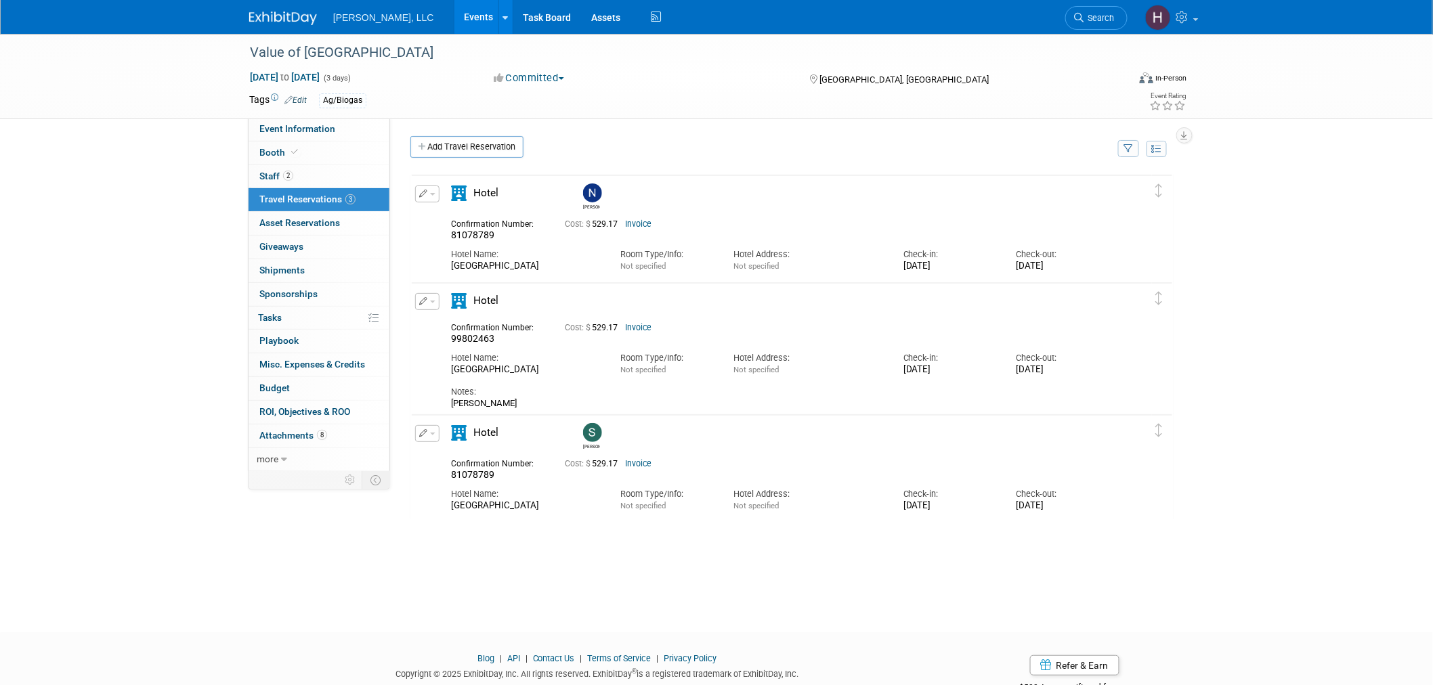
click at [454, 16] on link "Events" at bounding box center [478, 17] width 49 height 34
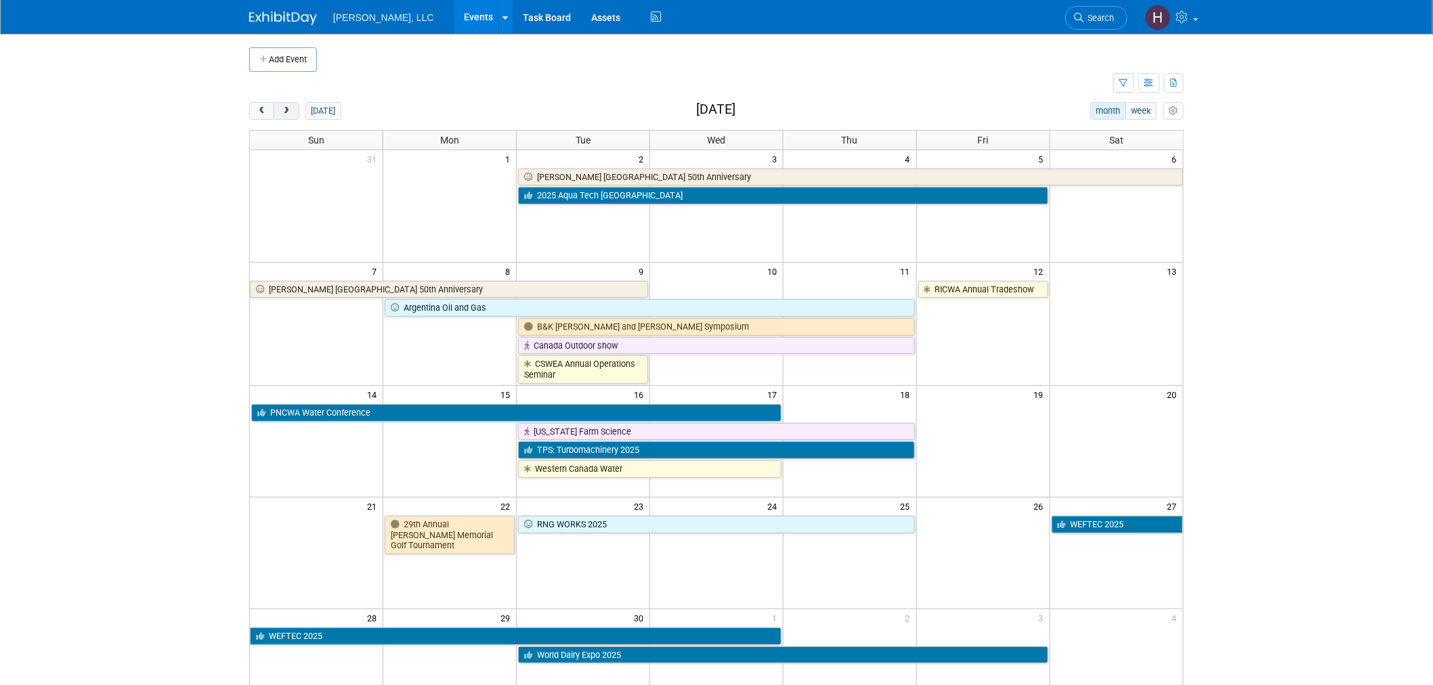
click at [282, 105] on button "next" at bounding box center [286, 111] width 25 height 18
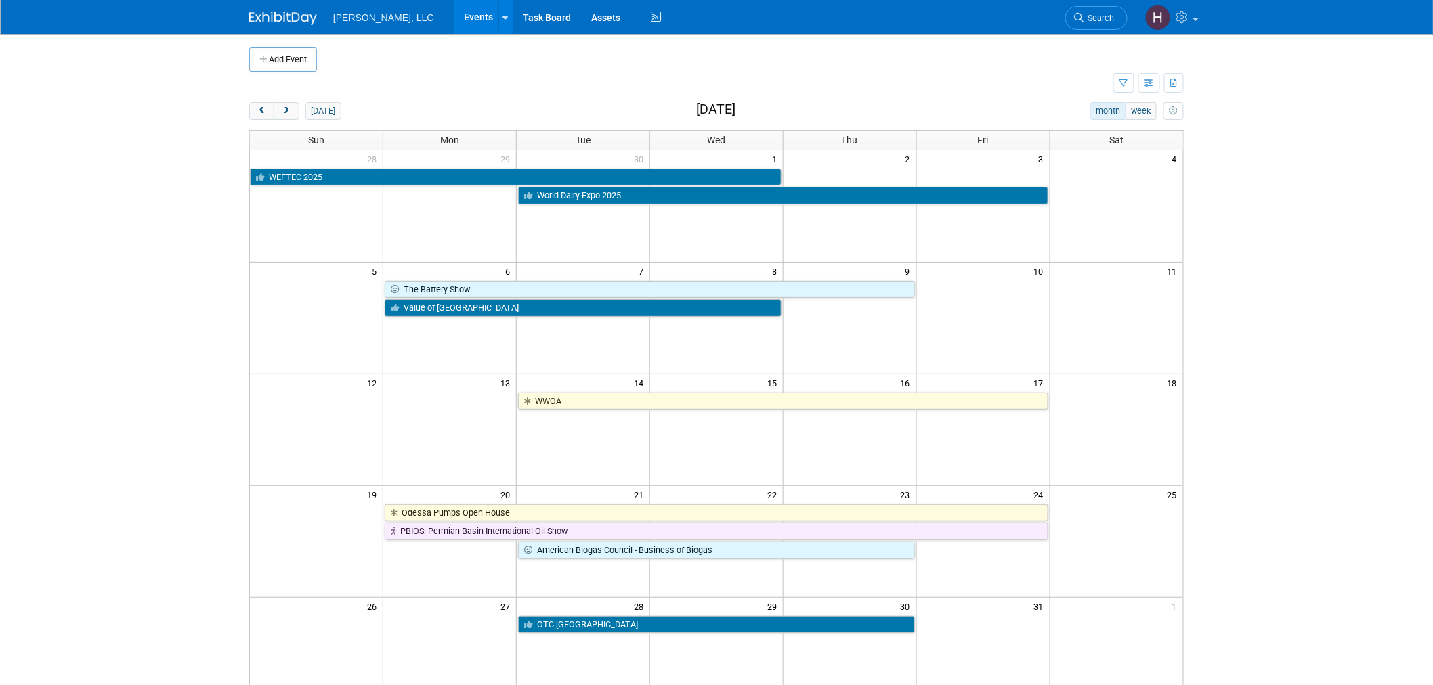
click at [616, 158] on td "30" at bounding box center [583, 158] width 133 height 17
click at [274, 102] on button "next" at bounding box center [286, 111] width 25 height 18
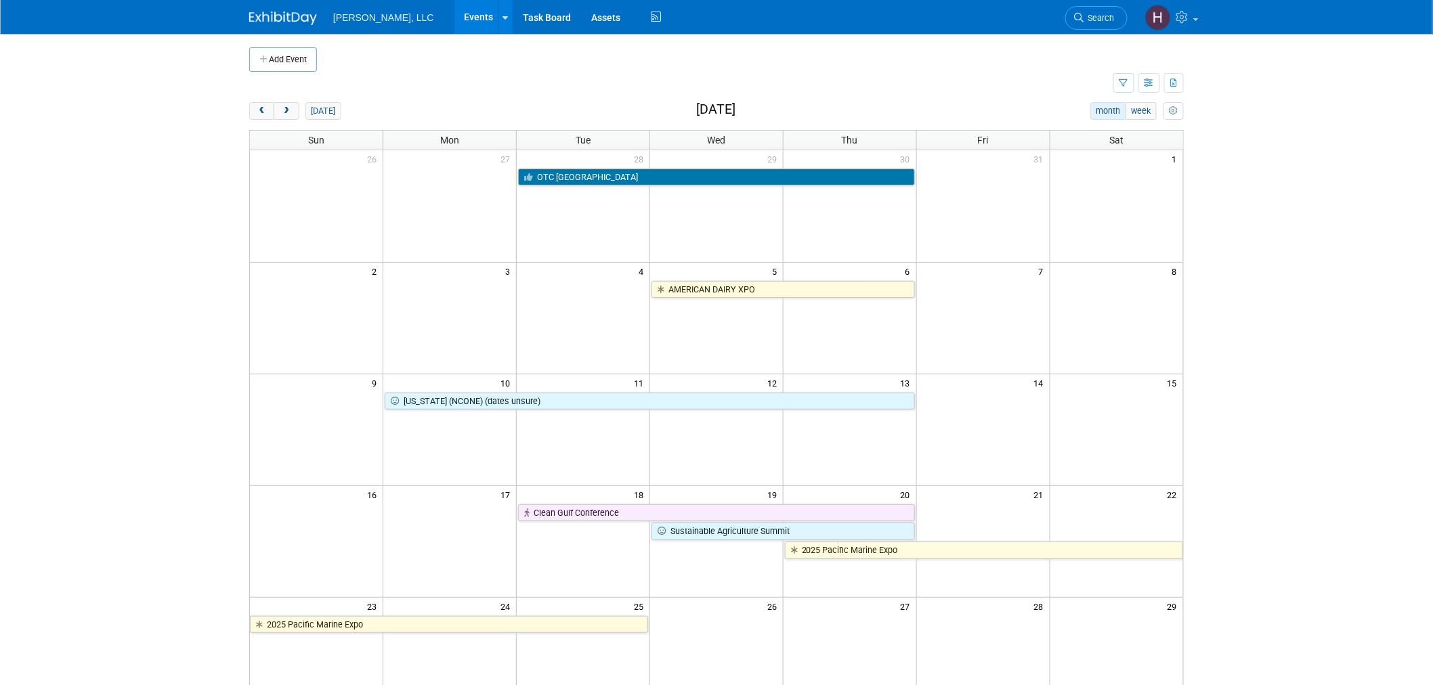
click at [274, 102] on button "next" at bounding box center [286, 111] width 25 height 18
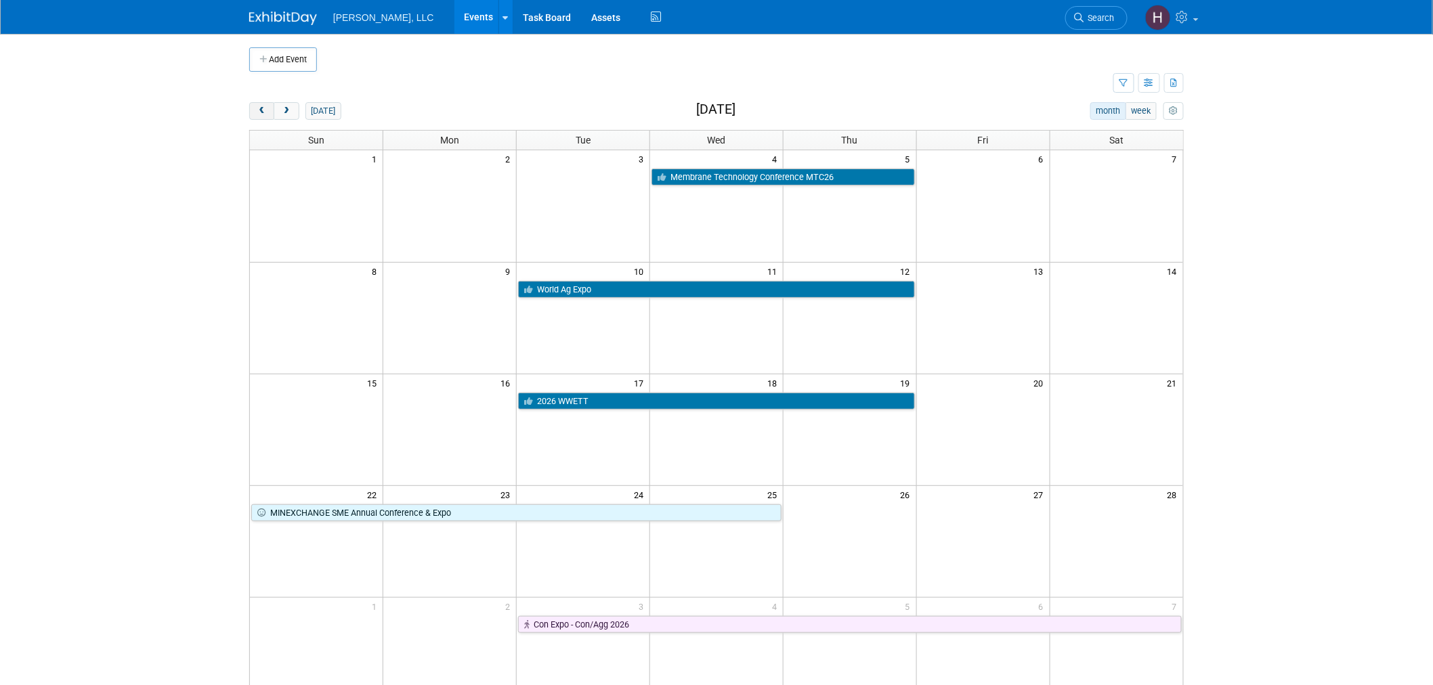
click at [263, 110] on span "prev" at bounding box center [262, 111] width 10 height 9
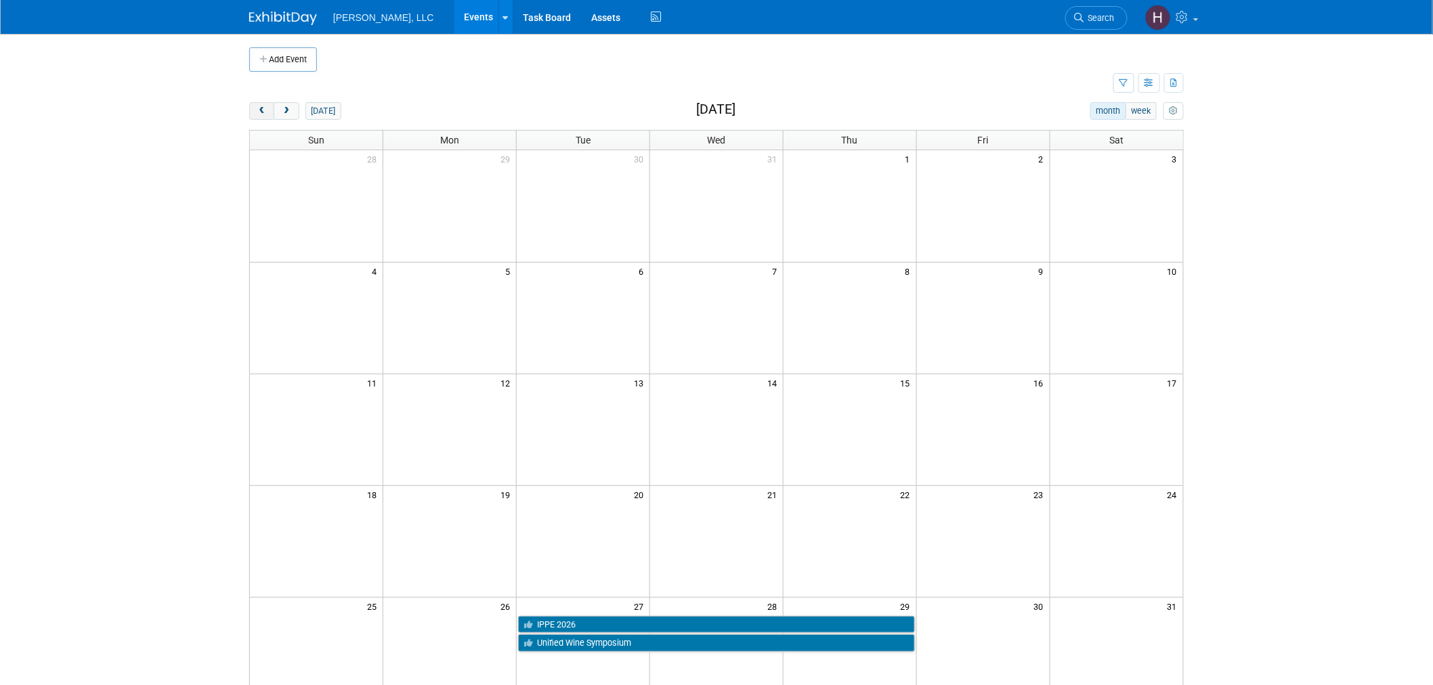
click at [261, 110] on span "prev" at bounding box center [262, 111] width 10 height 9
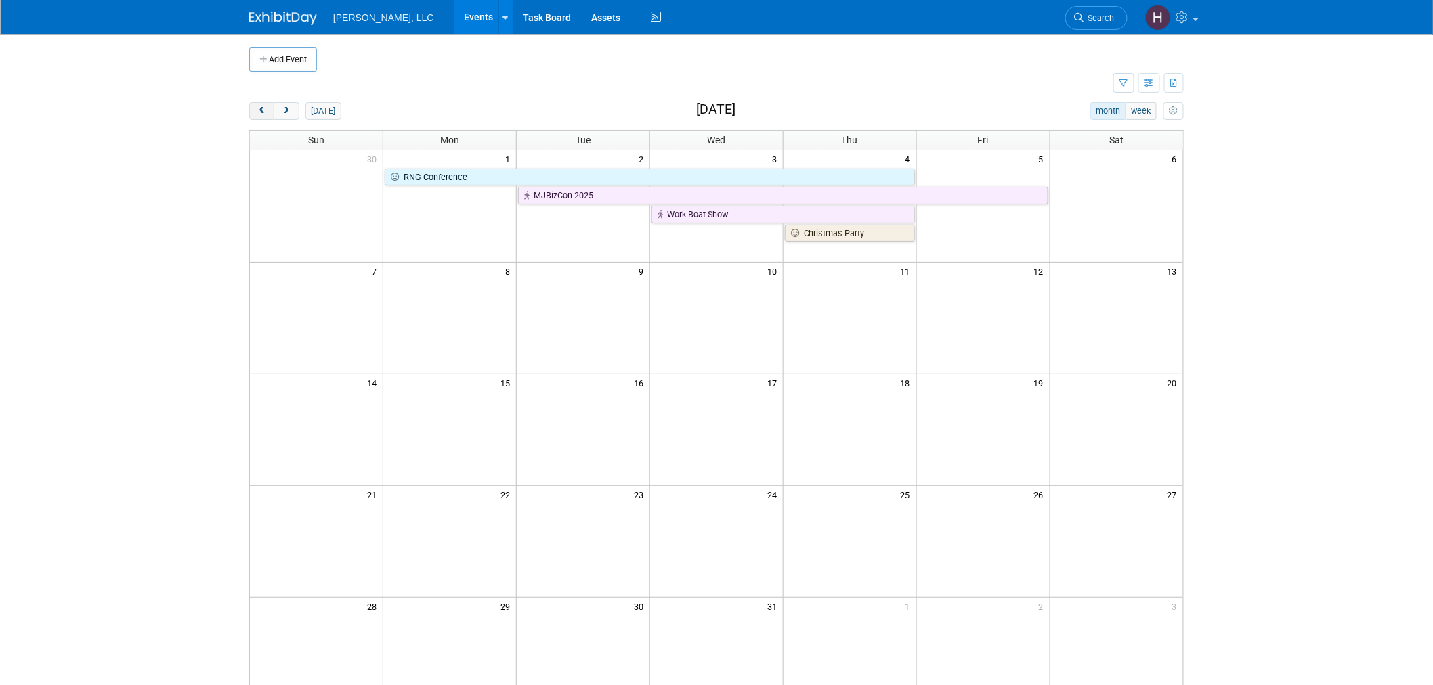
click at [261, 110] on span "prev" at bounding box center [262, 111] width 10 height 9
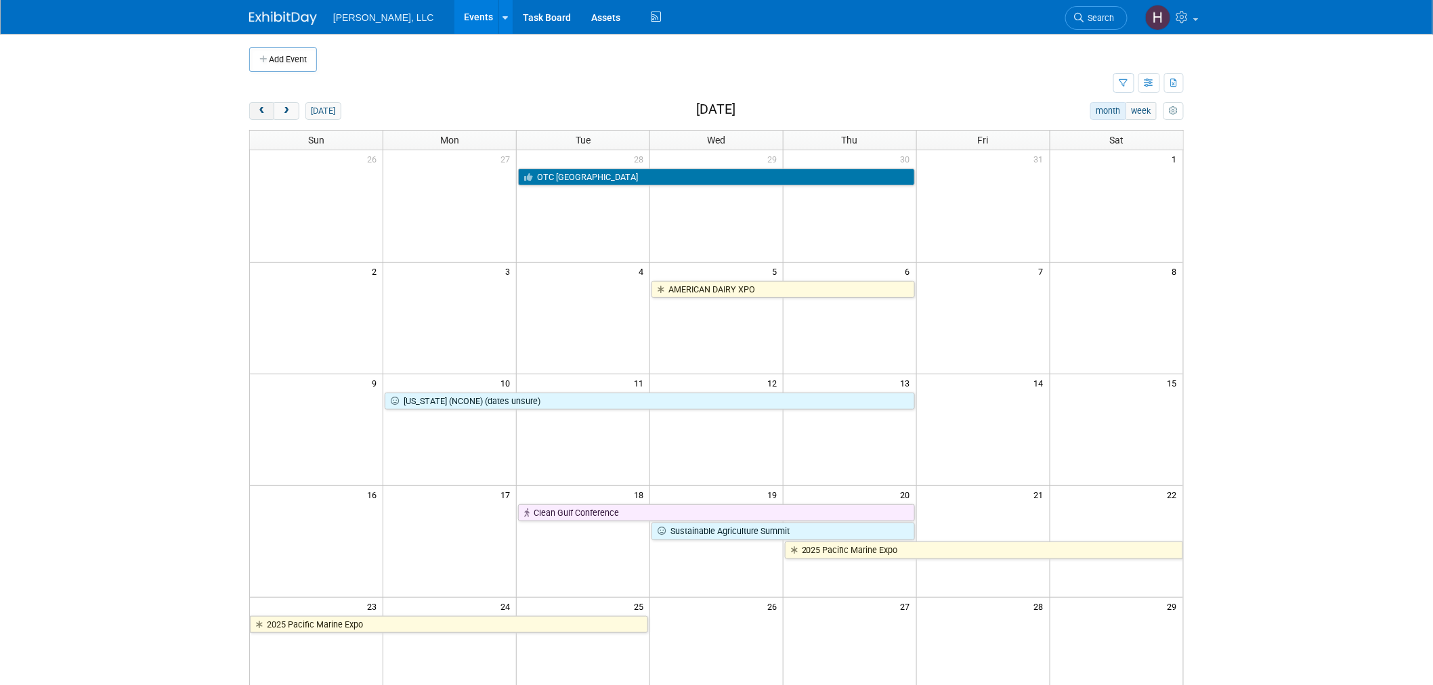
click at [261, 110] on span "prev" at bounding box center [262, 111] width 10 height 9
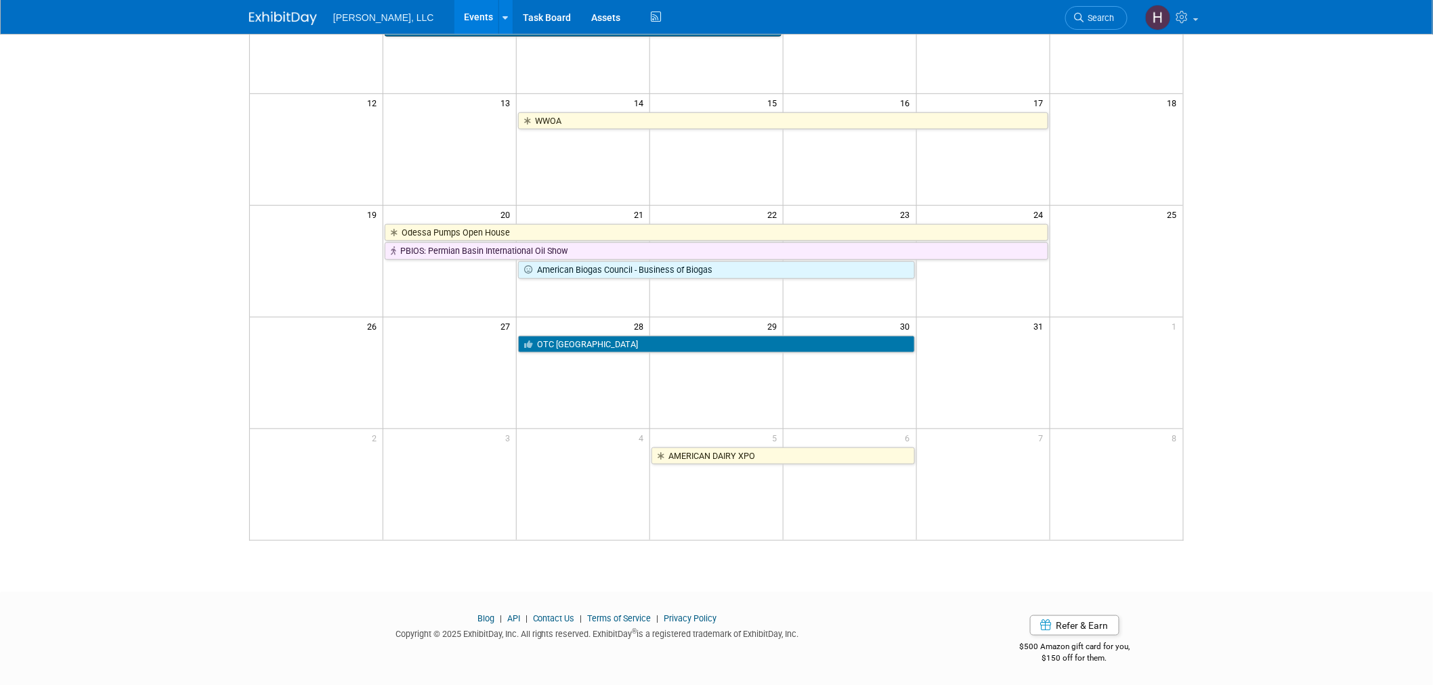
scroll to position [282, 0]
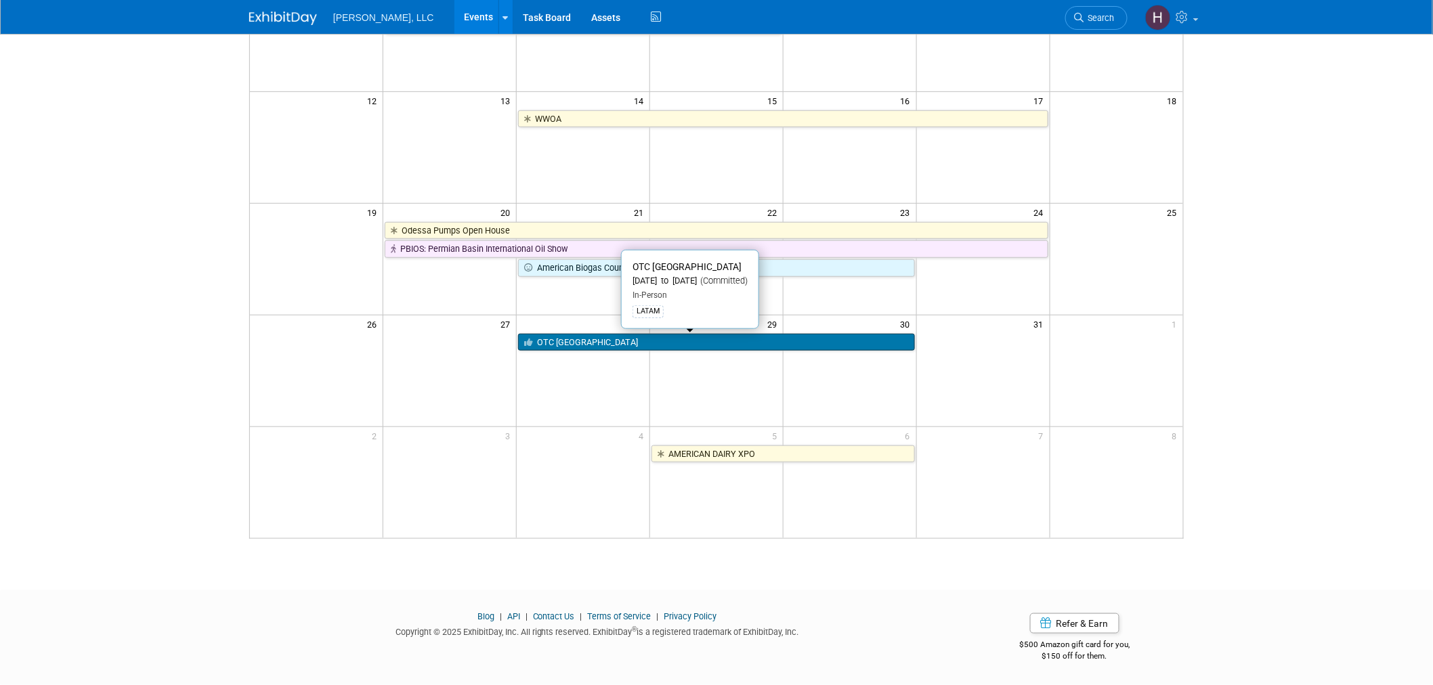
click at [606, 339] on link "OTC [GEOGRAPHIC_DATA]" at bounding box center [716, 343] width 397 height 18
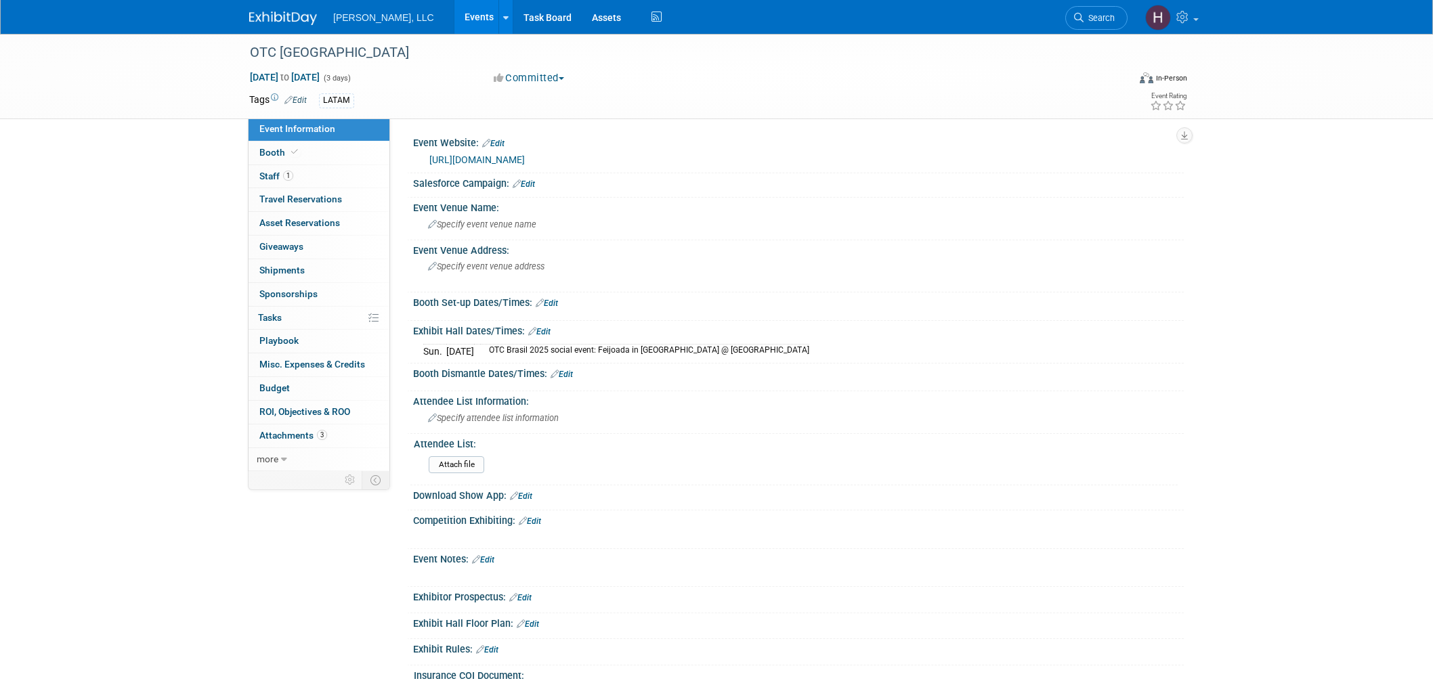
select select "Industrial"
click at [329, 169] on link "1 Staff 1" at bounding box center [318, 176] width 141 height 23
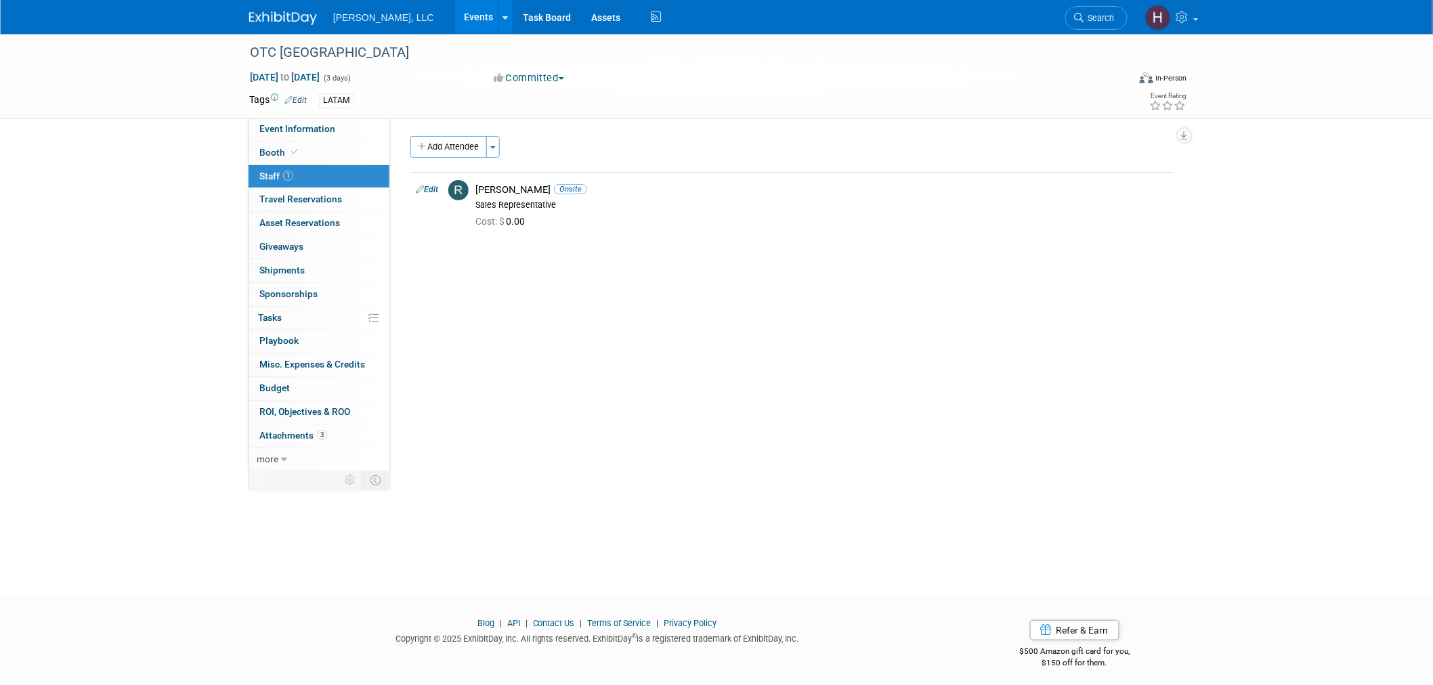
click at [454, 23] on link "Events" at bounding box center [478, 17] width 49 height 34
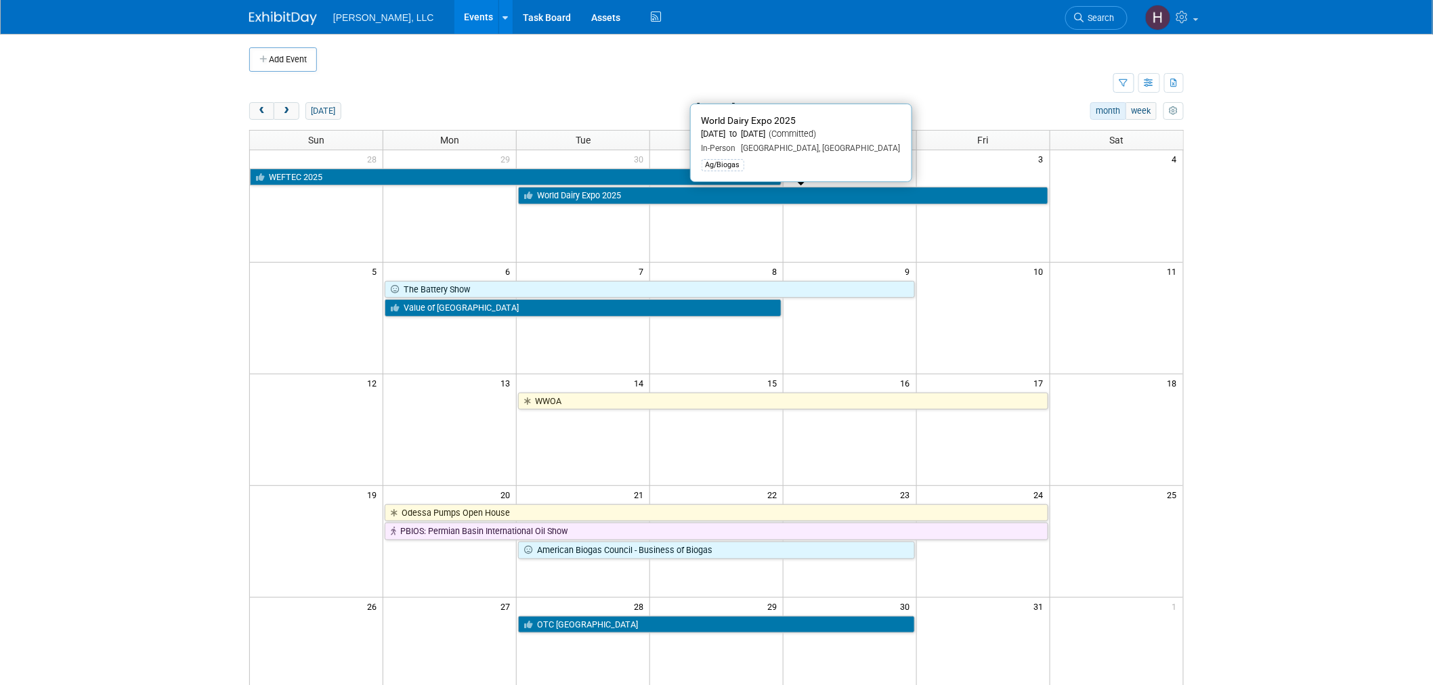
click at [802, 218] on td at bounding box center [849, 206] width 133 height 112
click at [819, 49] on td at bounding box center [727, 59] width 821 height 24
click at [253, 102] on button "prev" at bounding box center [261, 111] width 25 height 18
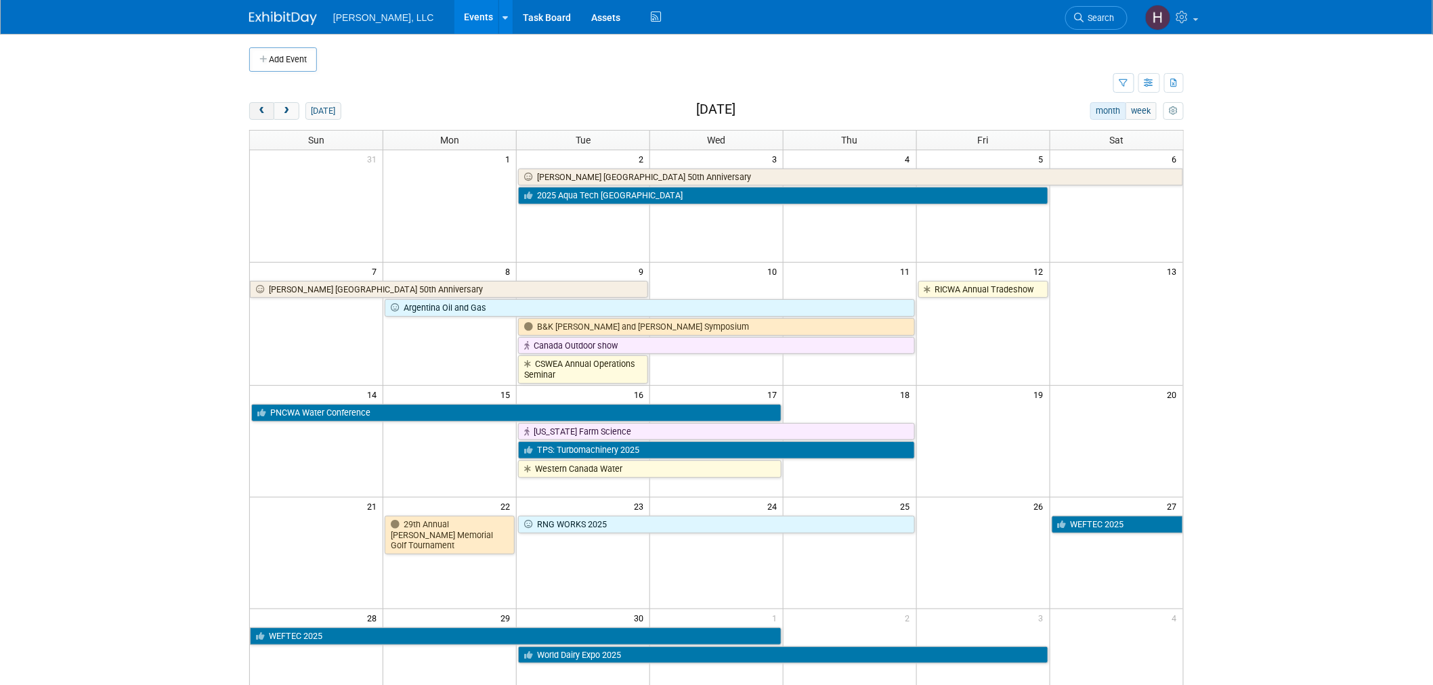
click at [266, 107] on span "prev" at bounding box center [262, 111] width 10 height 9
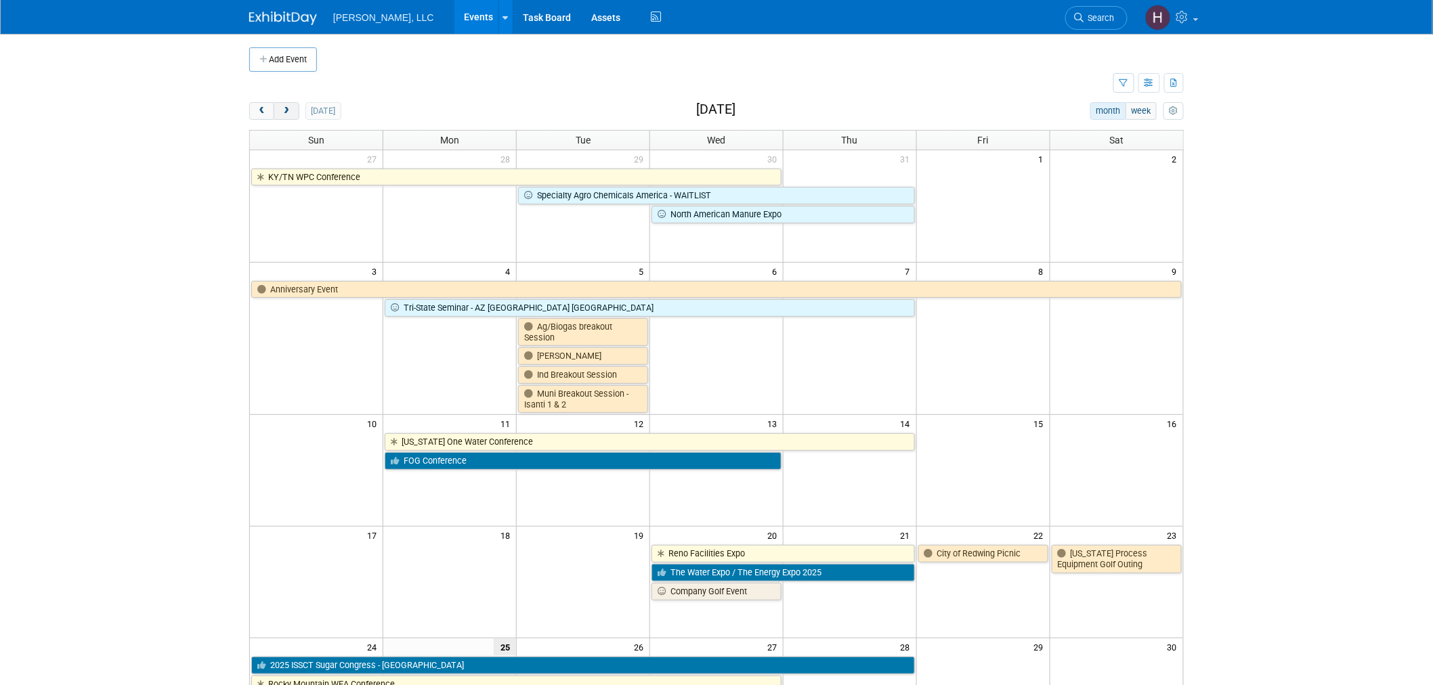
click at [287, 108] on span "next" at bounding box center [286, 111] width 10 height 9
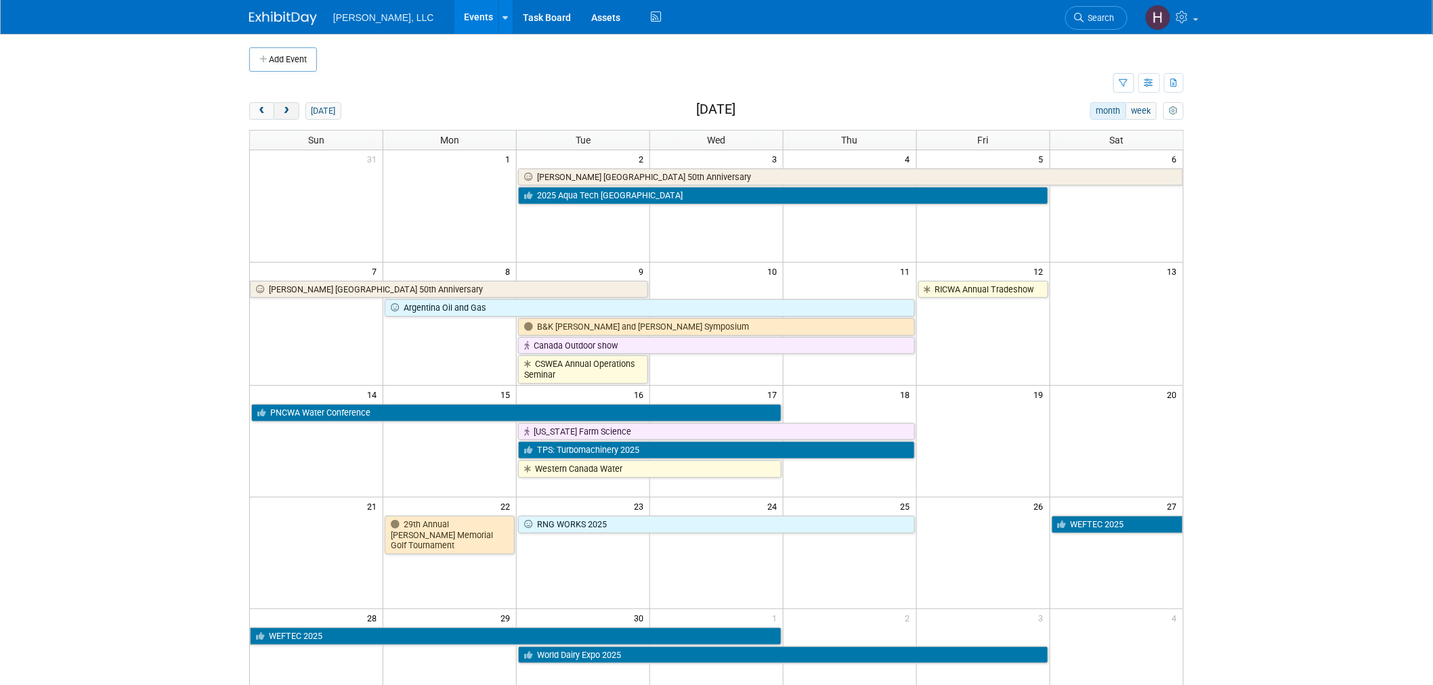
click at [286, 108] on span "next" at bounding box center [286, 111] width 10 height 9
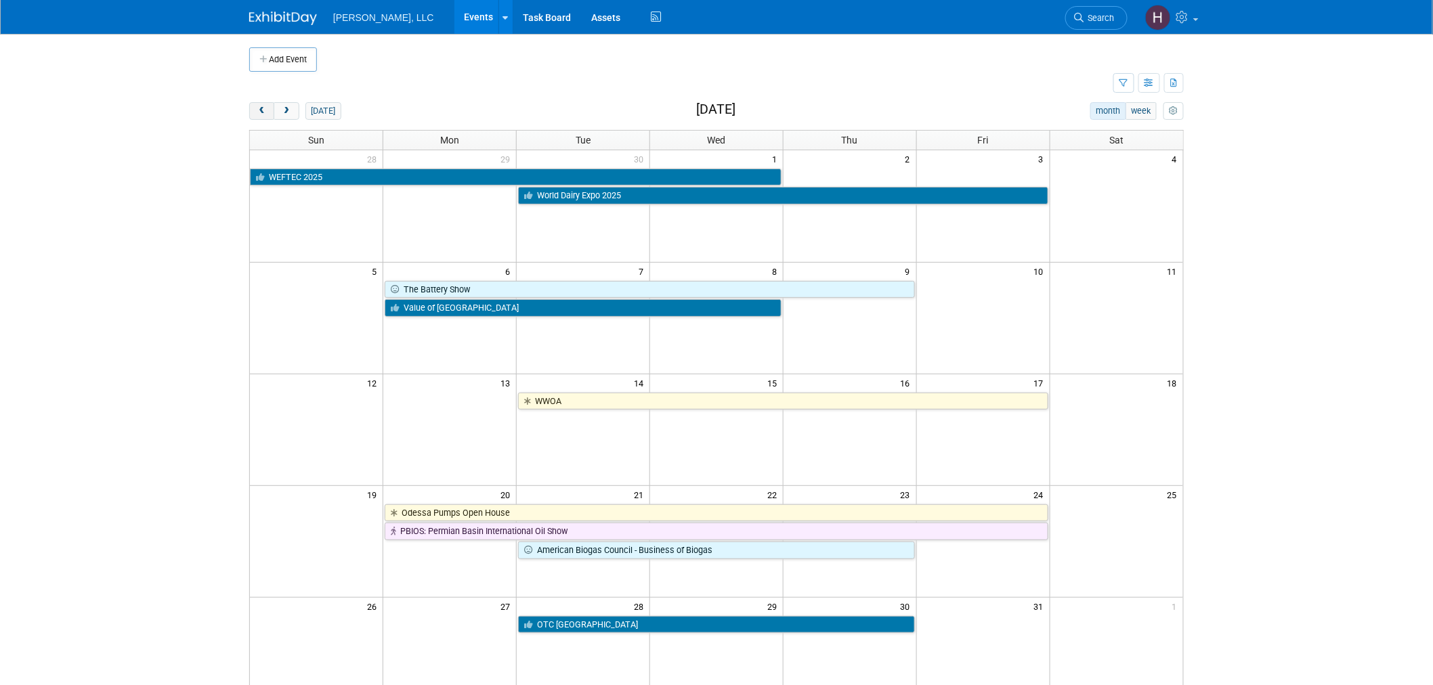
click at [253, 111] on button "prev" at bounding box center [261, 111] width 25 height 18
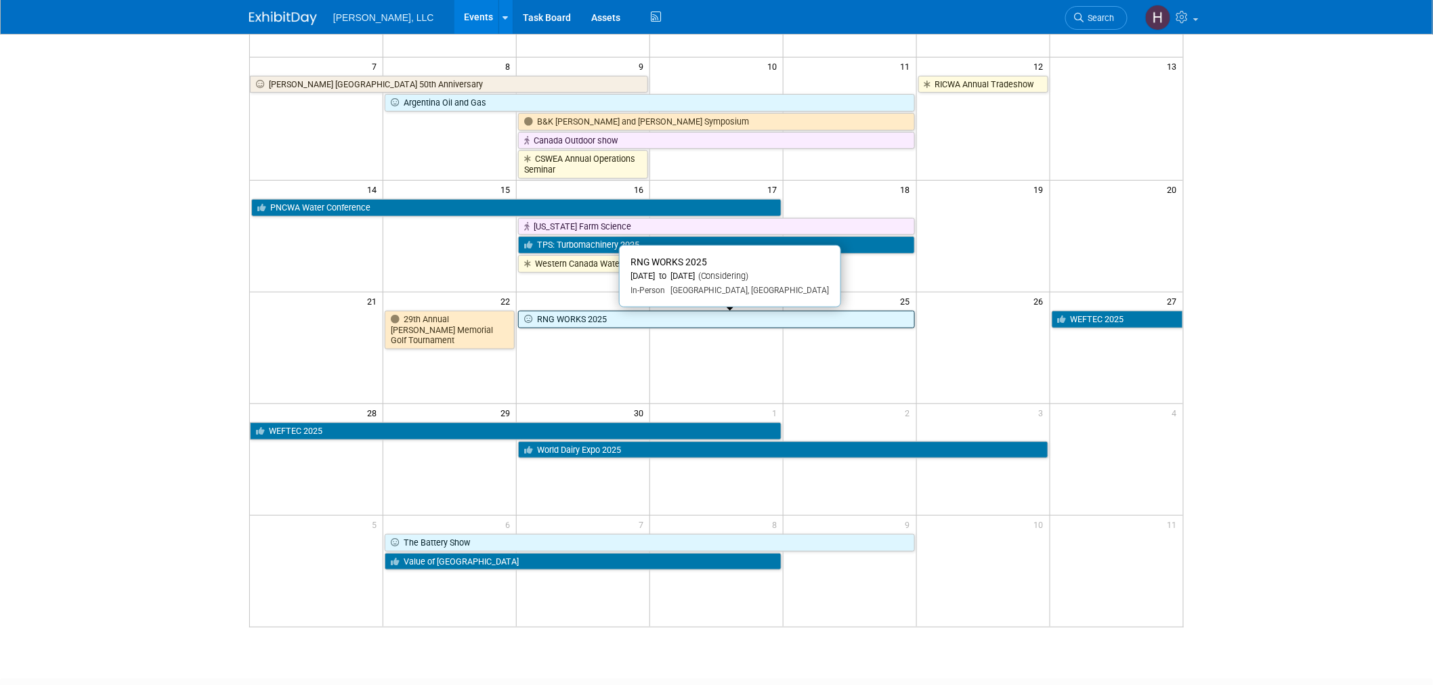
scroll to position [225, 0]
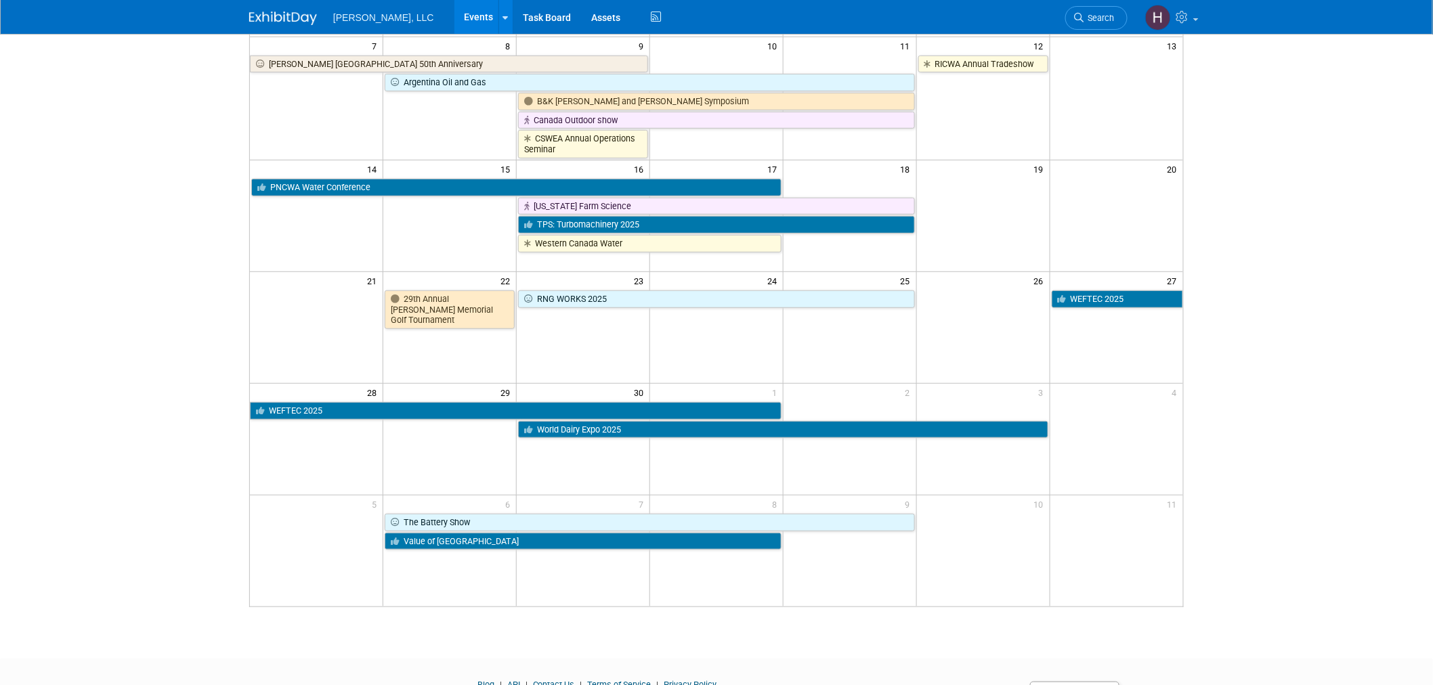
click at [285, 25] on div "Boerger, LLC Events Add Event Bulk Upload Events Shareable Event Boards Recentl…" at bounding box center [716, 17] width 934 height 34
click at [343, 22] on span "[PERSON_NAME], LLC" at bounding box center [383, 17] width 101 height 11
click at [454, 12] on link "Events" at bounding box center [478, 17] width 49 height 34
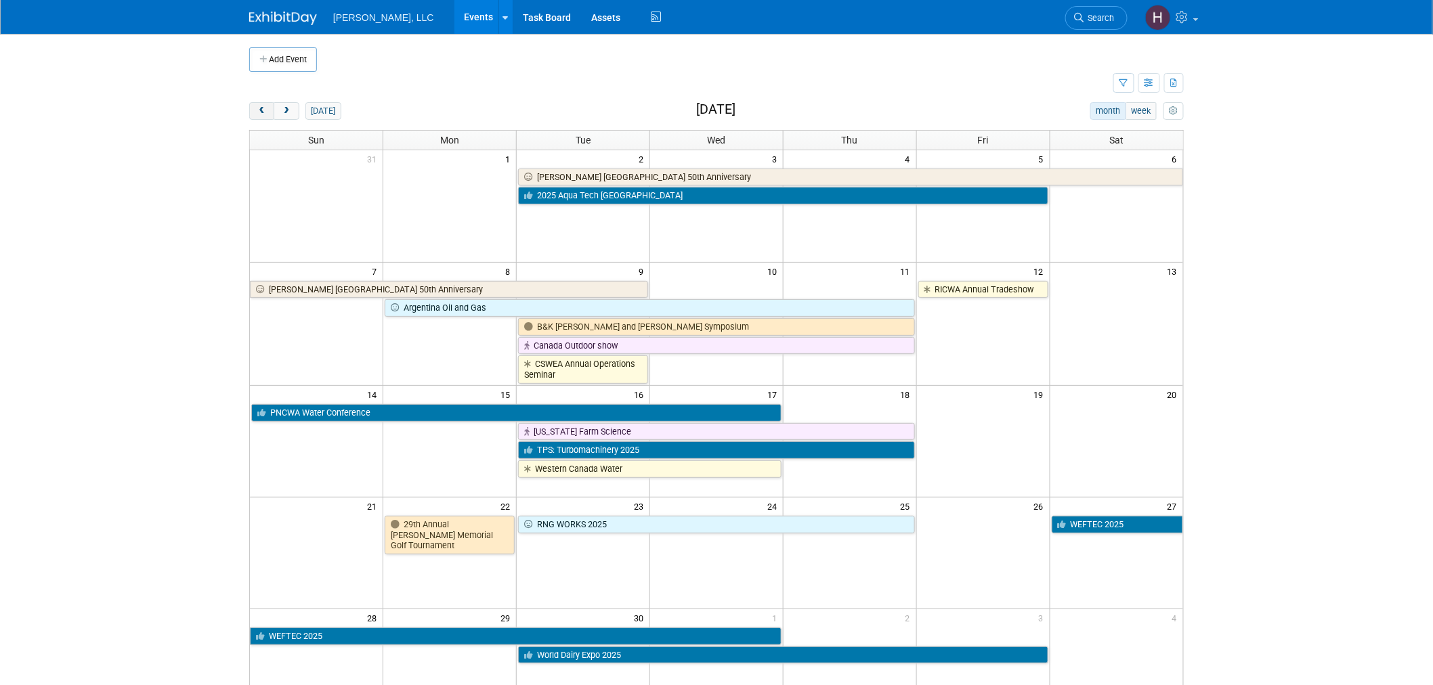
click at [263, 107] on span "prev" at bounding box center [262, 111] width 10 height 9
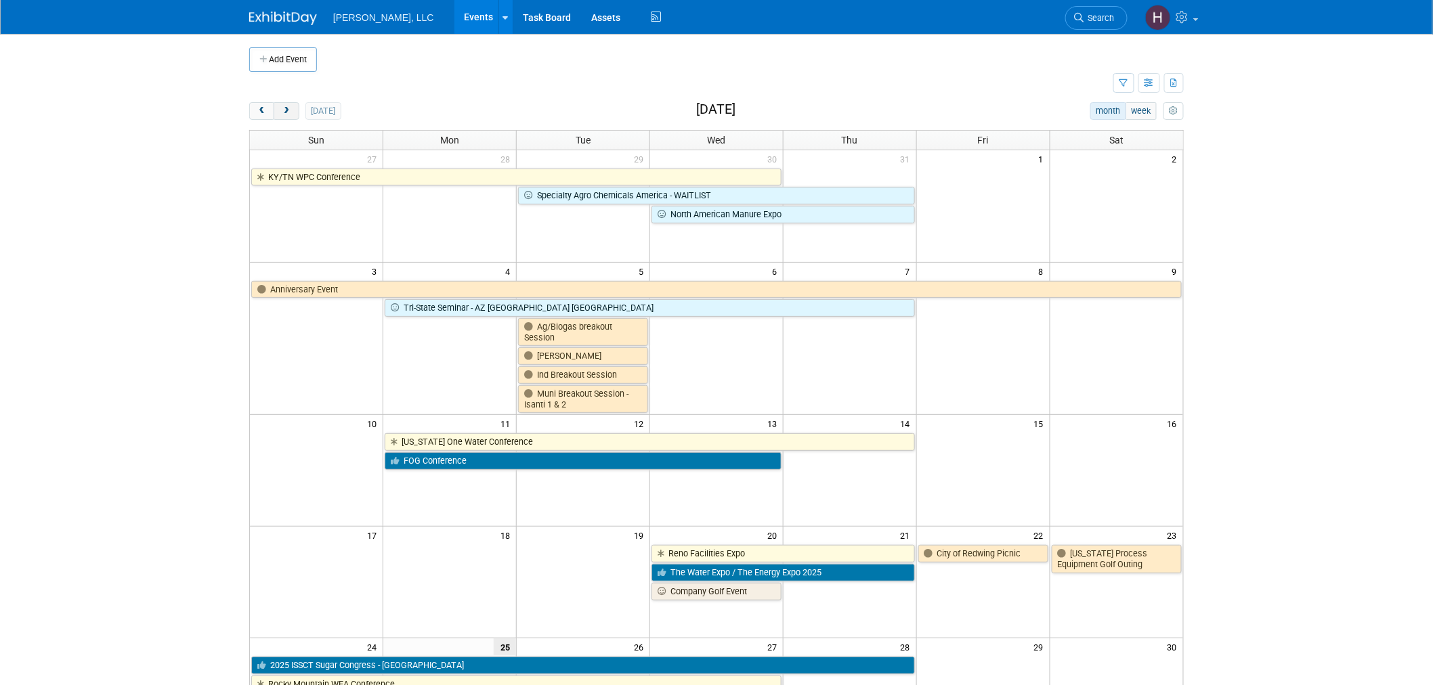
click at [289, 107] on span "next" at bounding box center [286, 111] width 10 height 9
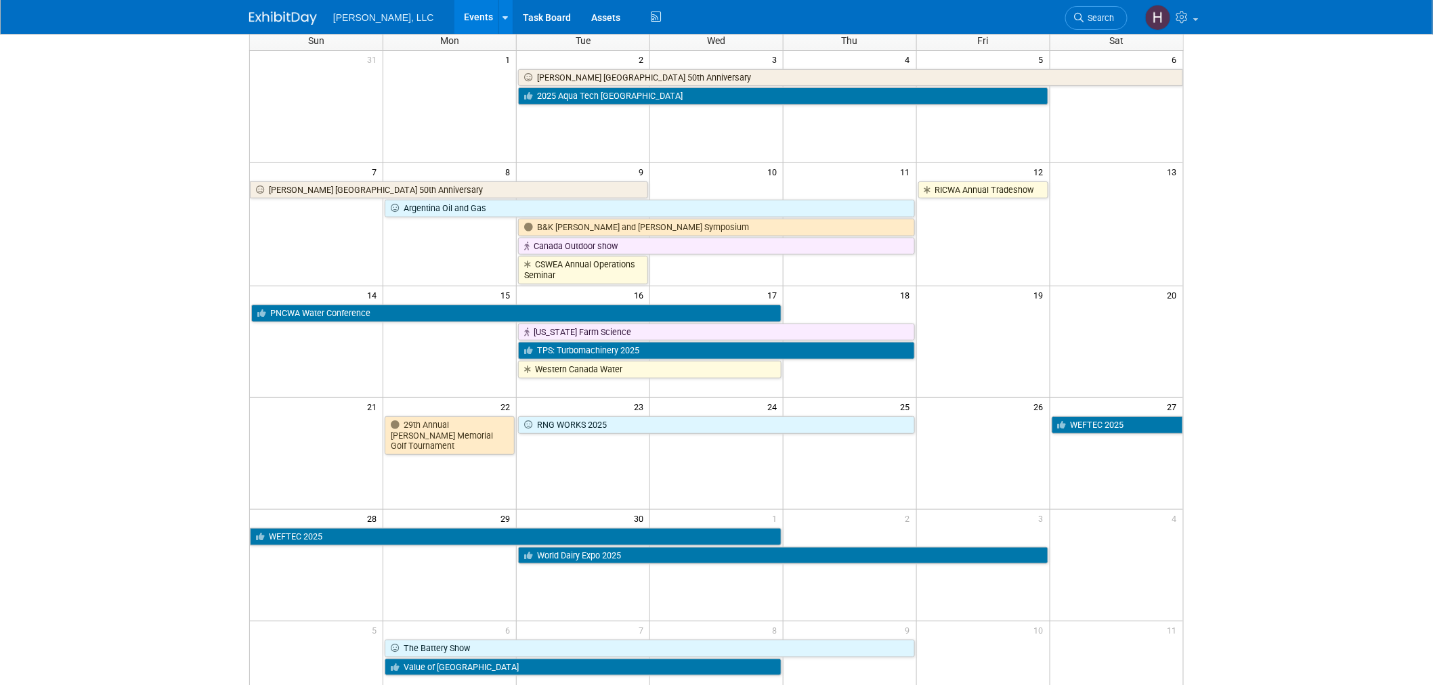
scroll to position [150, 0]
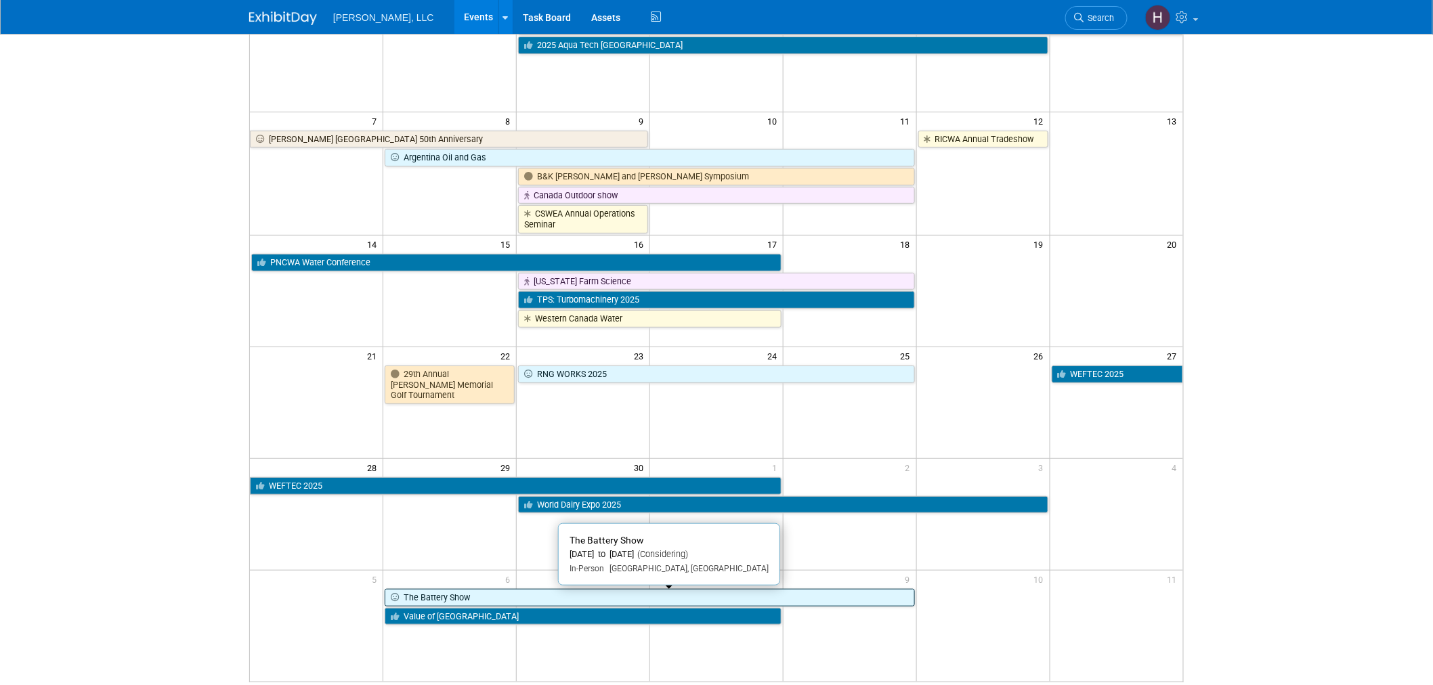
click at [558, 598] on link "The Battery Show" at bounding box center [649, 598] width 529 height 18
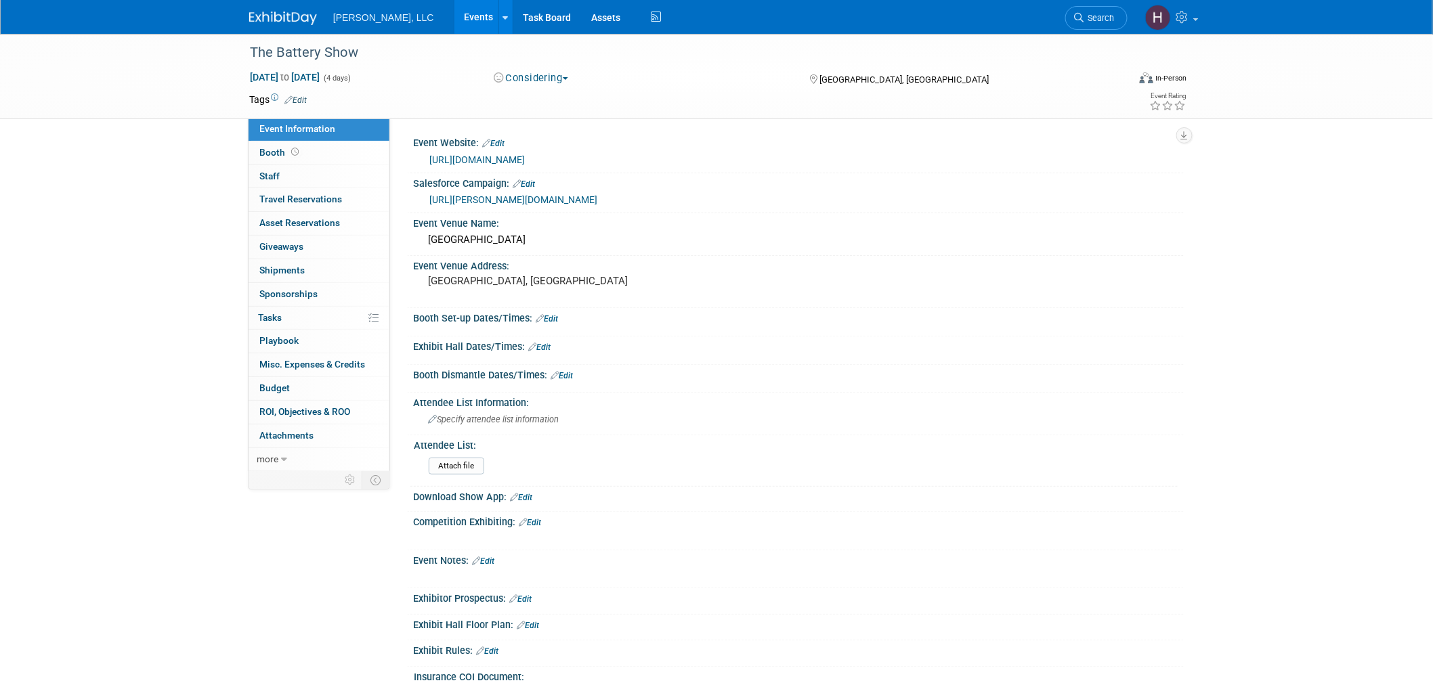
click at [454, 17] on link "Events" at bounding box center [478, 17] width 49 height 34
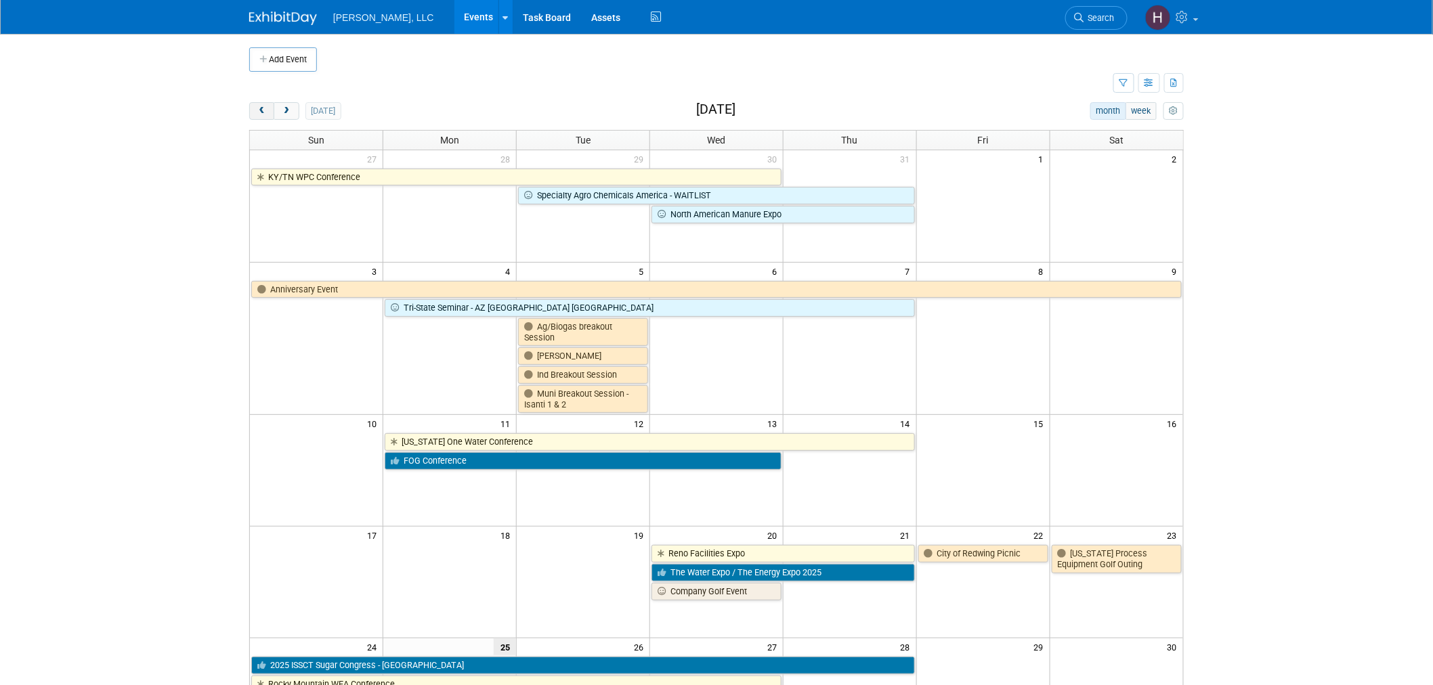
click at [262, 109] on span "prev" at bounding box center [262, 111] width 10 height 9
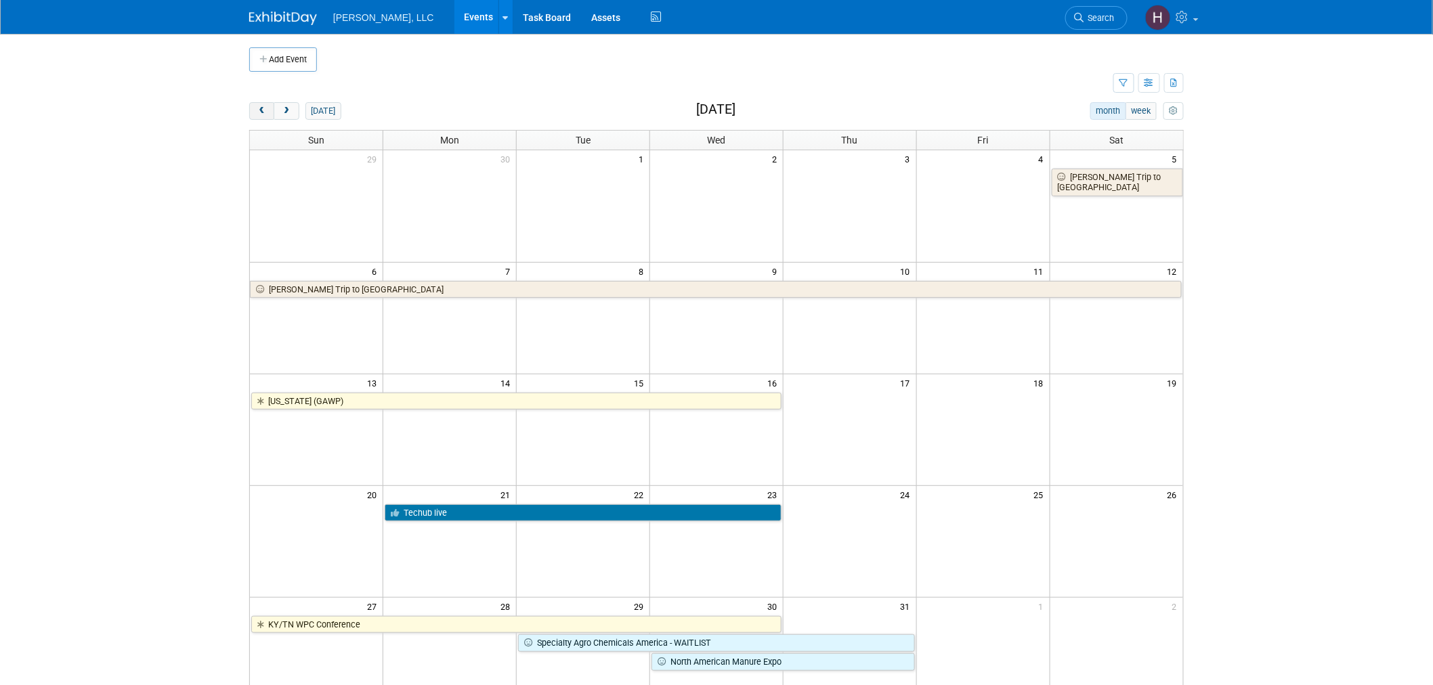
click at [261, 109] on span "prev" at bounding box center [262, 111] width 10 height 9
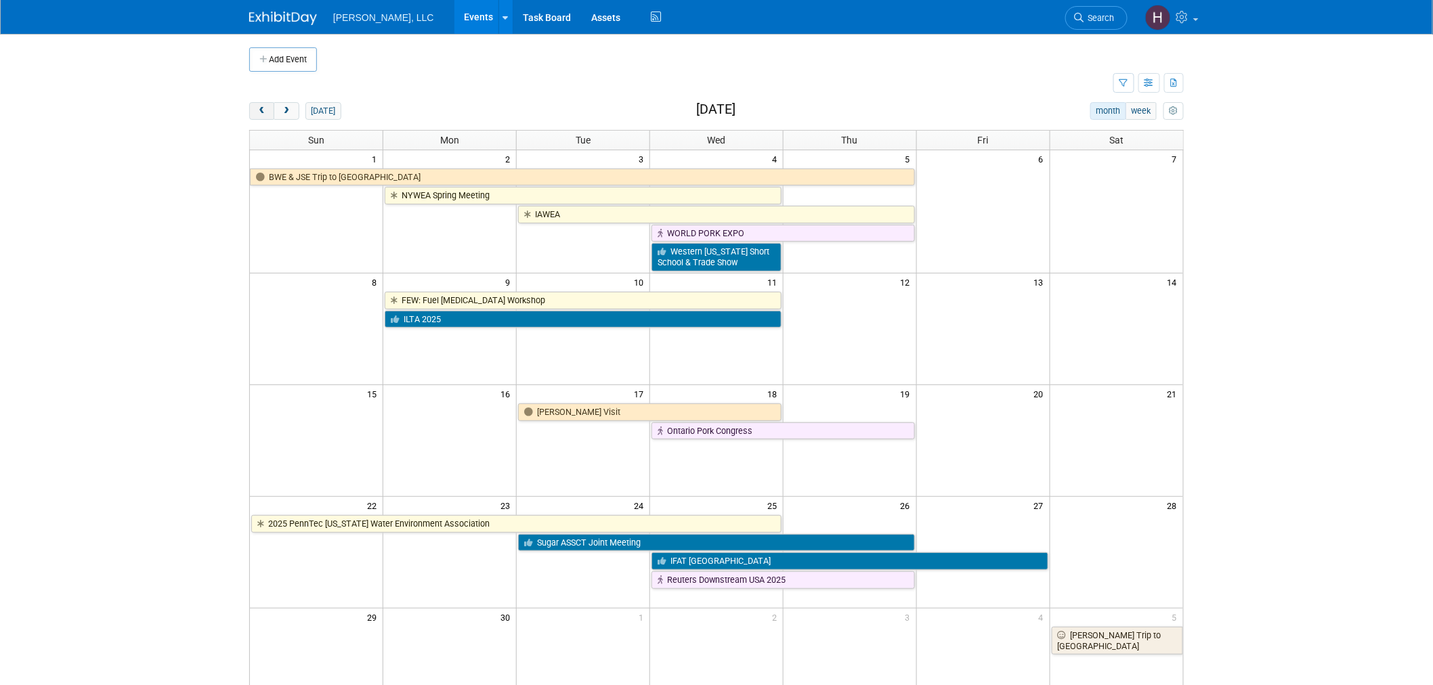
click at [261, 109] on span "prev" at bounding box center [262, 111] width 10 height 9
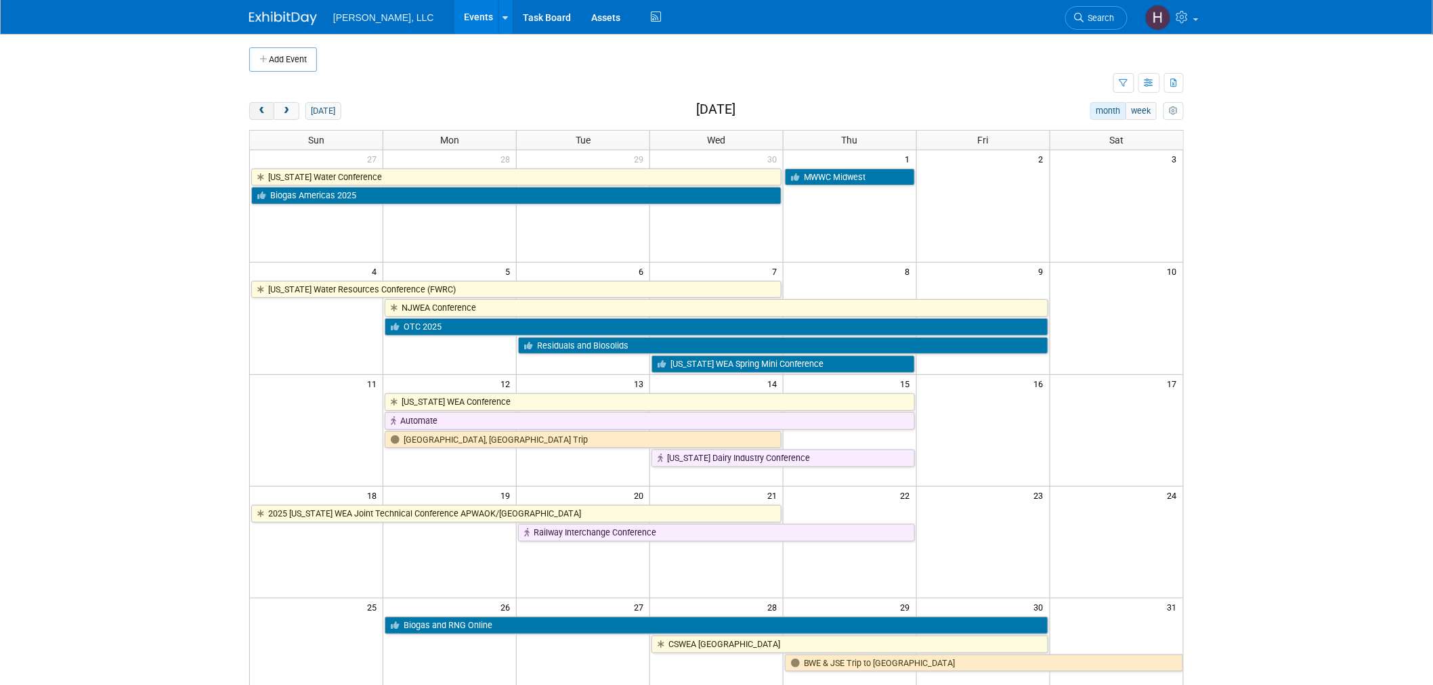
click at [261, 109] on span "prev" at bounding box center [262, 111] width 10 height 9
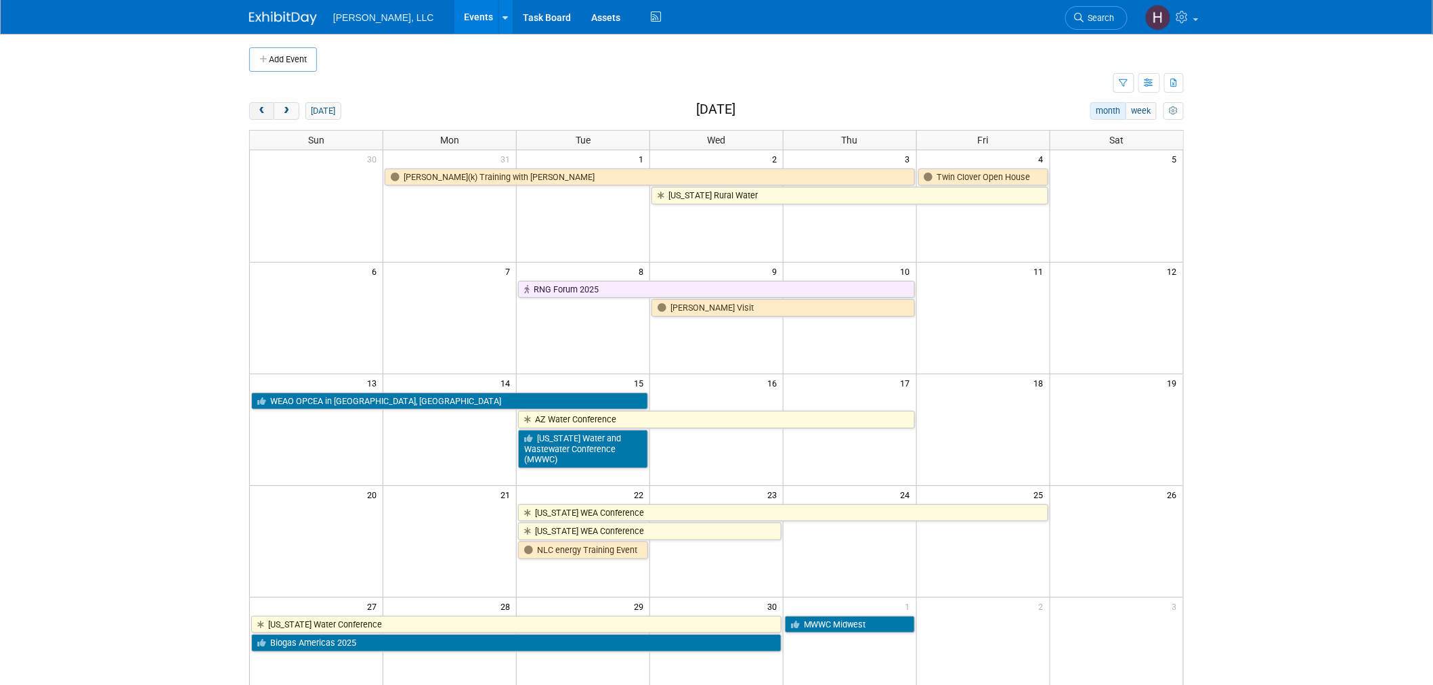
click at [261, 109] on span "prev" at bounding box center [262, 111] width 10 height 9
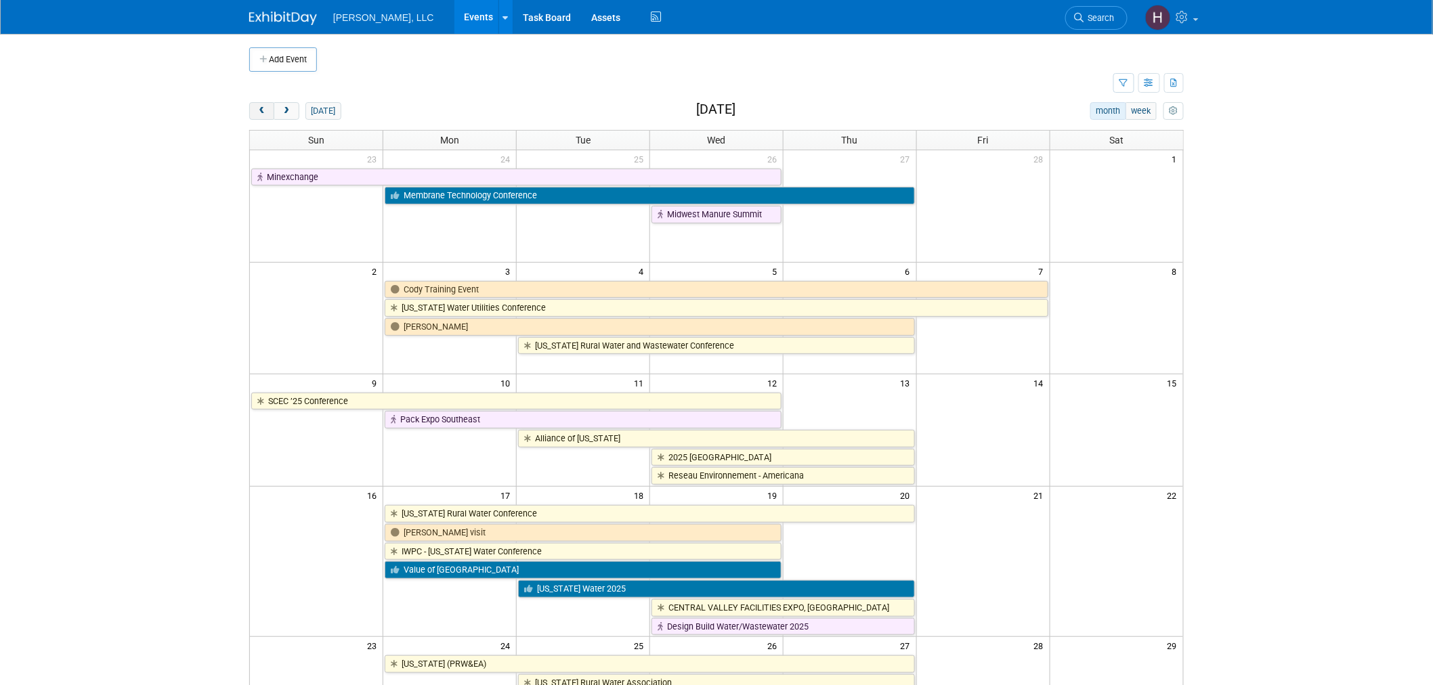
click at [261, 109] on span "prev" at bounding box center [262, 111] width 10 height 9
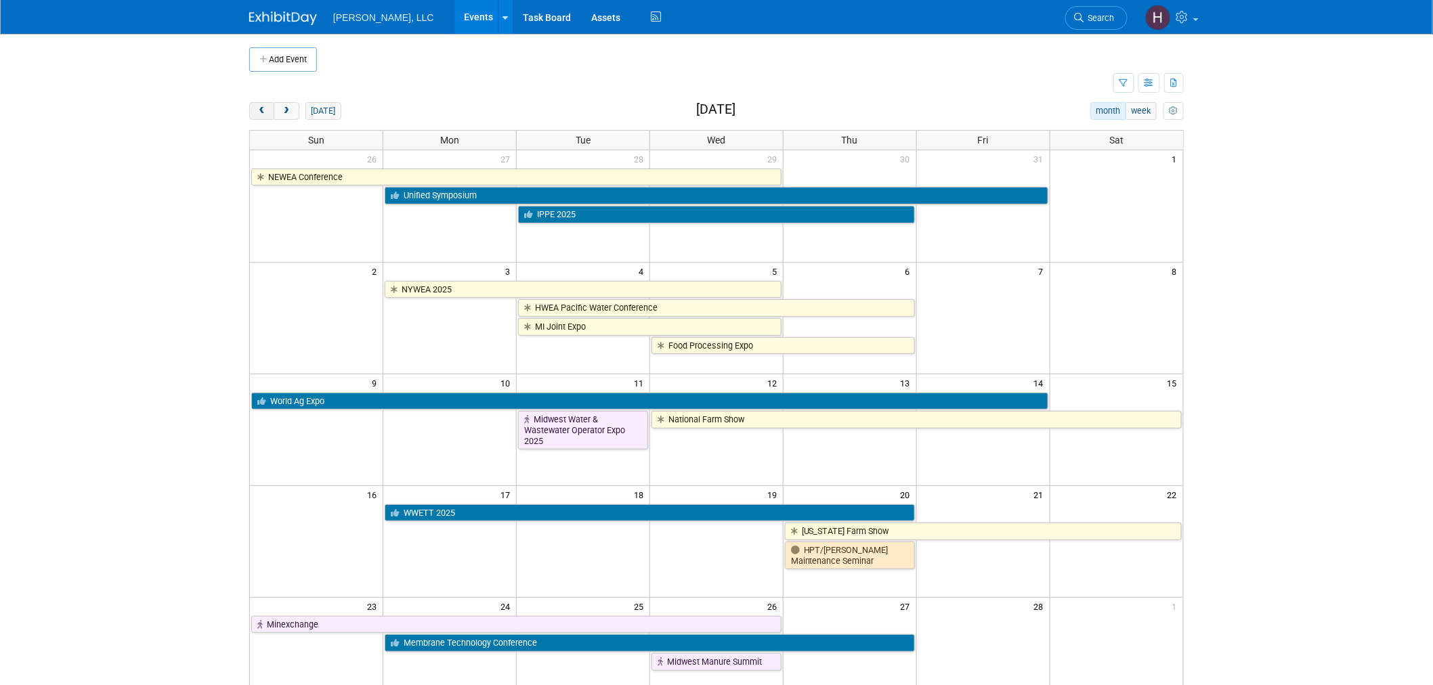
click at [261, 109] on span "prev" at bounding box center [262, 111] width 10 height 9
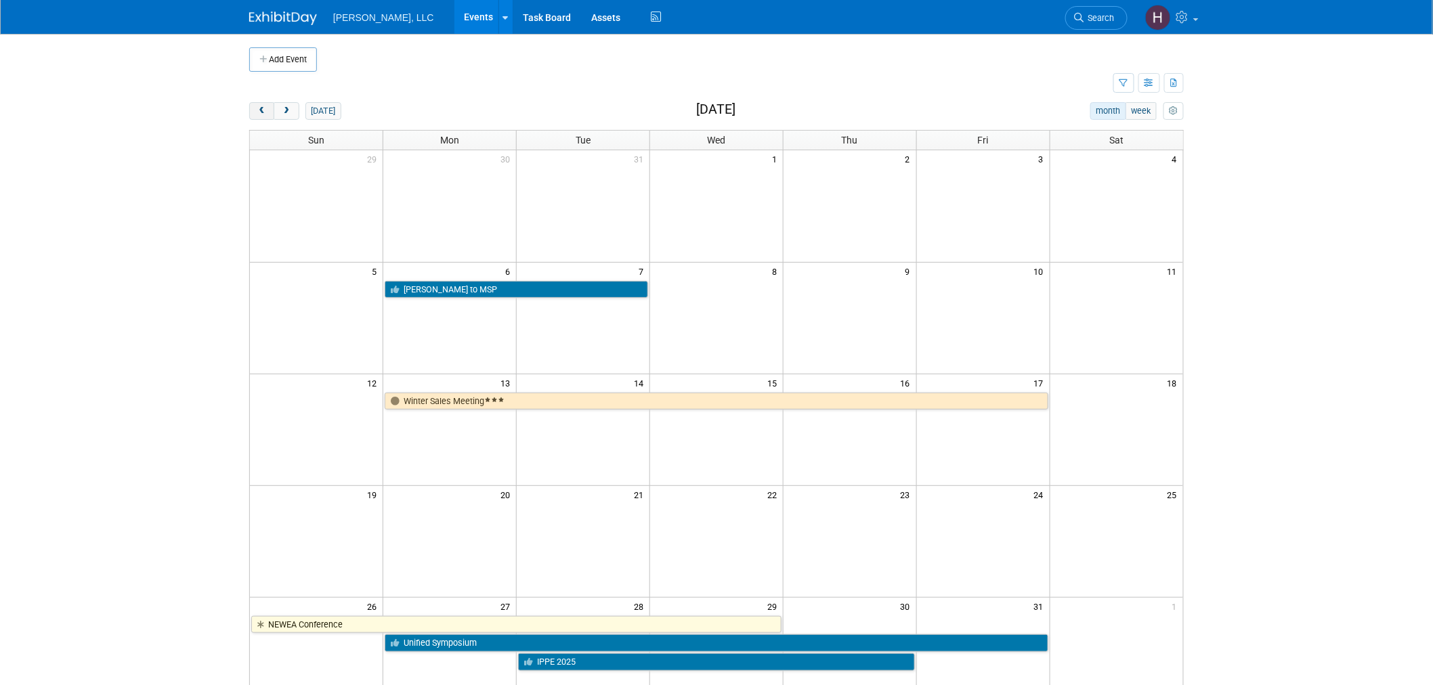
click at [267, 102] on button "prev" at bounding box center [261, 111] width 25 height 18
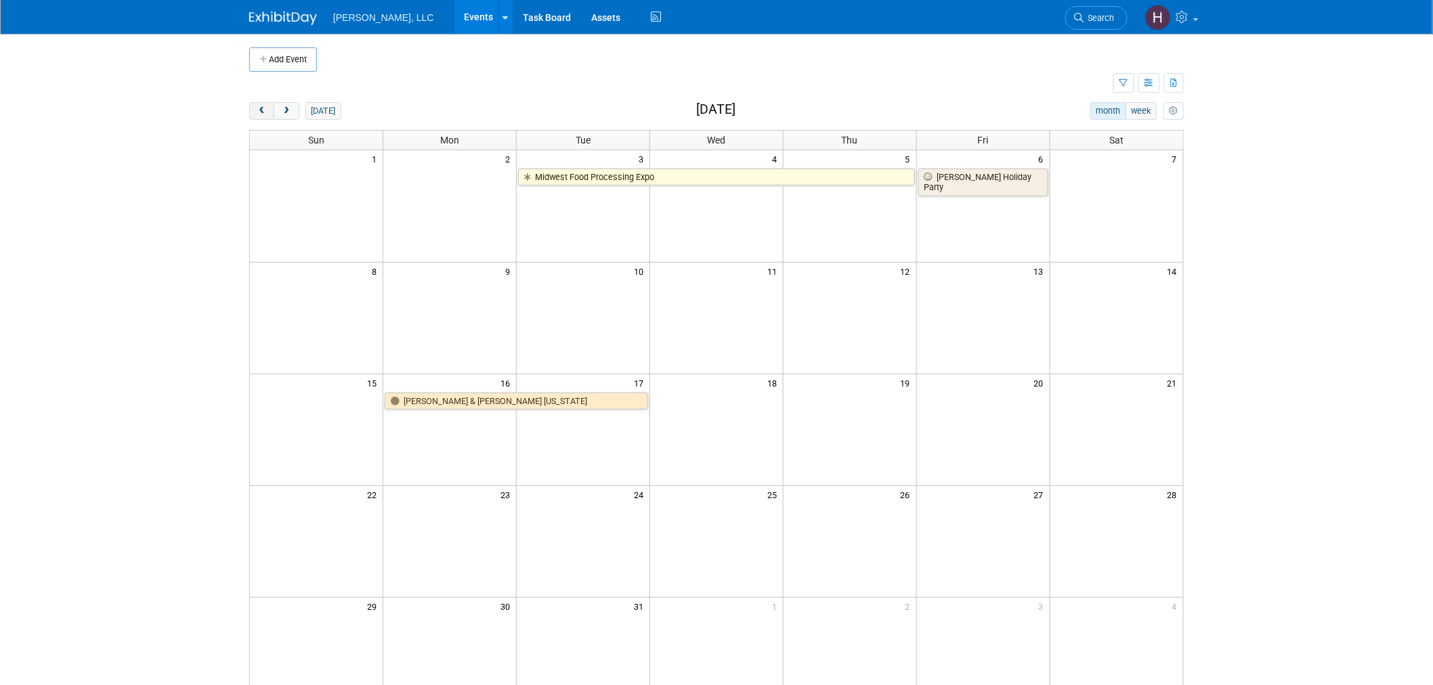
click at [261, 105] on button "prev" at bounding box center [261, 111] width 25 height 18
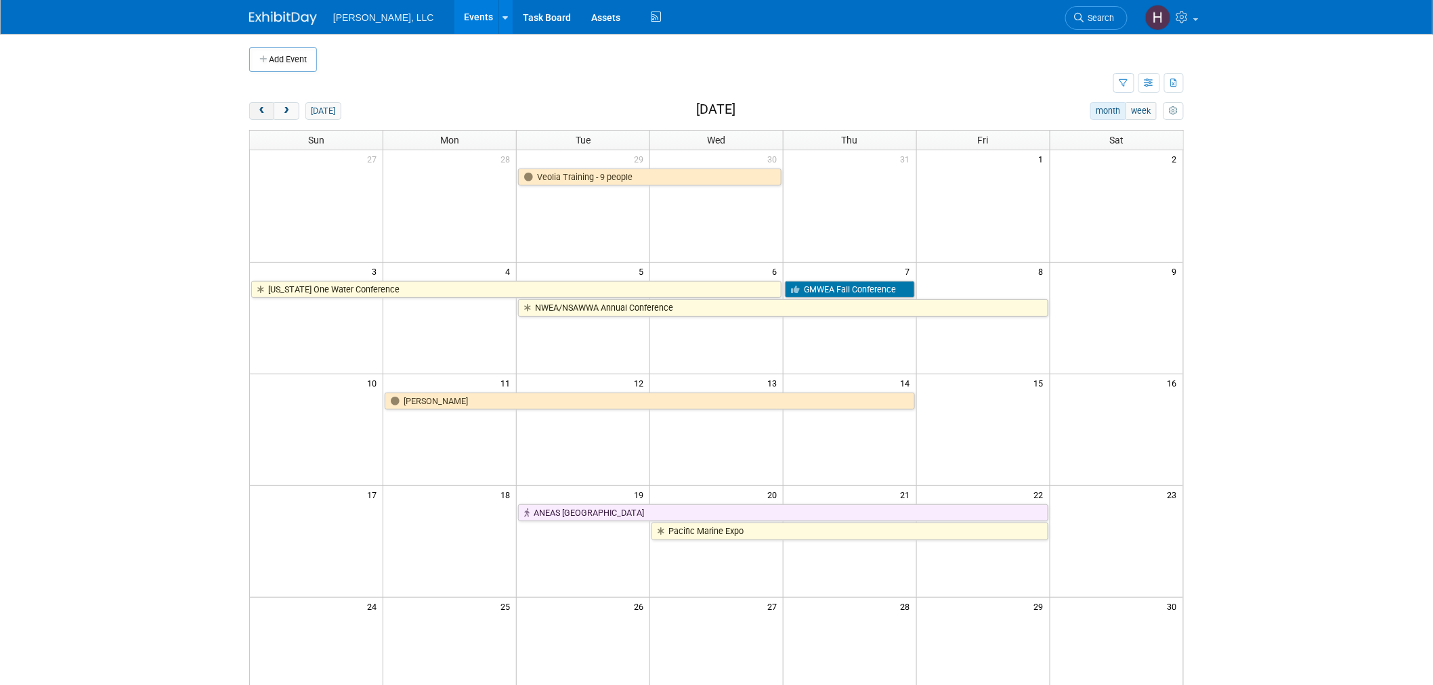
click at [261, 105] on button "prev" at bounding box center [261, 111] width 25 height 18
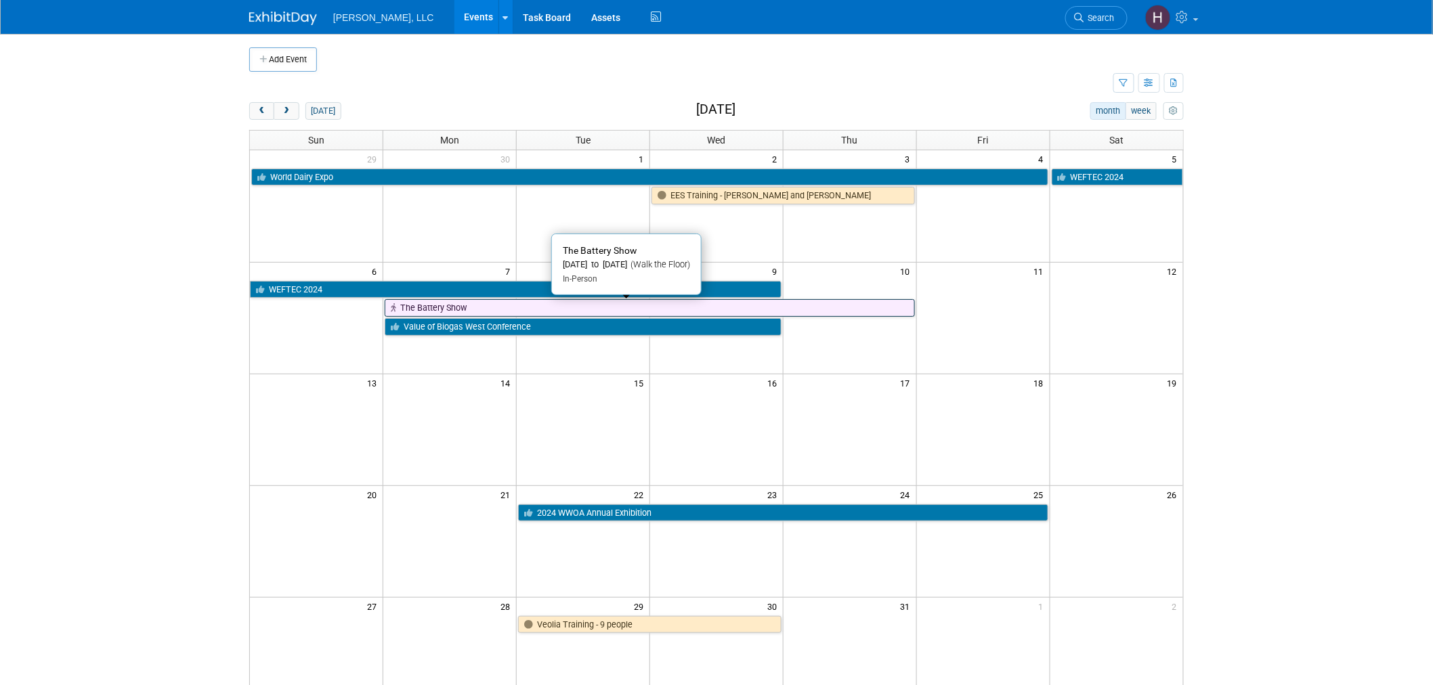
click at [642, 305] on link "The Battery Show" at bounding box center [649, 308] width 529 height 18
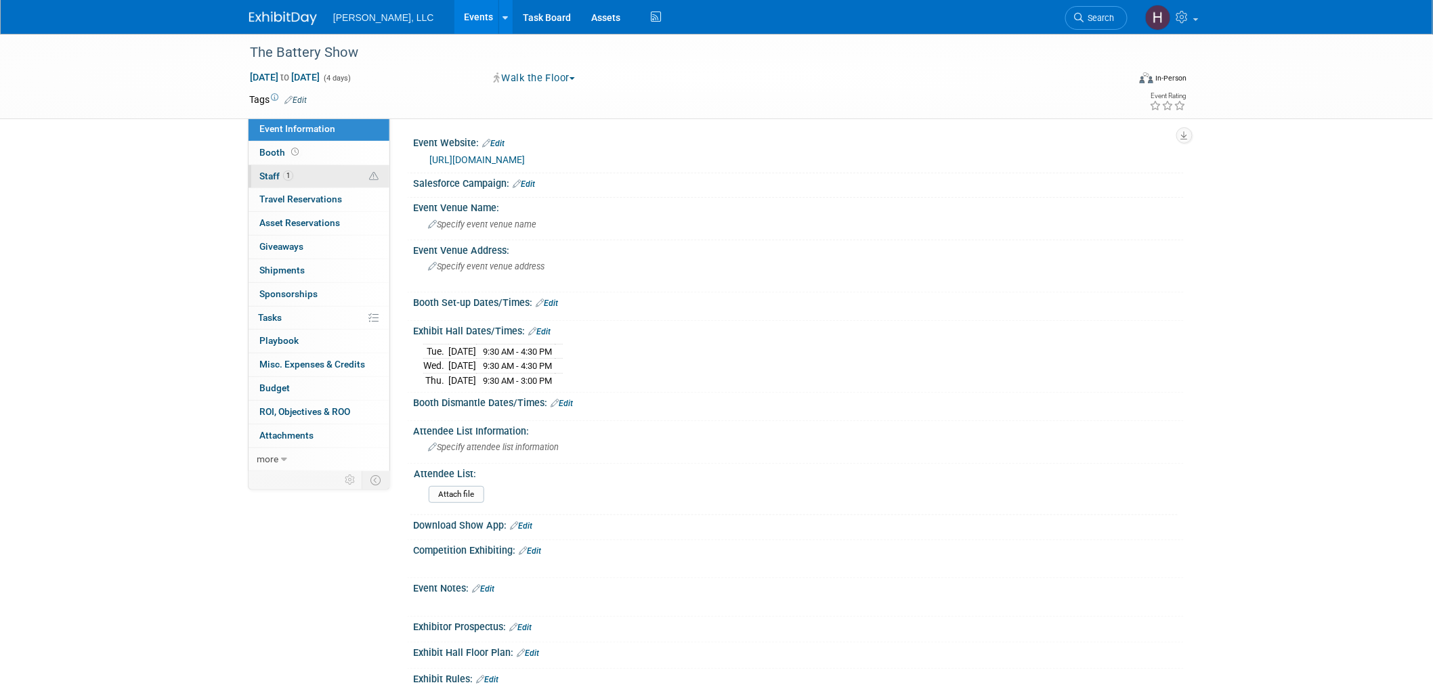
click at [283, 175] on span "1" at bounding box center [288, 176] width 10 height 10
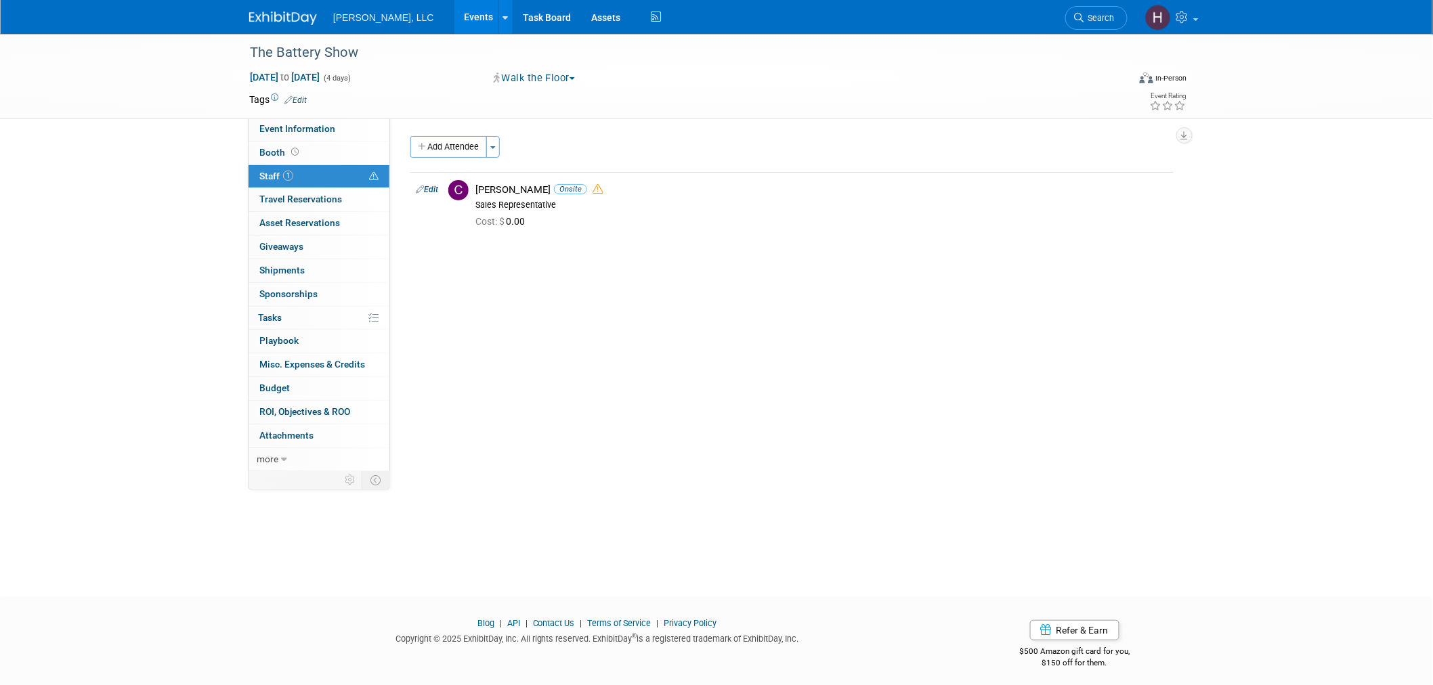
click at [454, 18] on link "Events" at bounding box center [478, 17] width 49 height 34
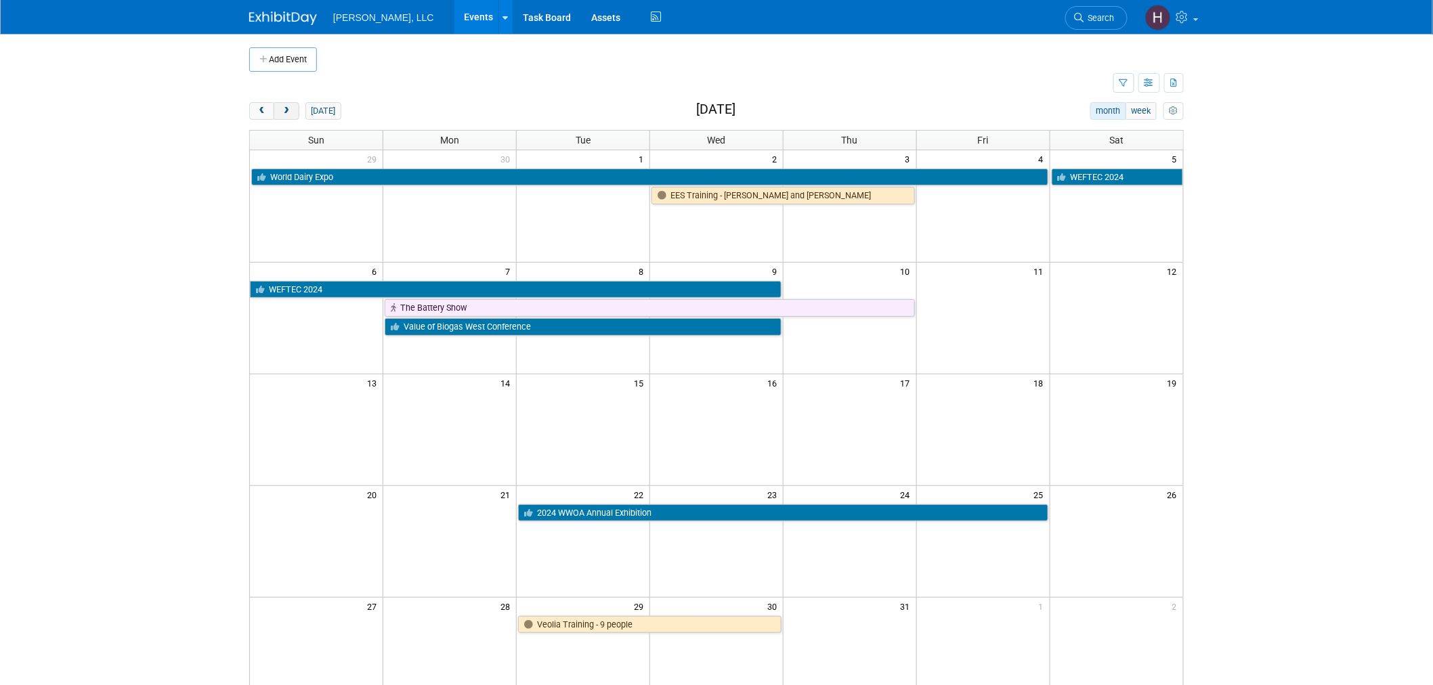
click at [290, 107] on span "next" at bounding box center [286, 111] width 10 height 9
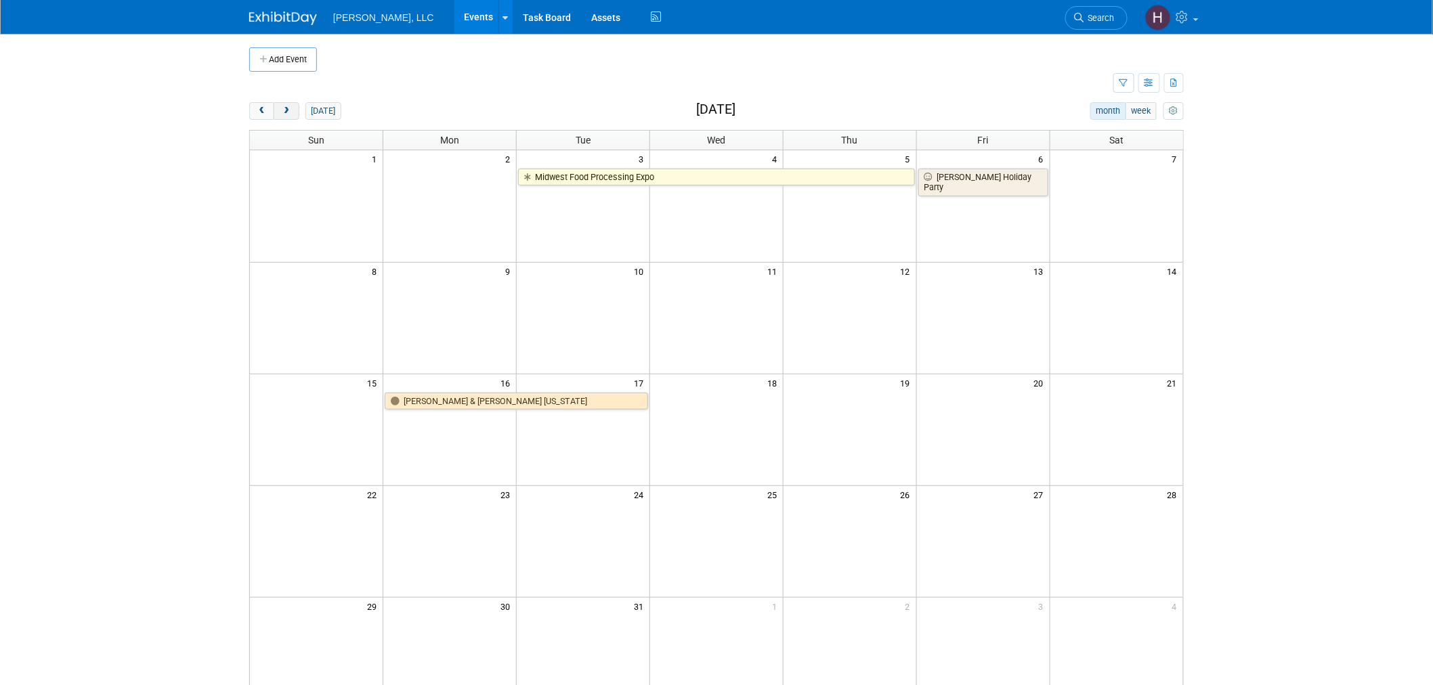
click at [291, 105] on button "next" at bounding box center [286, 111] width 25 height 18
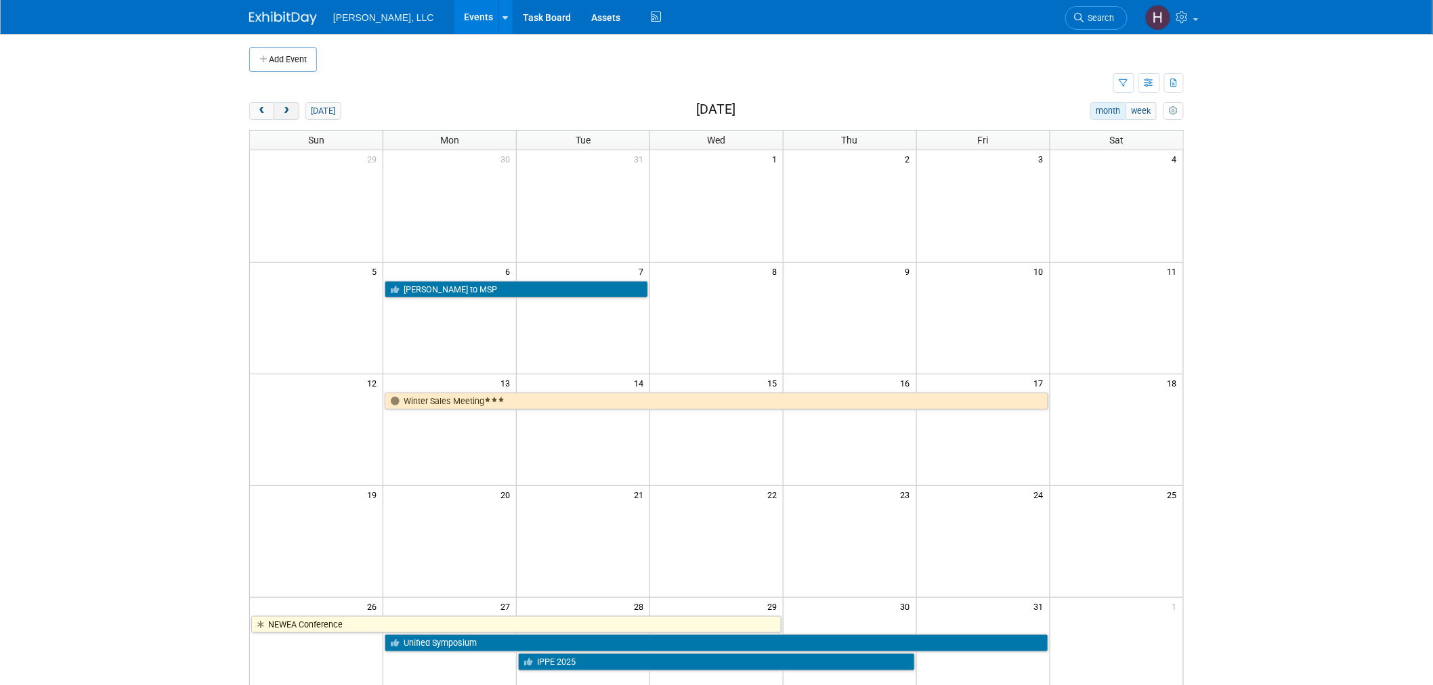
click at [291, 105] on button "next" at bounding box center [286, 111] width 25 height 18
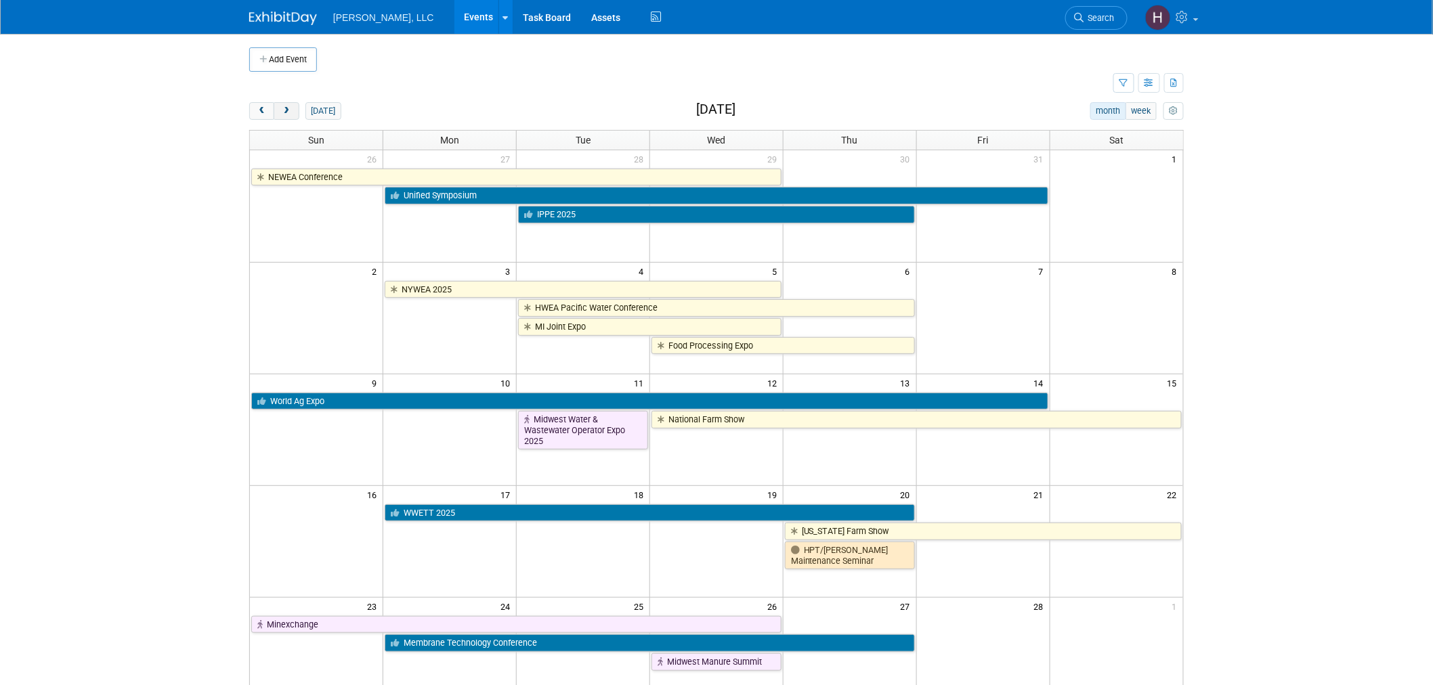
click at [291, 105] on button "next" at bounding box center [286, 111] width 25 height 18
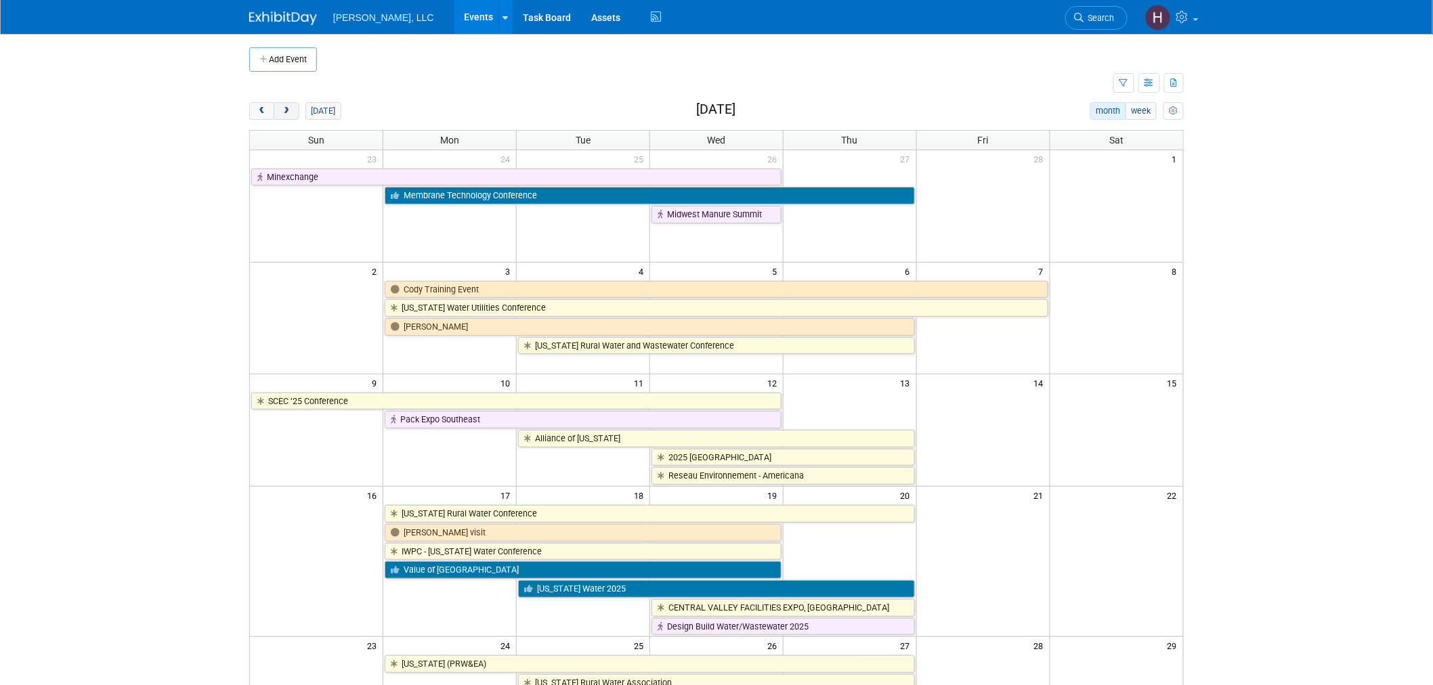
click at [291, 105] on button "next" at bounding box center [286, 111] width 25 height 18
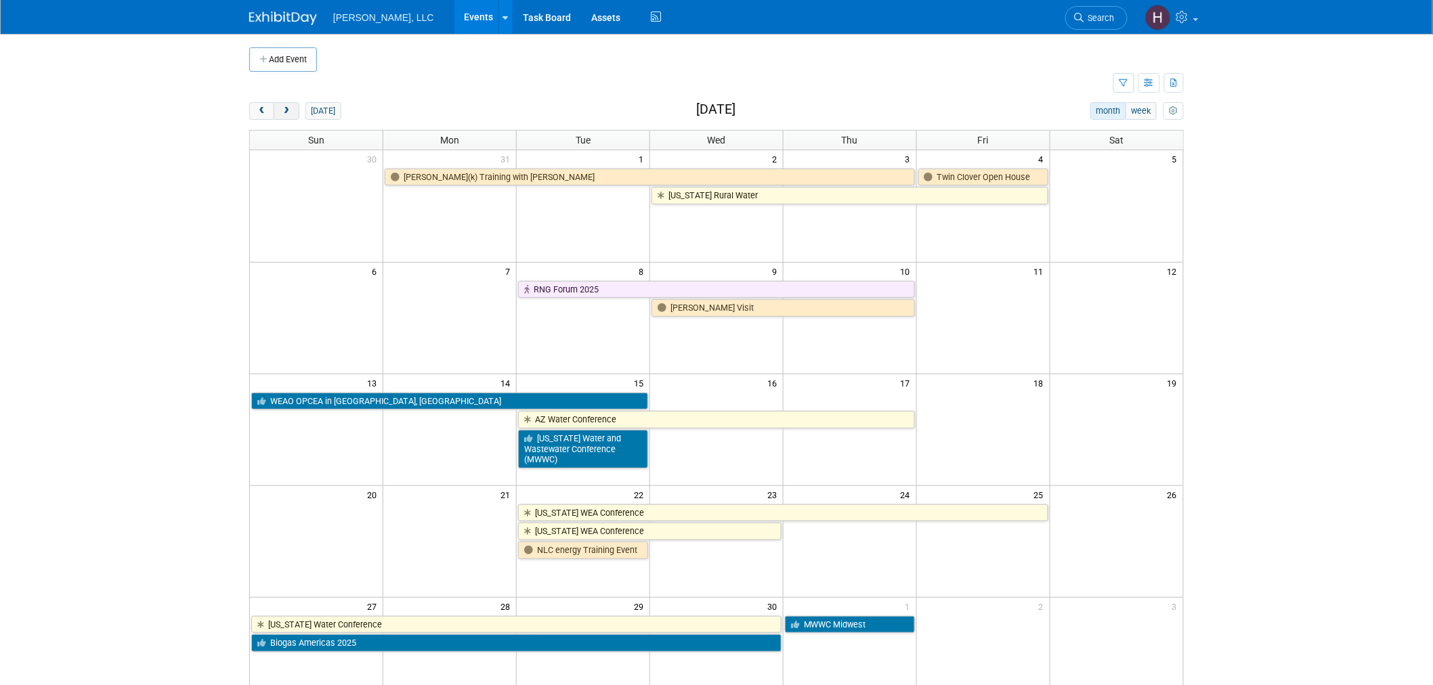
click at [291, 105] on button "next" at bounding box center [286, 111] width 25 height 18
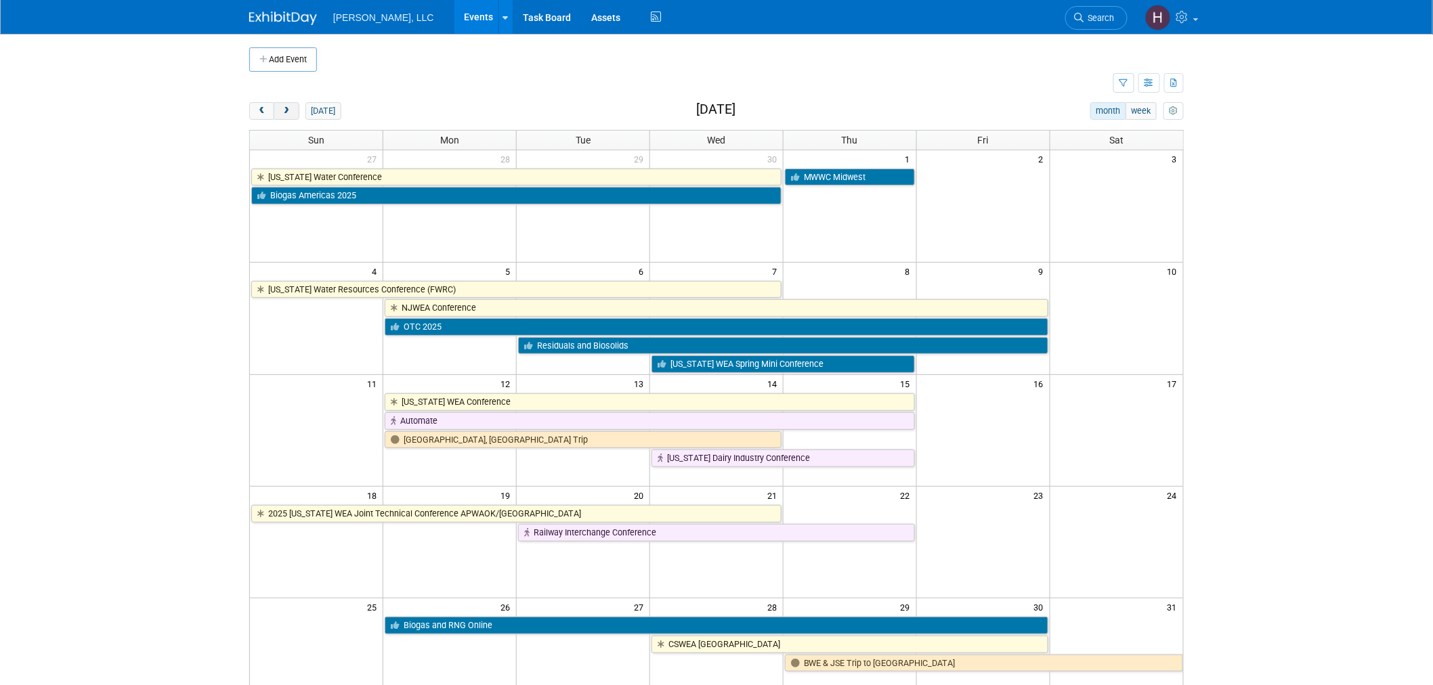
click at [291, 105] on button "next" at bounding box center [286, 111] width 25 height 18
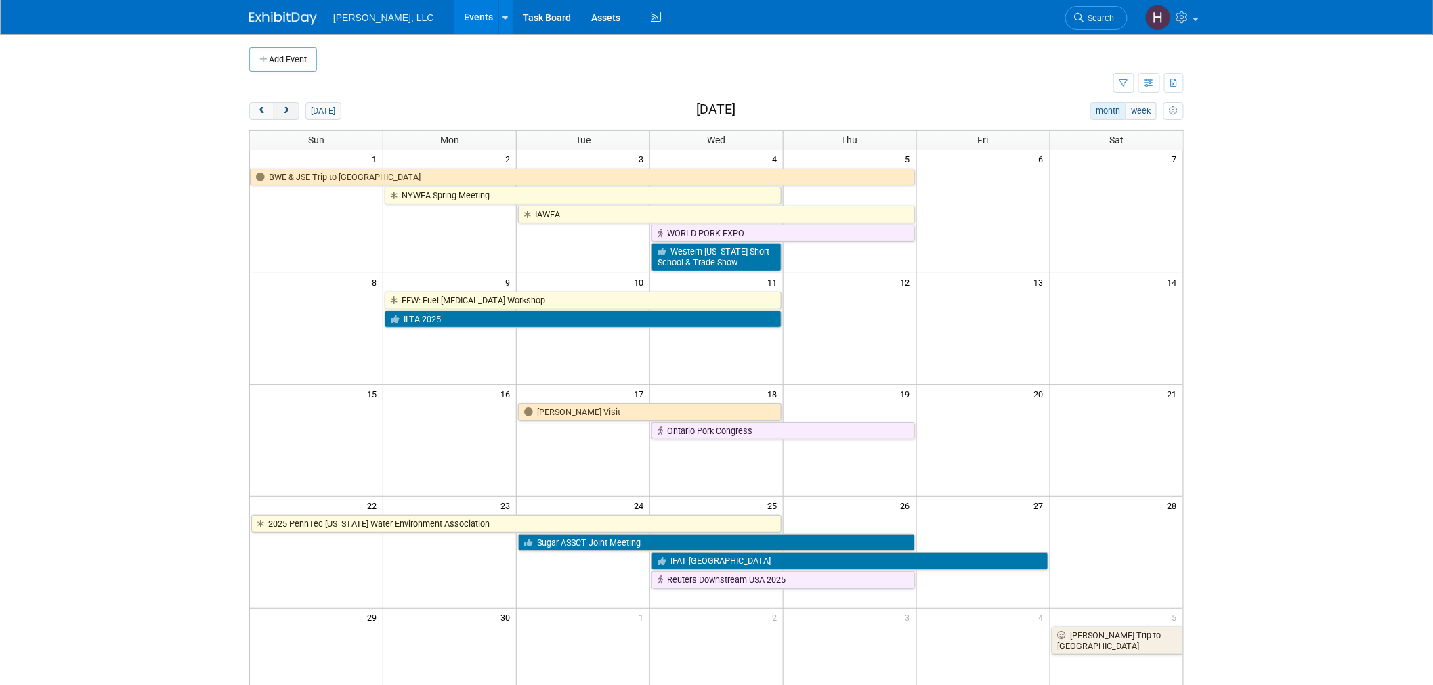
click at [290, 107] on span "next" at bounding box center [286, 111] width 10 height 9
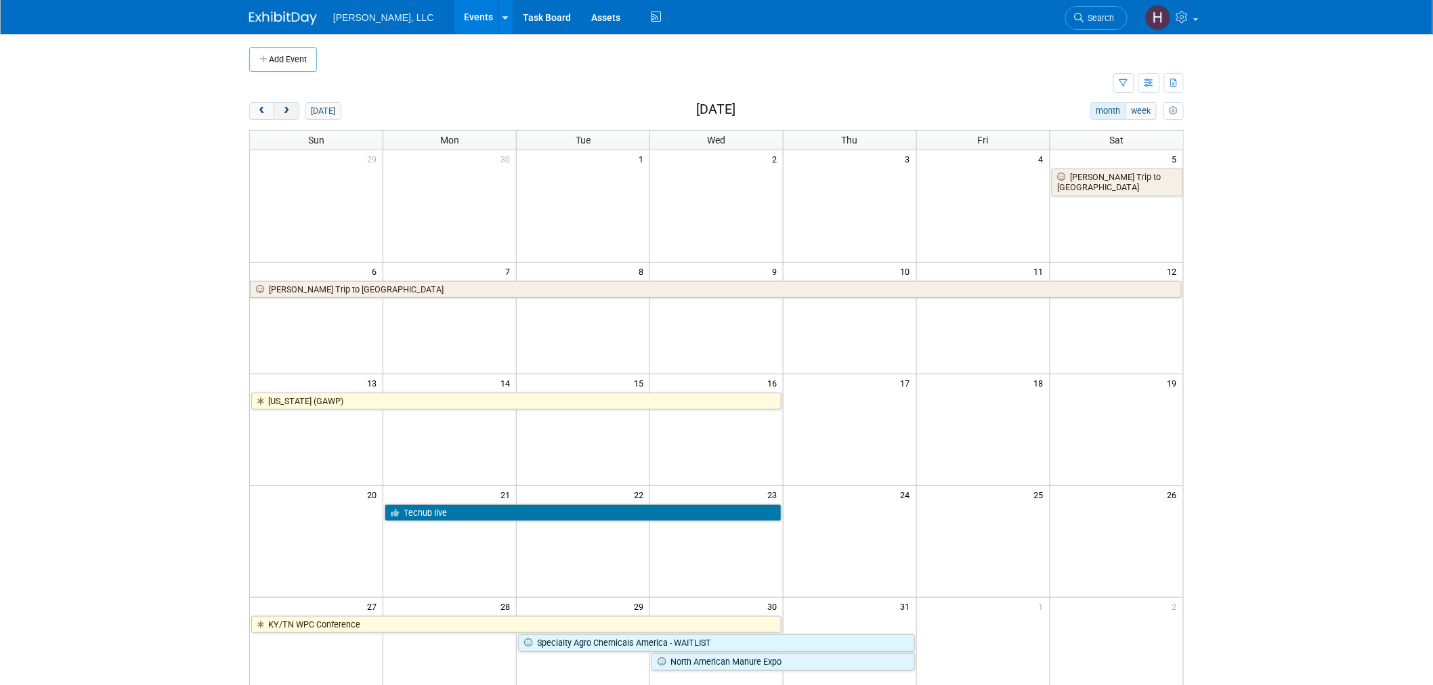
click at [290, 107] on span "next" at bounding box center [286, 111] width 10 height 9
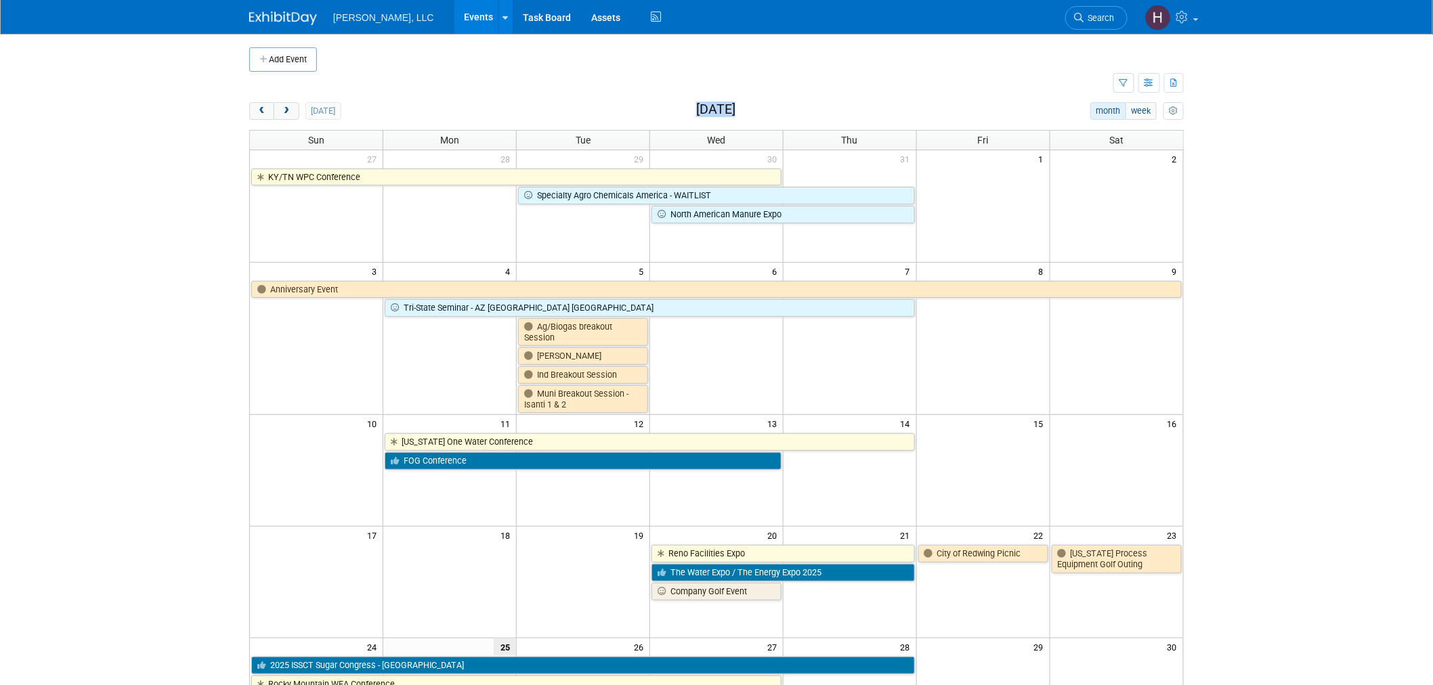
drag, startPoint x: 720, startPoint y: 114, endPoint x: 674, endPoint y: 115, distance: 45.4
click at [674, 115] on div "[DATE] month week [DATE]" at bounding box center [716, 111] width 934 height 18
click at [788, 158] on td "31" at bounding box center [849, 158] width 133 height 17
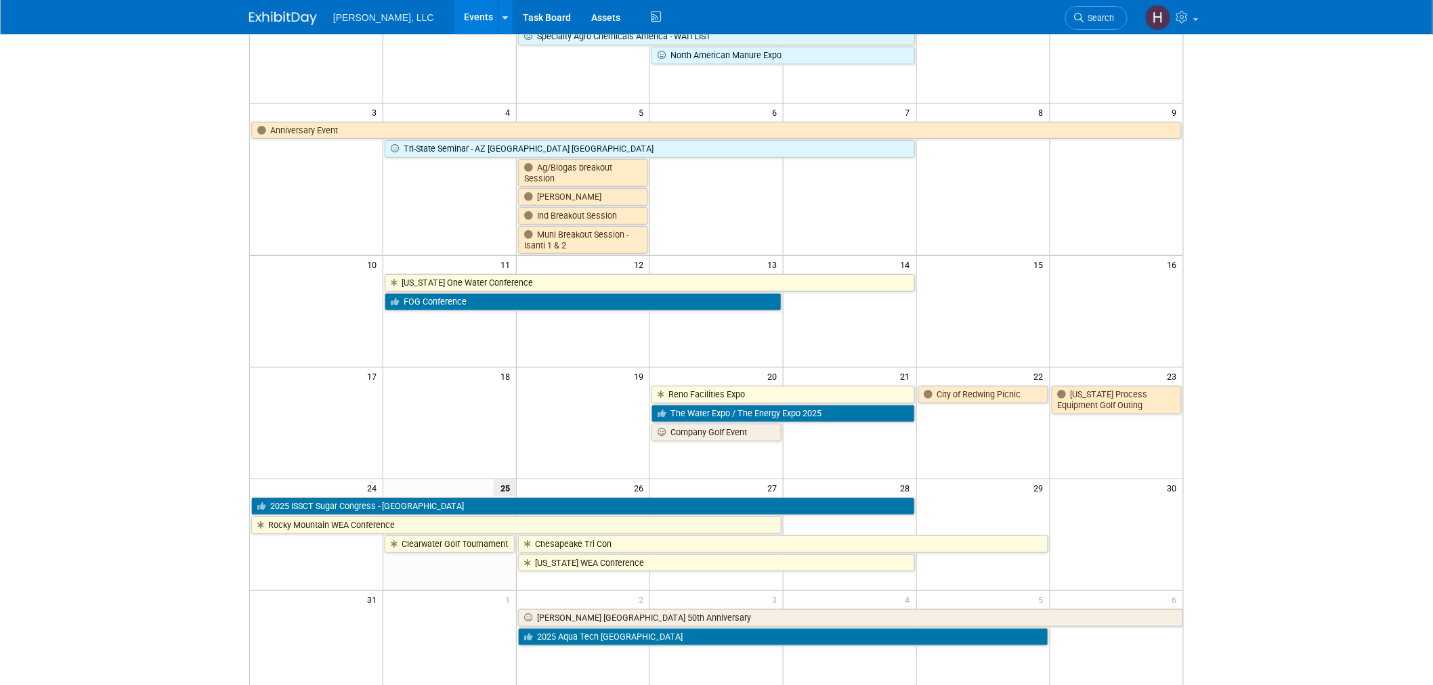
scroll to position [325, 0]
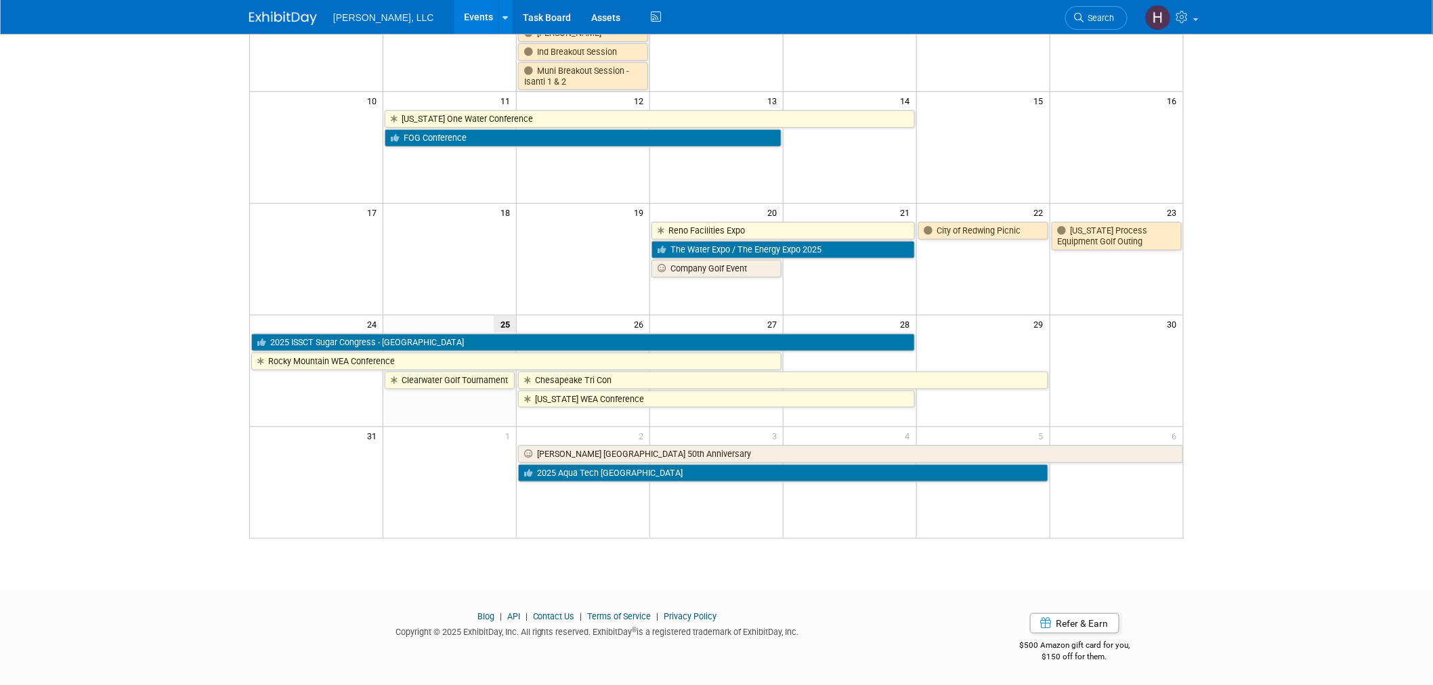
click at [51, 198] on body "[PERSON_NAME], LLC Events Add Event Bulk Upload Events Shareable Event Boards R…" at bounding box center [716, 19] width 1433 height 685
